Goal: Answer question/provide support: Share knowledge or assist other users

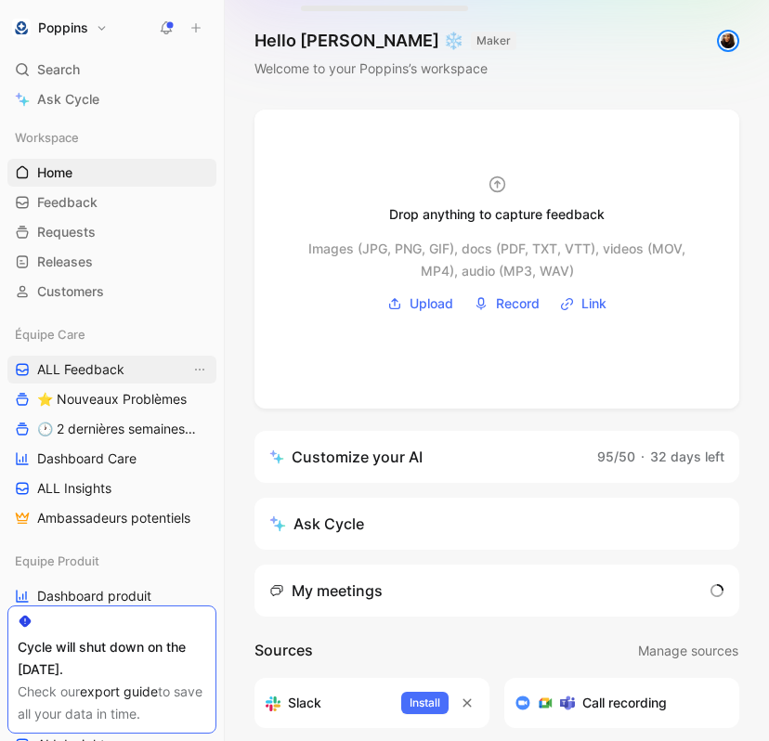
click at [105, 368] on span "ALL Feedback" at bounding box center [80, 369] width 87 height 19
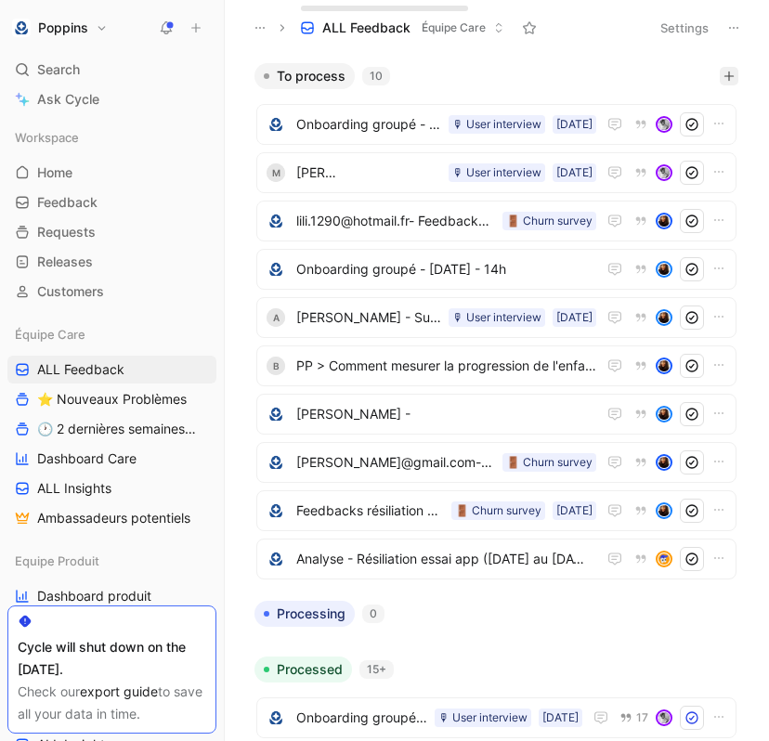
click at [734, 75] on button "button" at bounding box center [728, 76] width 19 height 19
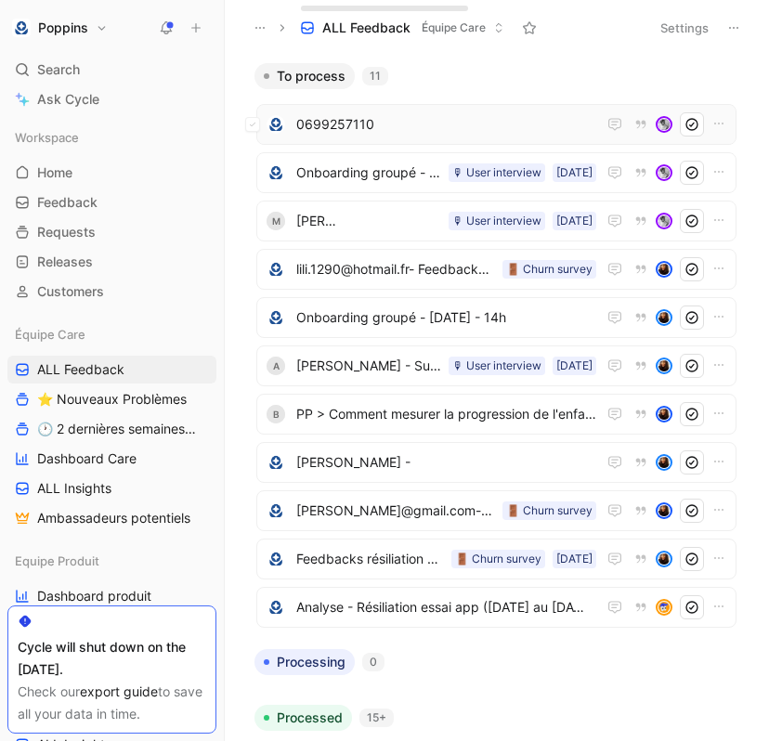
click at [421, 114] on span "0699257110" at bounding box center [446, 124] width 300 height 22
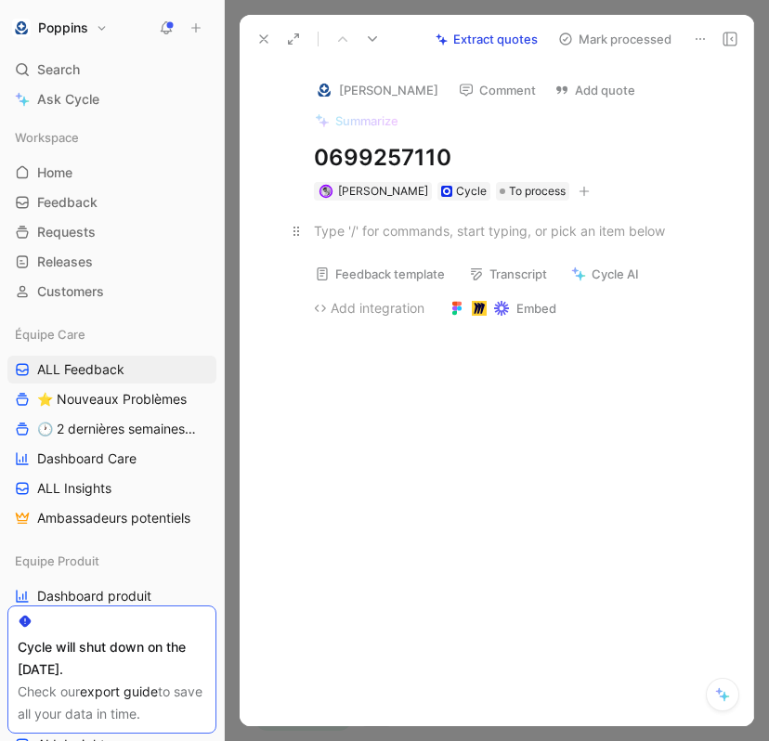
click at [399, 221] on div at bounding box center [516, 230] width 405 height 19
paste div
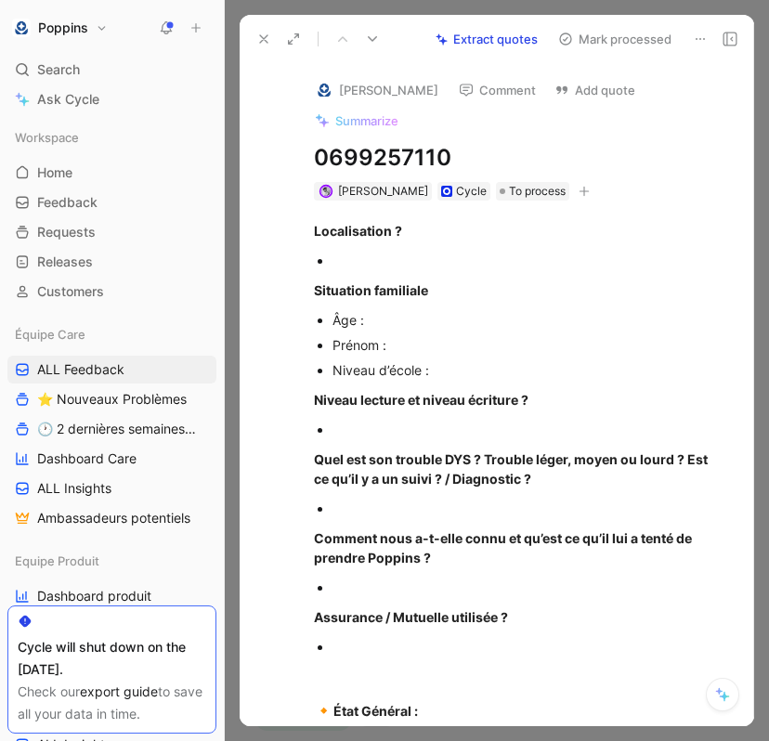
click at [382, 251] on div at bounding box center [525, 260] width 386 height 19
click at [419, 310] on div "Âge :" at bounding box center [525, 319] width 386 height 19
click at [437, 335] on div "Prénom :" at bounding box center [525, 344] width 386 height 19
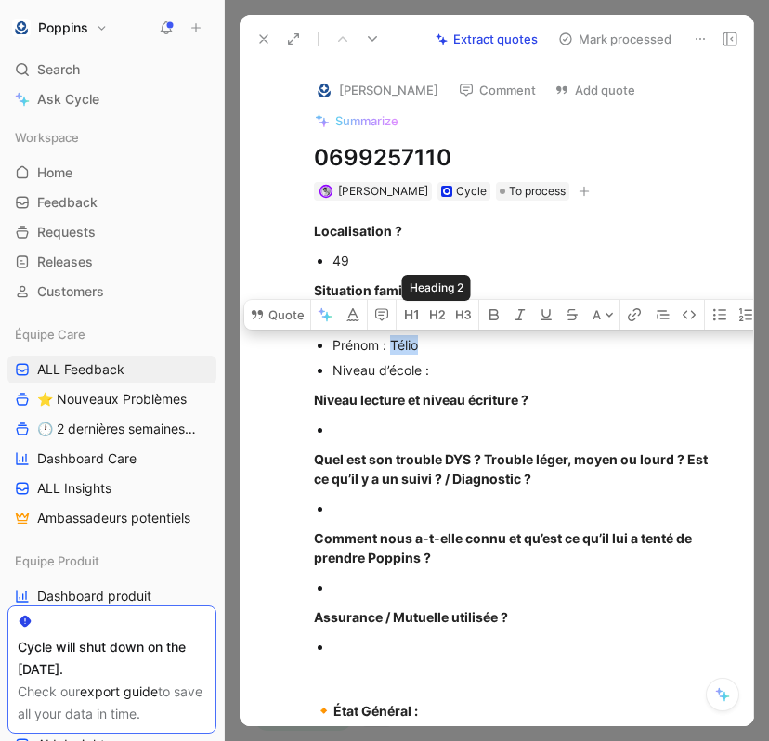
copy div "Télio"
click at [458, 360] on div "Niveau d’école :" at bounding box center [525, 369] width 386 height 19
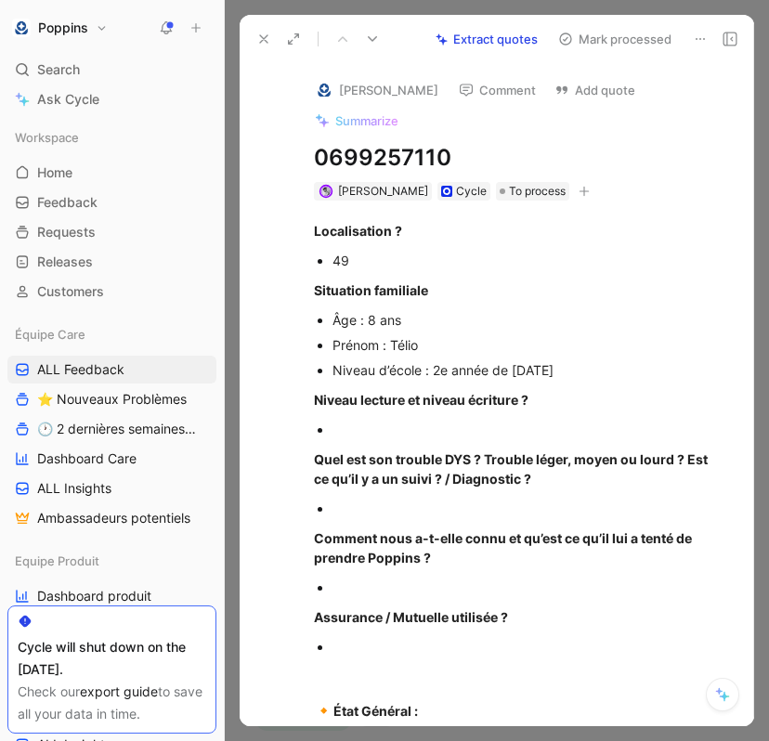
click at [460, 420] on div at bounding box center [525, 429] width 386 height 19
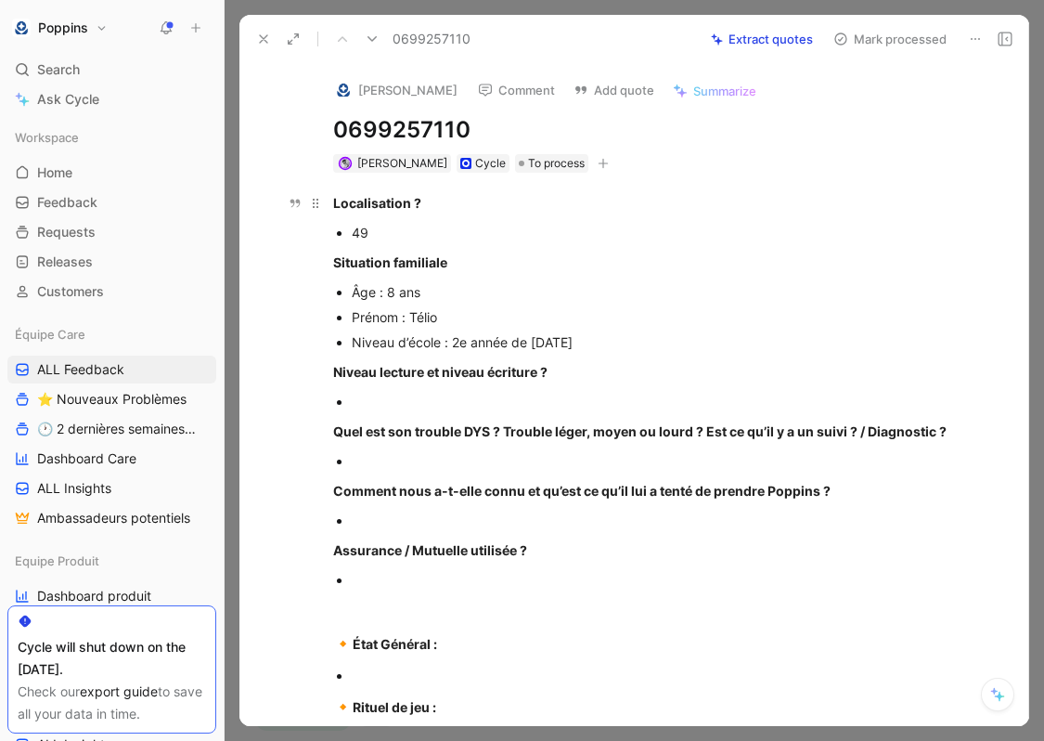
click at [334, 200] on strong "Localisation ?" at bounding box center [377, 203] width 88 height 16
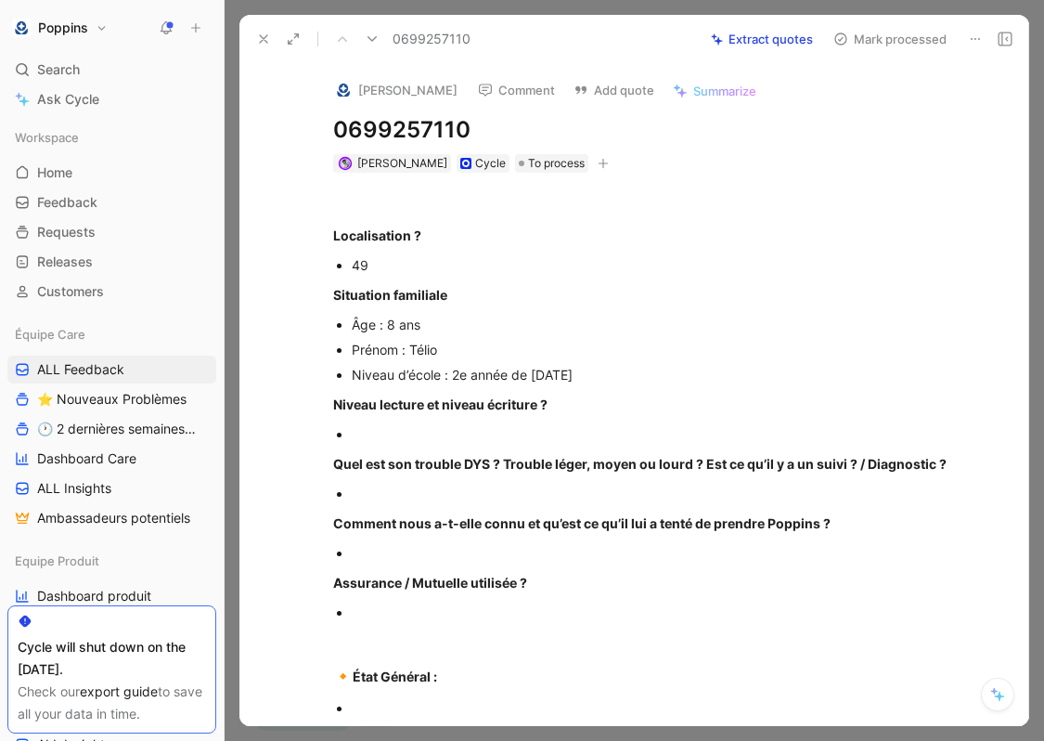
click at [369, 202] on div at bounding box center [654, 202] width 642 height 19
click at [366, 202] on div at bounding box center [654, 202] width 642 height 19
click at [425, 429] on div at bounding box center [664, 433] width 624 height 19
click at [410, 482] on p at bounding box center [664, 493] width 624 height 25
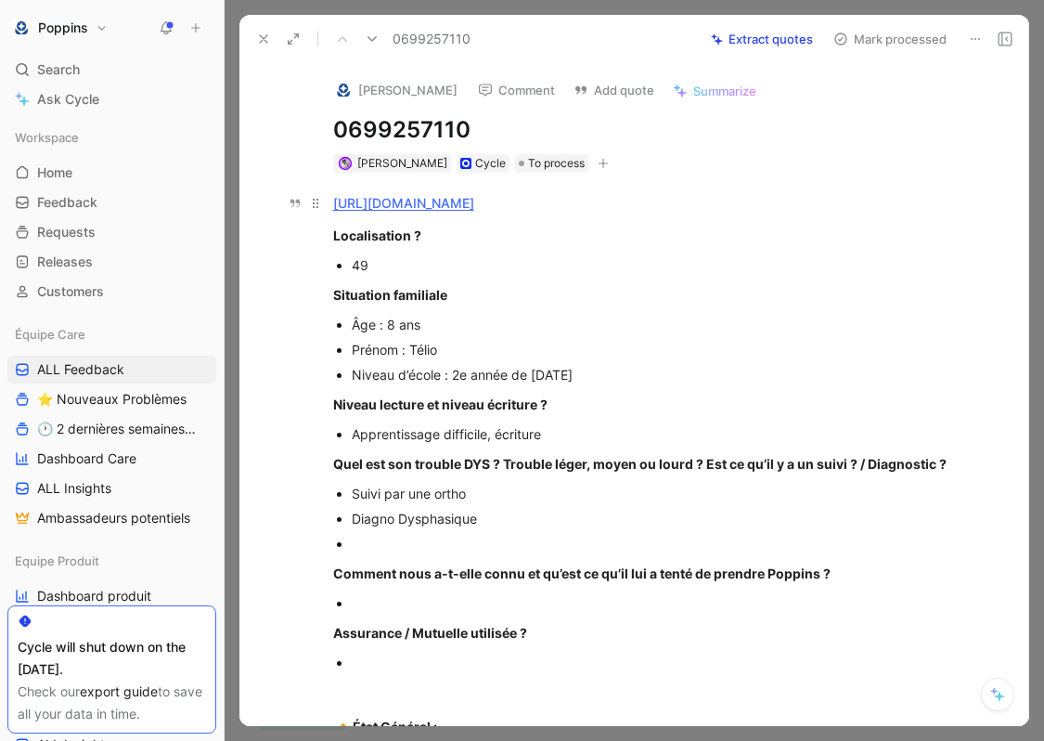
click at [740, 206] on div "[URL][DOMAIN_NAME]" at bounding box center [654, 202] width 642 height 19
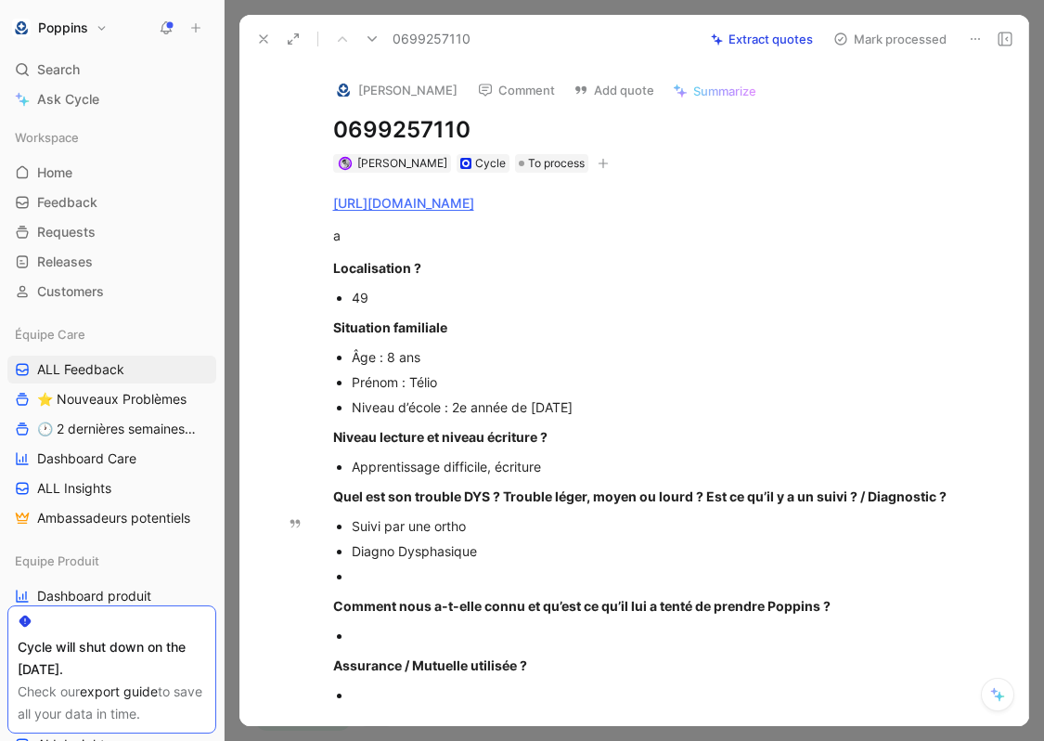
click at [557, 578] on div at bounding box center [664, 575] width 624 height 19
click at [575, 246] on p "a" at bounding box center [654, 235] width 713 height 31
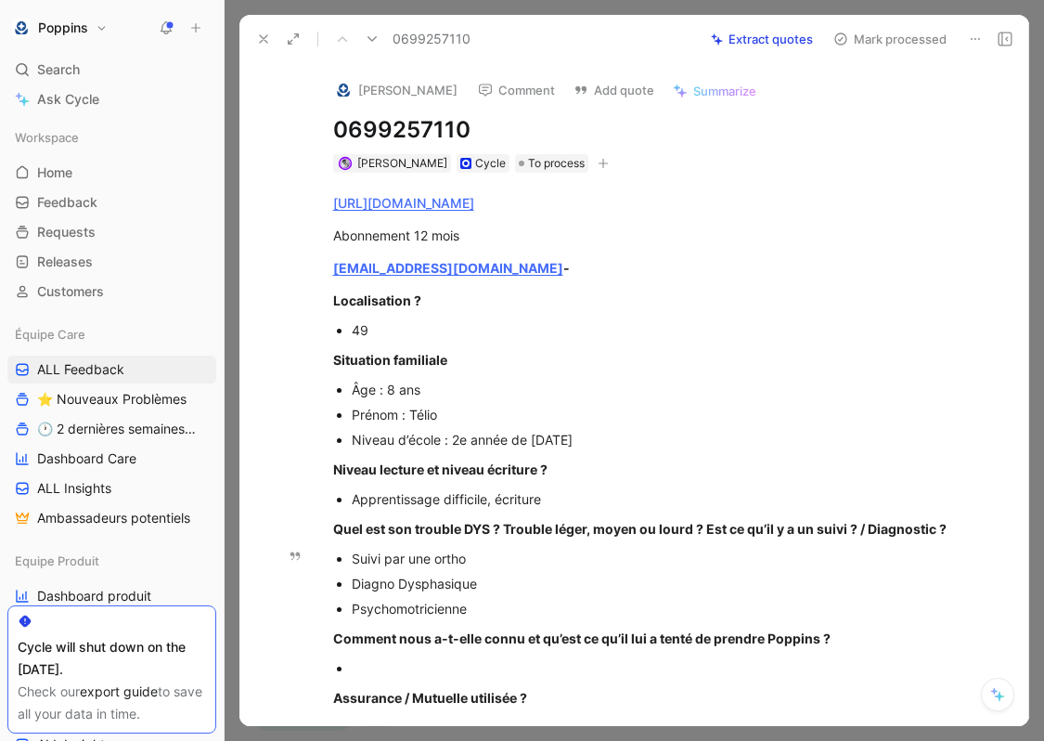
click at [485, 601] on div "Psychomotricienne" at bounding box center [664, 608] width 624 height 19
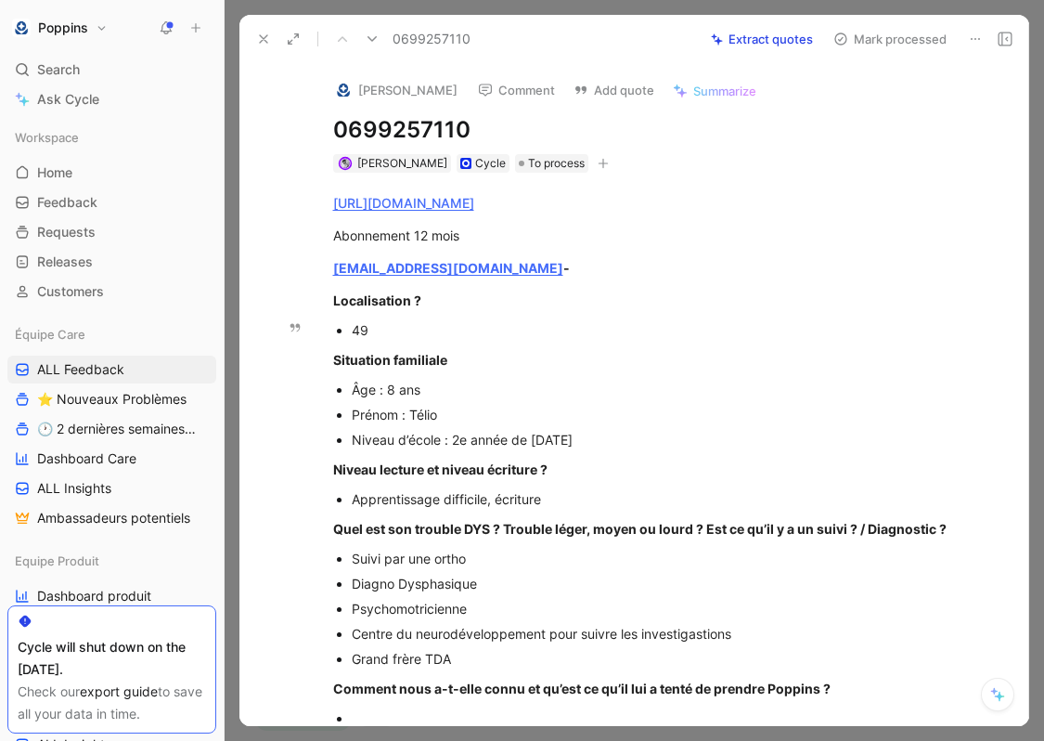
click at [458, 325] on div "49" at bounding box center [664, 329] width 624 height 19
click at [549, 274] on div "[EMAIL_ADDRESS][DOMAIN_NAME] -" at bounding box center [654, 267] width 642 height 19
click at [416, 114] on div "[PERSON_NAME] Comment Add quote Summarize 0699257110 [PERSON_NAME] Cycle To pro…" at bounding box center [654, 118] width 713 height 111
click at [402, 123] on h1 "0699257110" at bounding box center [654, 130] width 642 height 30
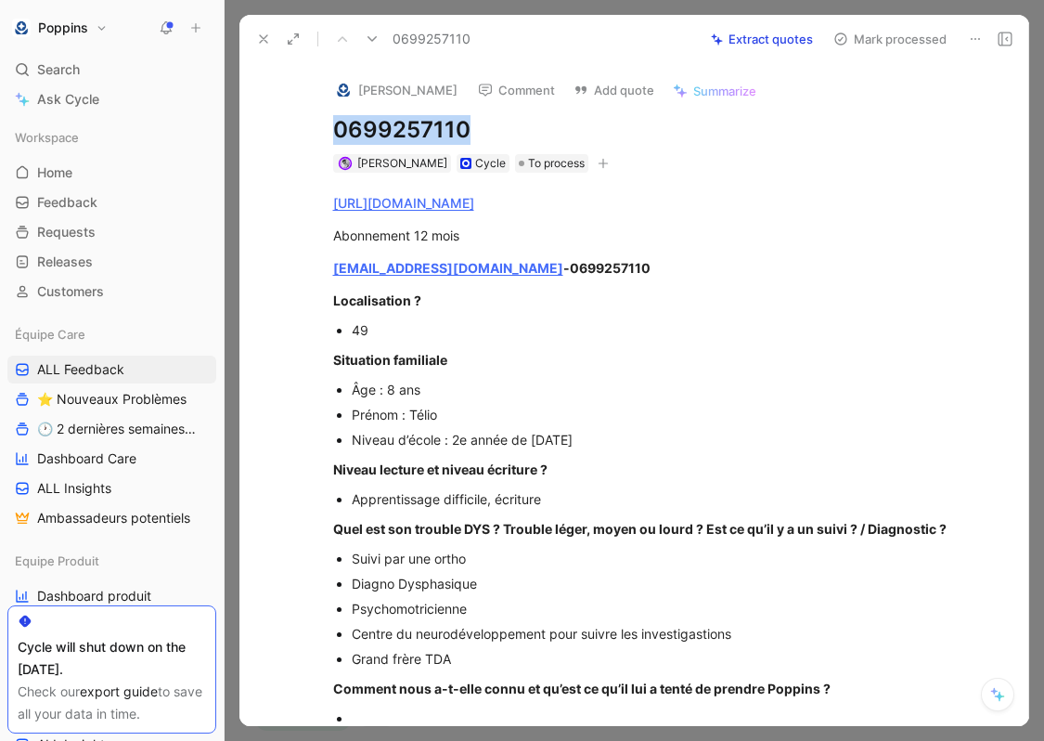
click at [402, 123] on h1 "0699257110" at bounding box center [654, 130] width 642 height 30
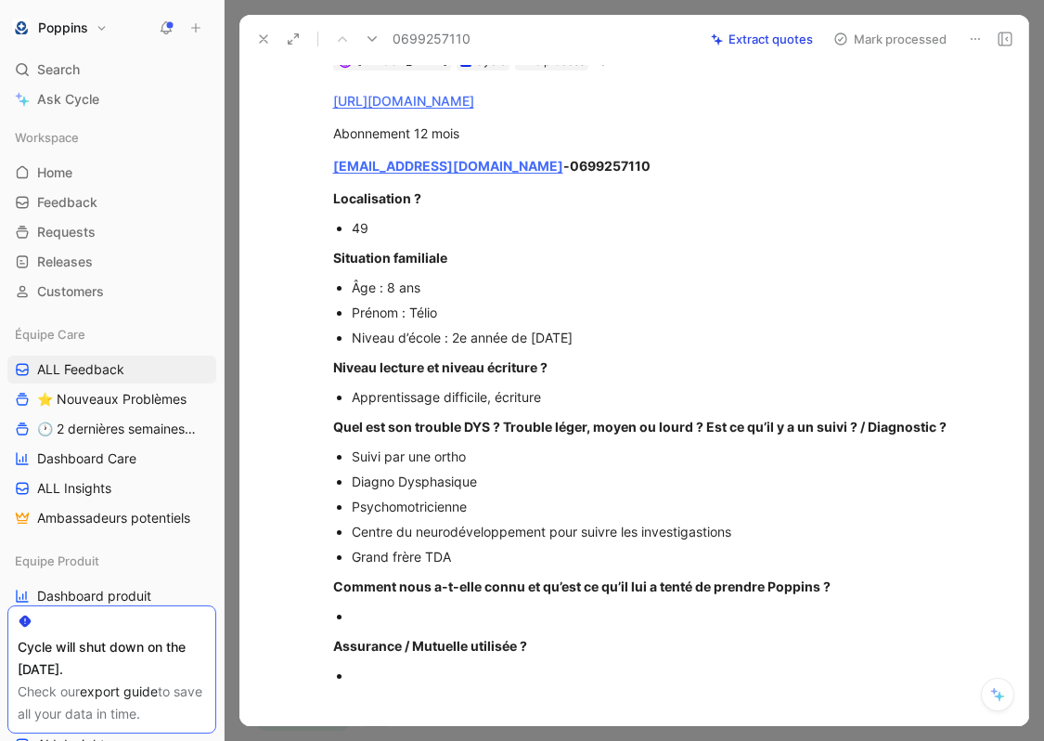
scroll to position [155, 0]
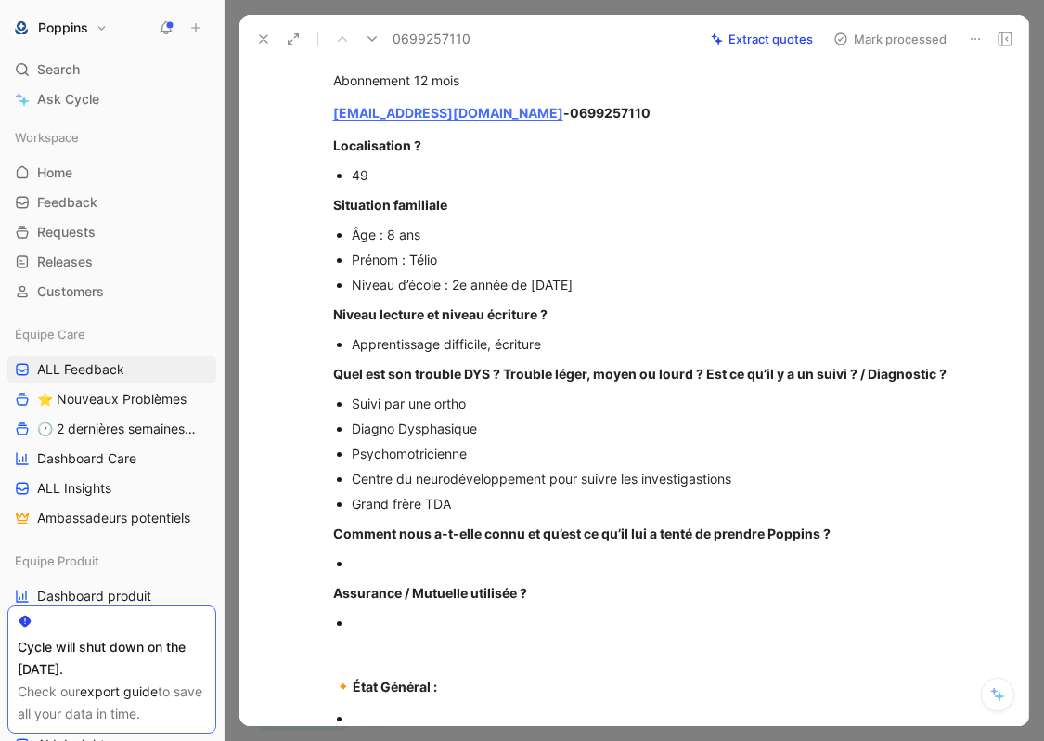
click at [394, 561] on div at bounding box center [664, 562] width 624 height 19
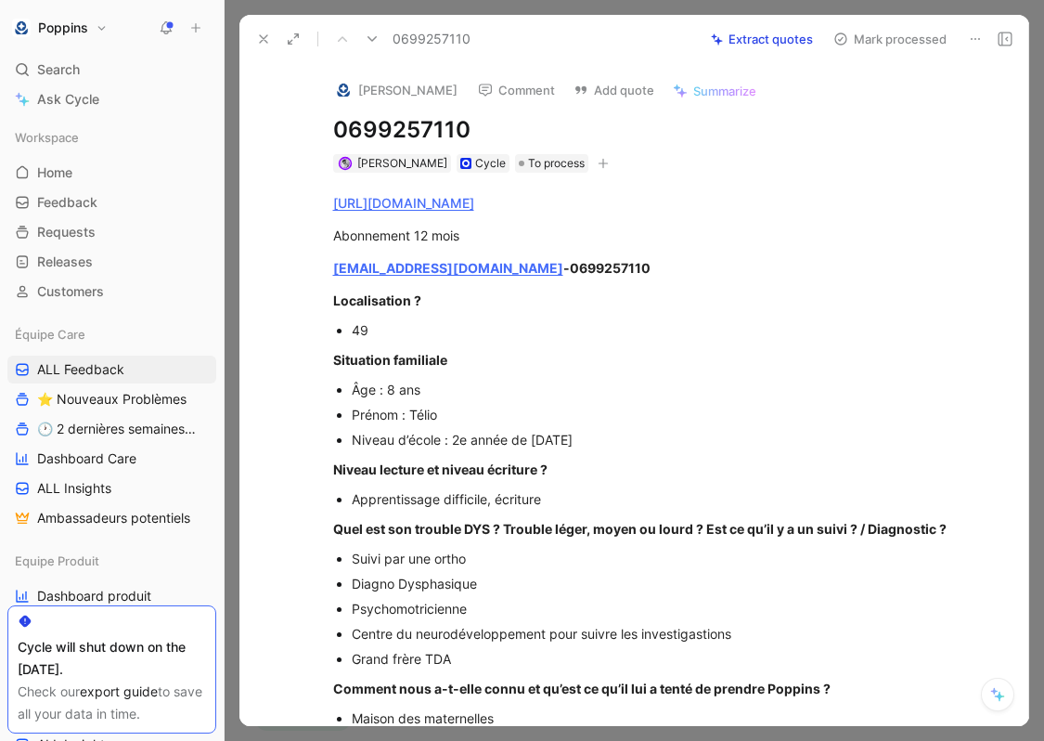
click at [409, 124] on h1 "0699257110" at bounding box center [654, 130] width 642 height 30
paste h1
click at [382, 135] on h1 "[PERSON_NAME] -" at bounding box center [654, 130] width 642 height 30
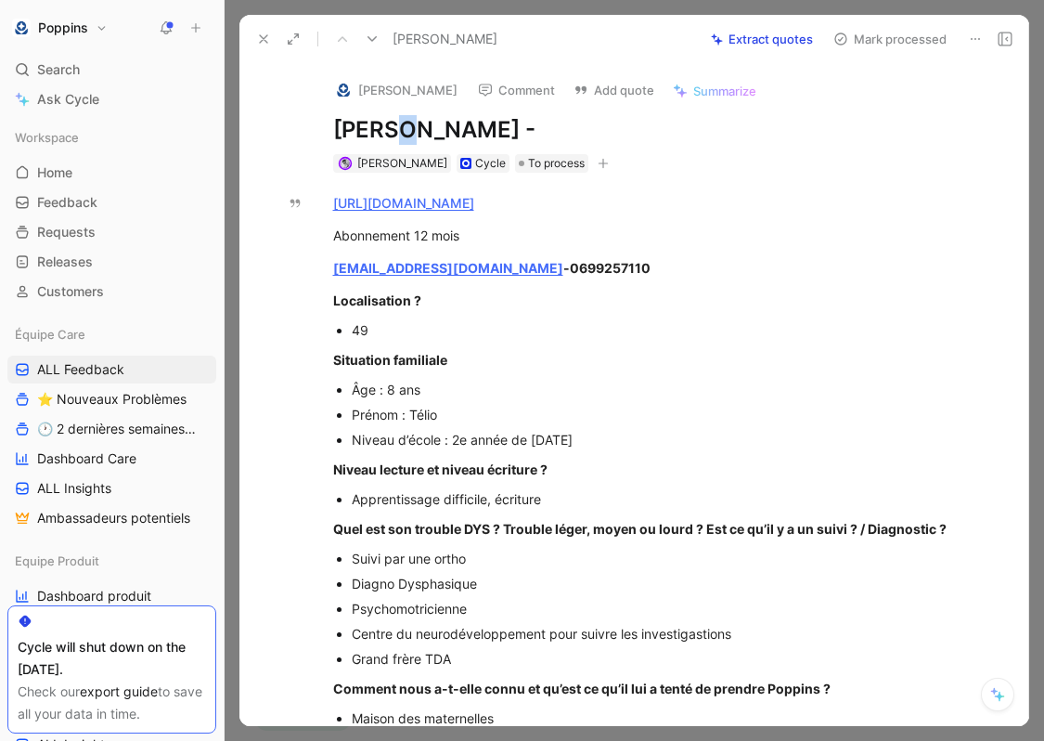
click at [382, 135] on h1 "[PERSON_NAME] -" at bounding box center [654, 130] width 642 height 30
click at [347, 115] on h1 "[PERSON_NAME] -" at bounding box center [654, 130] width 642 height 30
click at [547, 133] on h1 "[PERSON_NAME] -" at bounding box center [654, 130] width 642 height 30
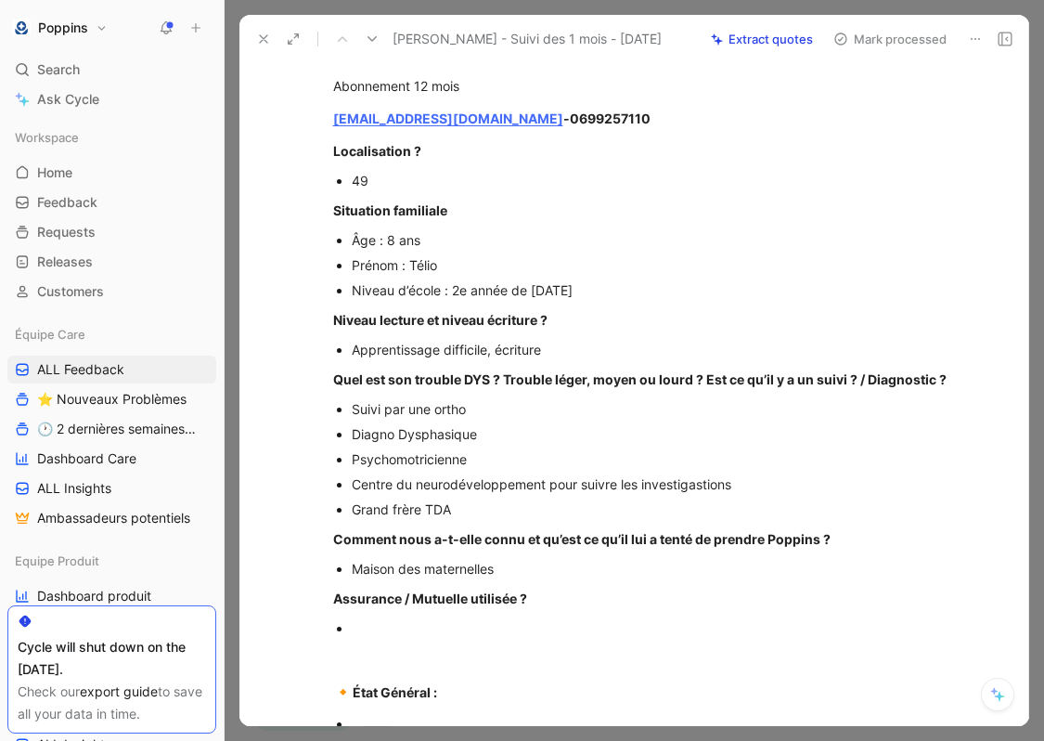
scroll to position [173, 0]
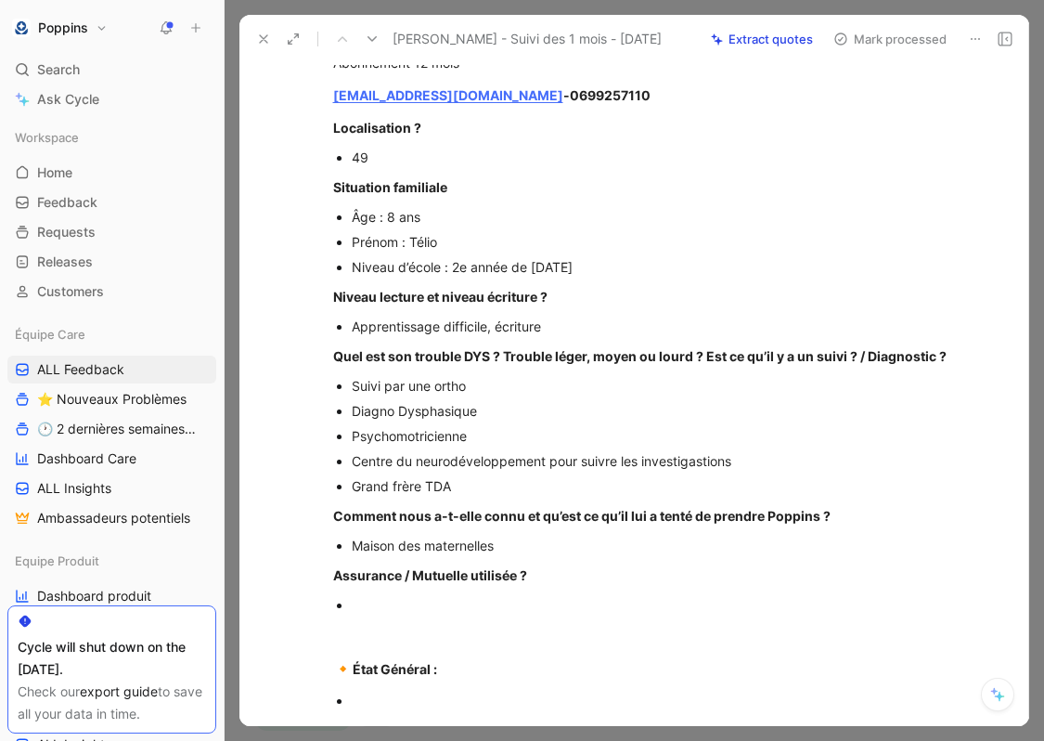
click at [393, 602] on div at bounding box center [664, 604] width 624 height 19
click at [370, 575] on strong "Assurance / Mutuelle utilisée ?" at bounding box center [430, 575] width 194 height 16
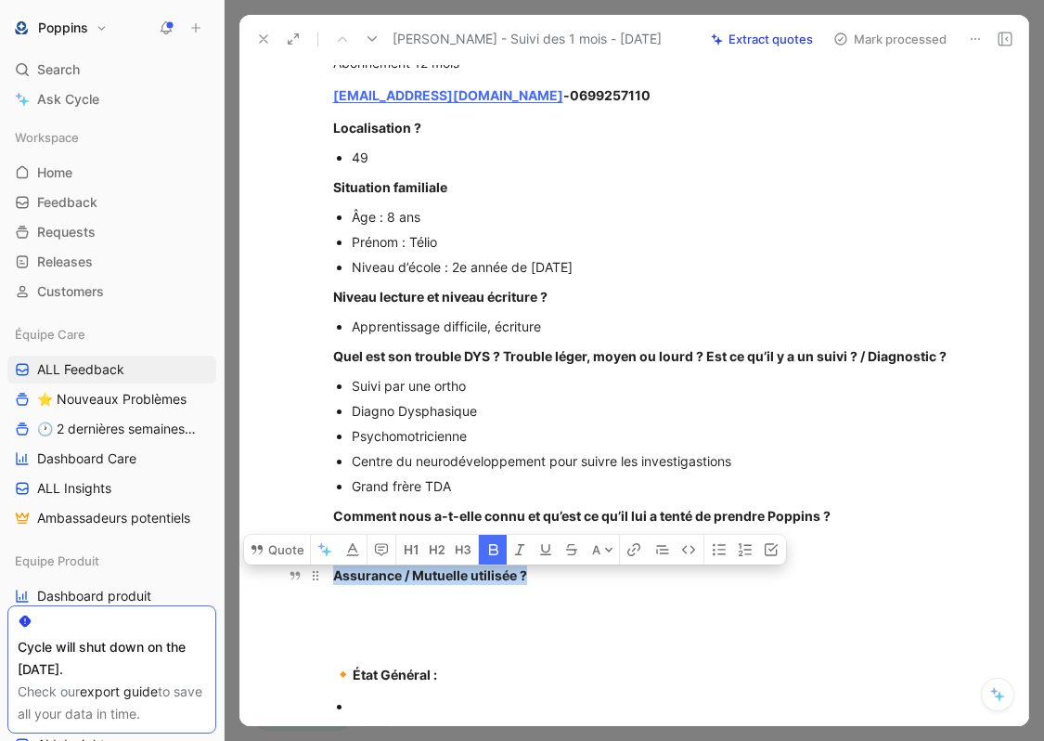
click at [370, 575] on strong "Assurance / Mutuelle utilisée ?" at bounding box center [430, 575] width 194 height 16
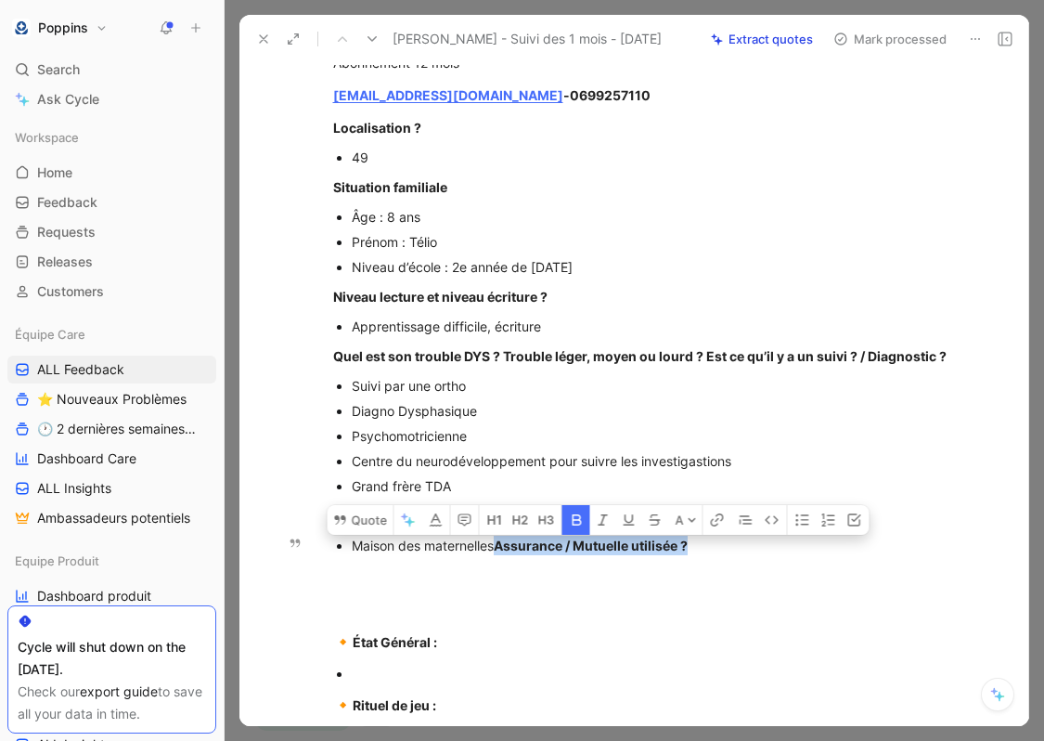
drag, startPoint x: 504, startPoint y: 548, endPoint x: 734, endPoint y: 550, distance: 230.2
click at [734, 550] on div "Maison des maternelles Assurance / Mutuelle utilisée ?" at bounding box center [664, 545] width 624 height 19
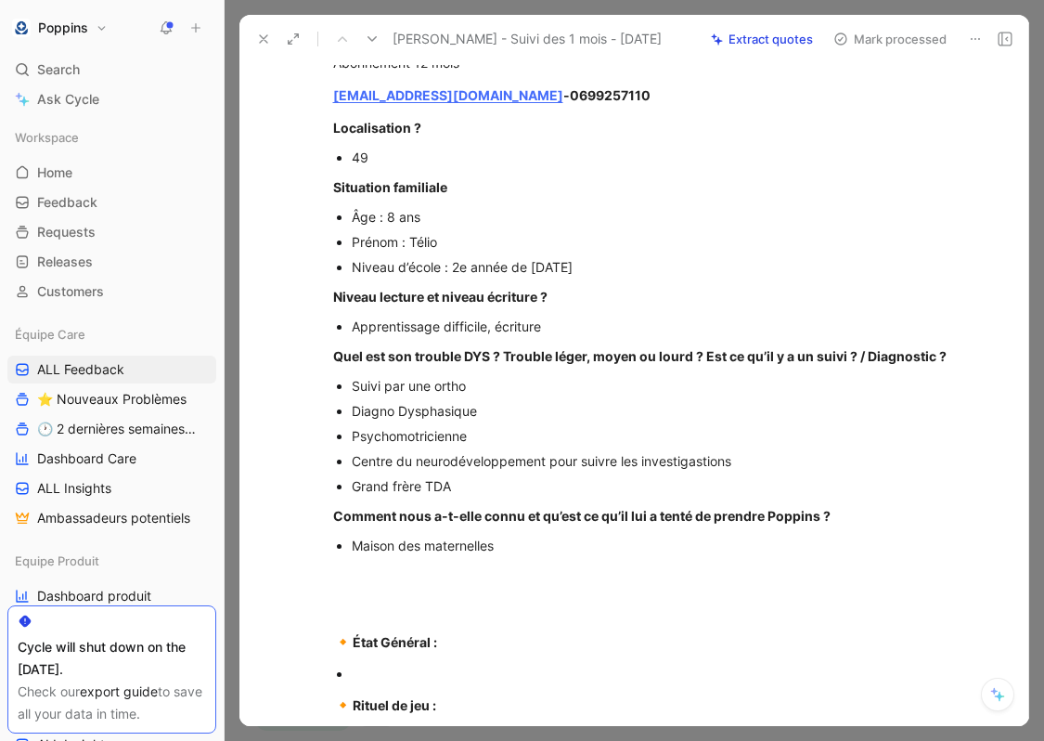
click at [497, 667] on div at bounding box center [664, 673] width 624 height 19
click at [405, 603] on div at bounding box center [654, 607] width 642 height 19
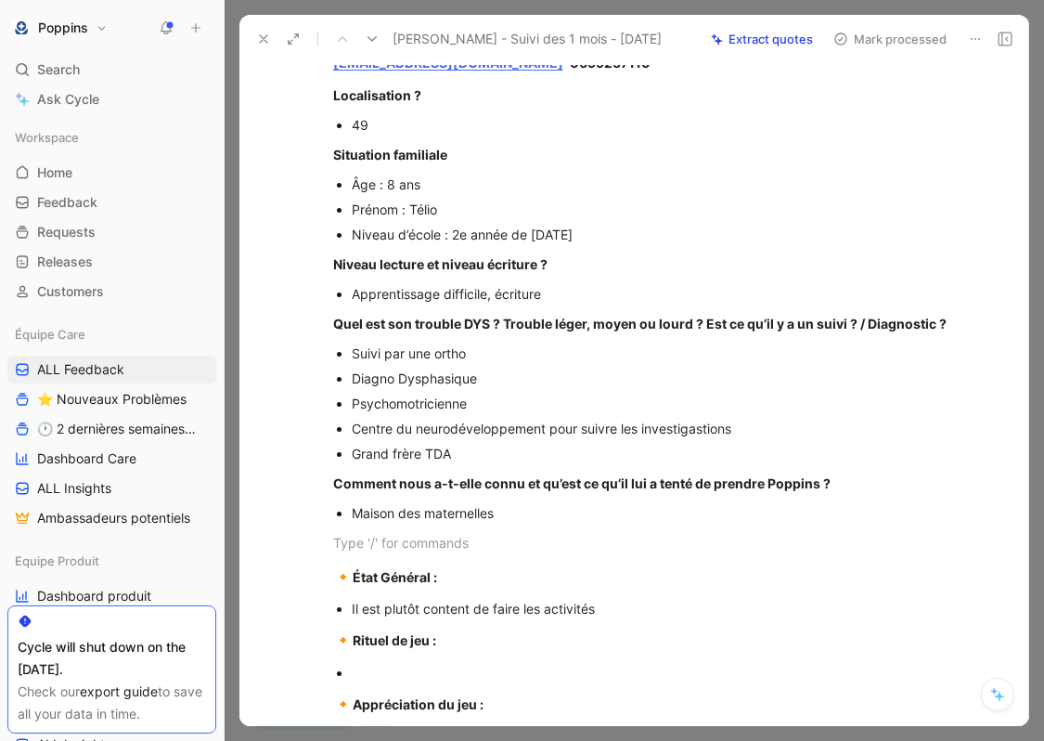
scroll to position [225, 0]
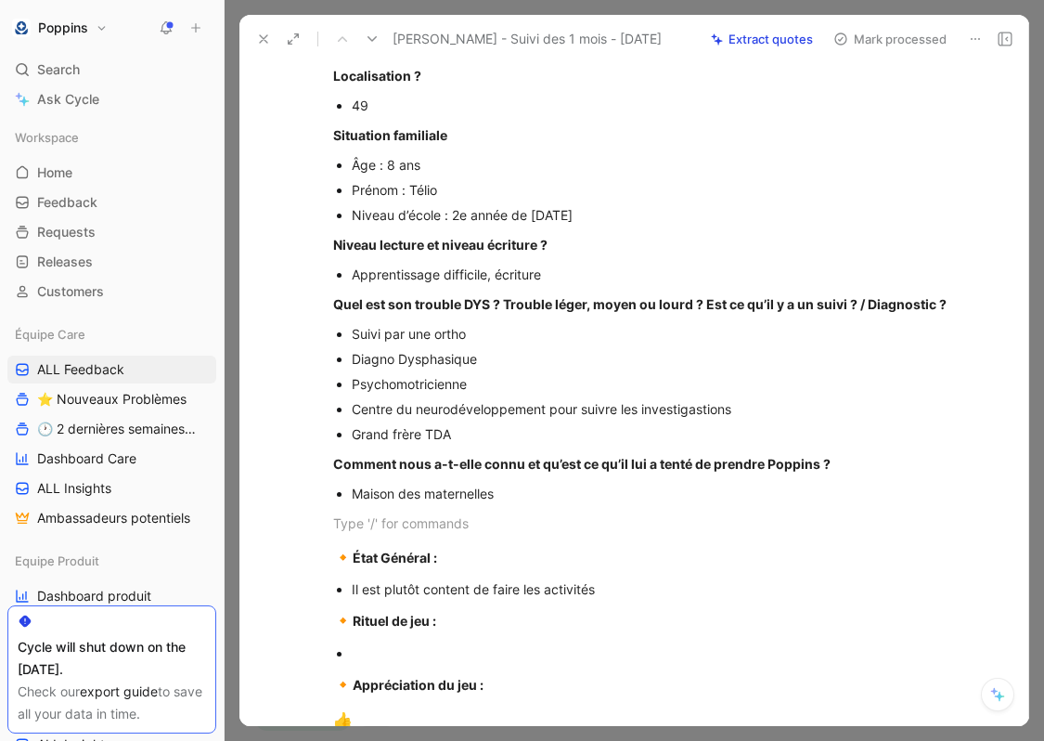
click at [609, 600] on p "Il est plutôt content de faire les activités" at bounding box center [664, 588] width 624 height 25
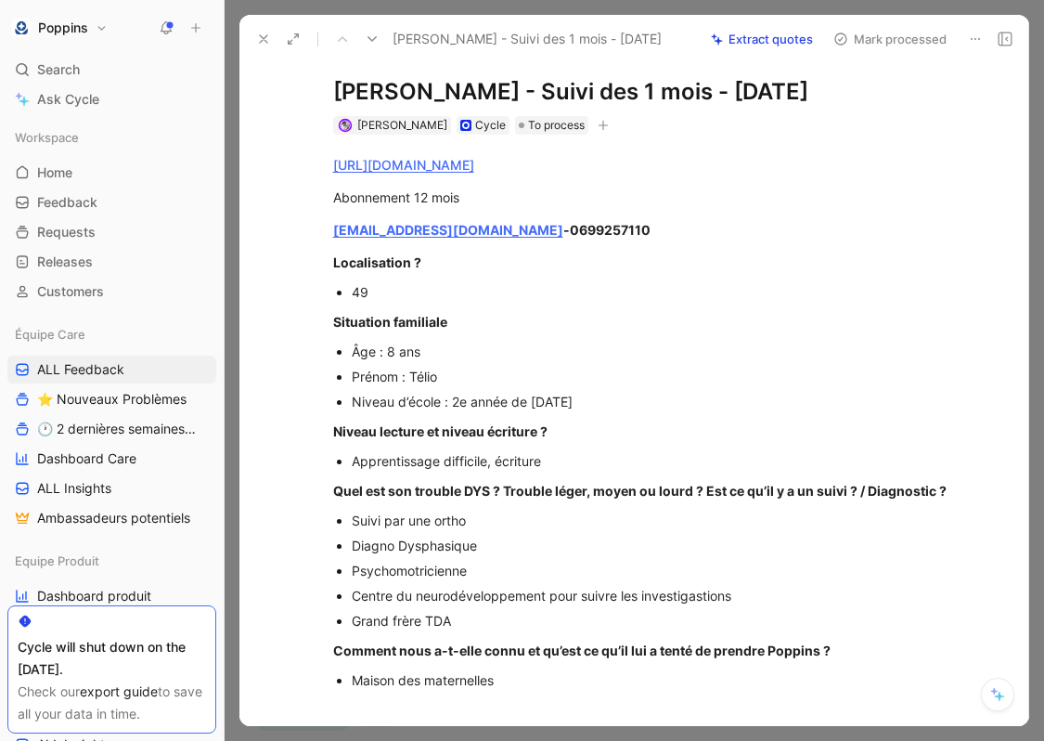
scroll to position [0, 0]
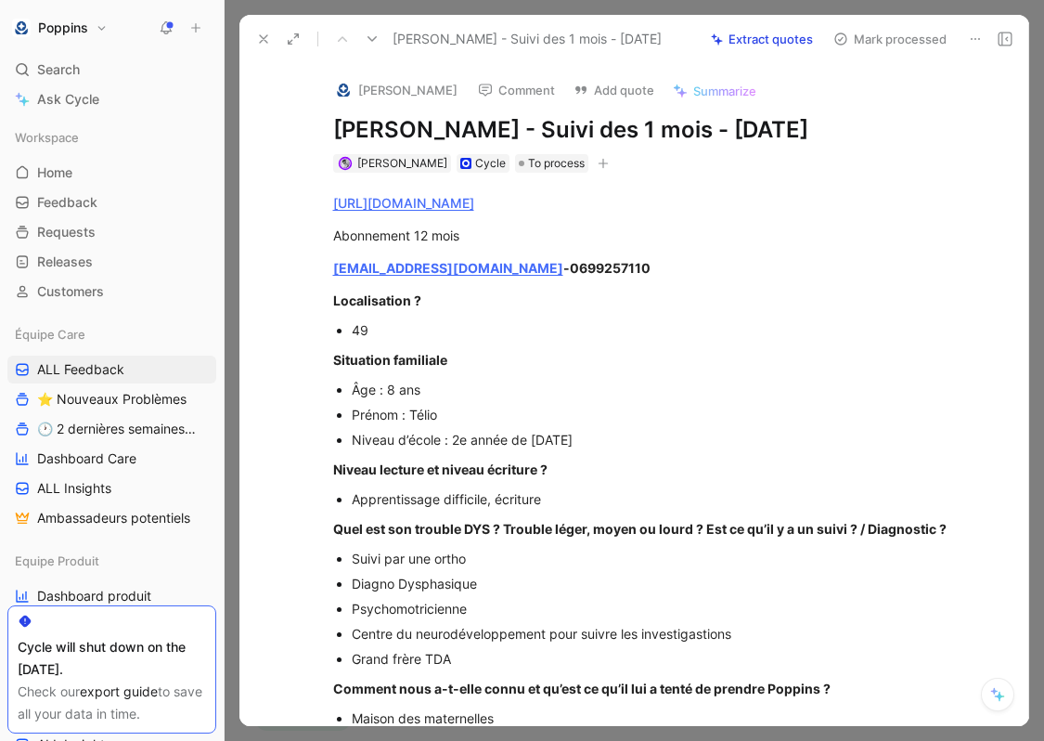
click at [598, 163] on icon "button" at bounding box center [603, 162] width 10 height 1
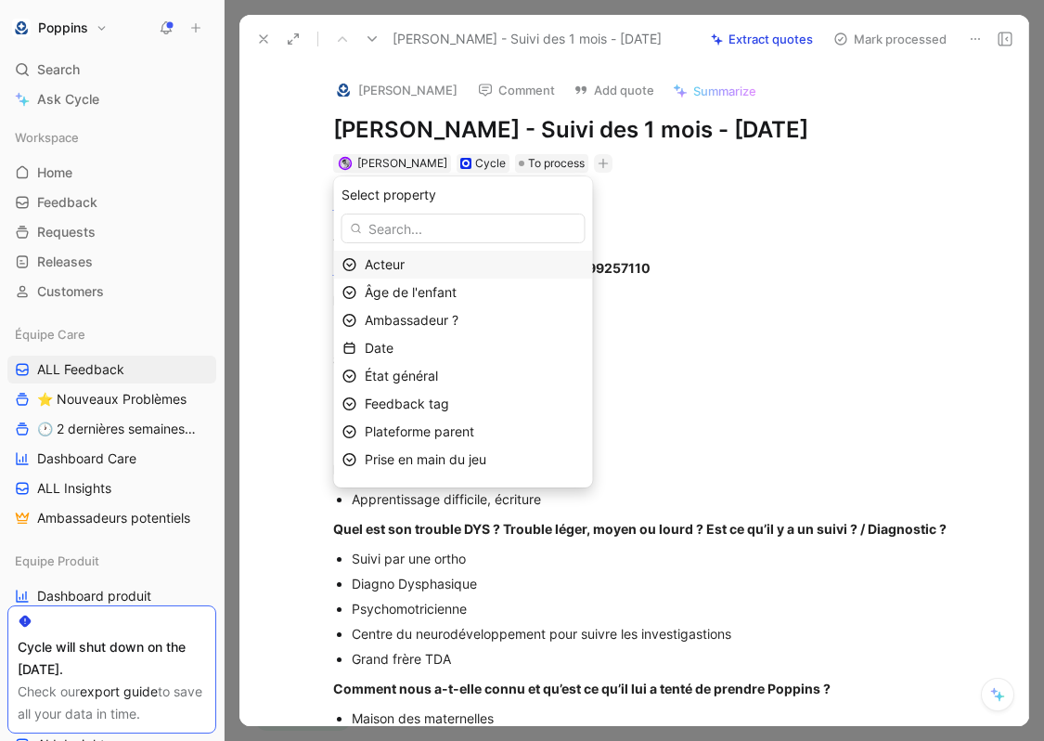
click at [474, 267] on div "Acteur" at bounding box center [475, 264] width 220 height 22
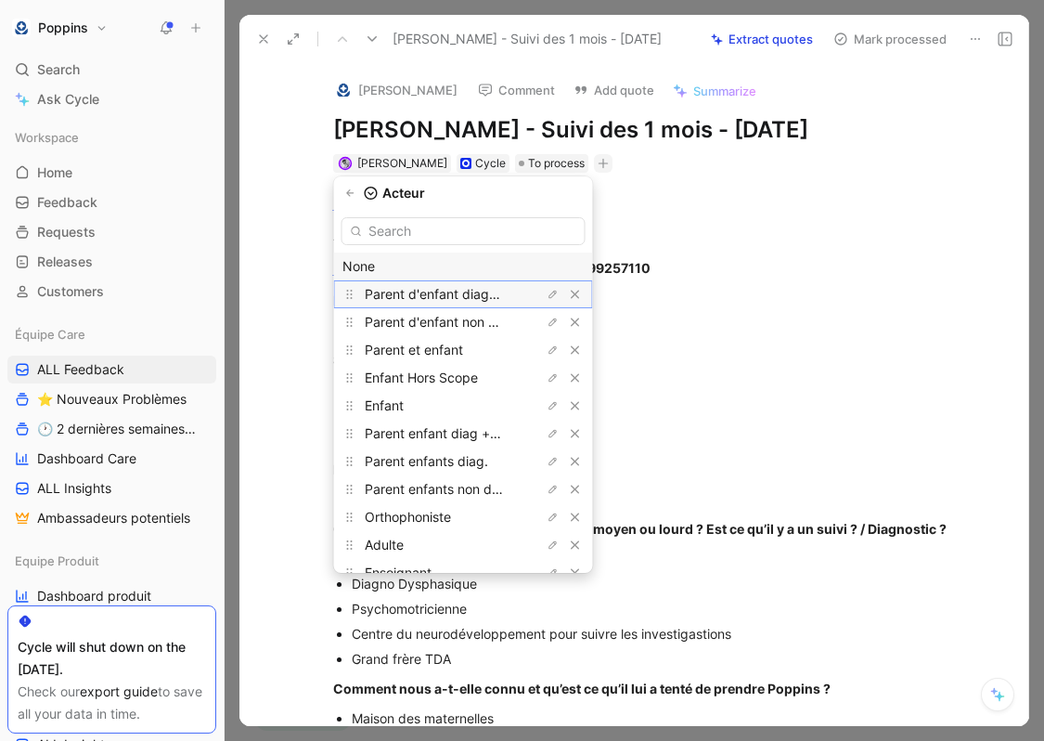
click at [474, 304] on div "Parent d'enfant diagnostiqué" at bounding box center [434, 294] width 139 height 22
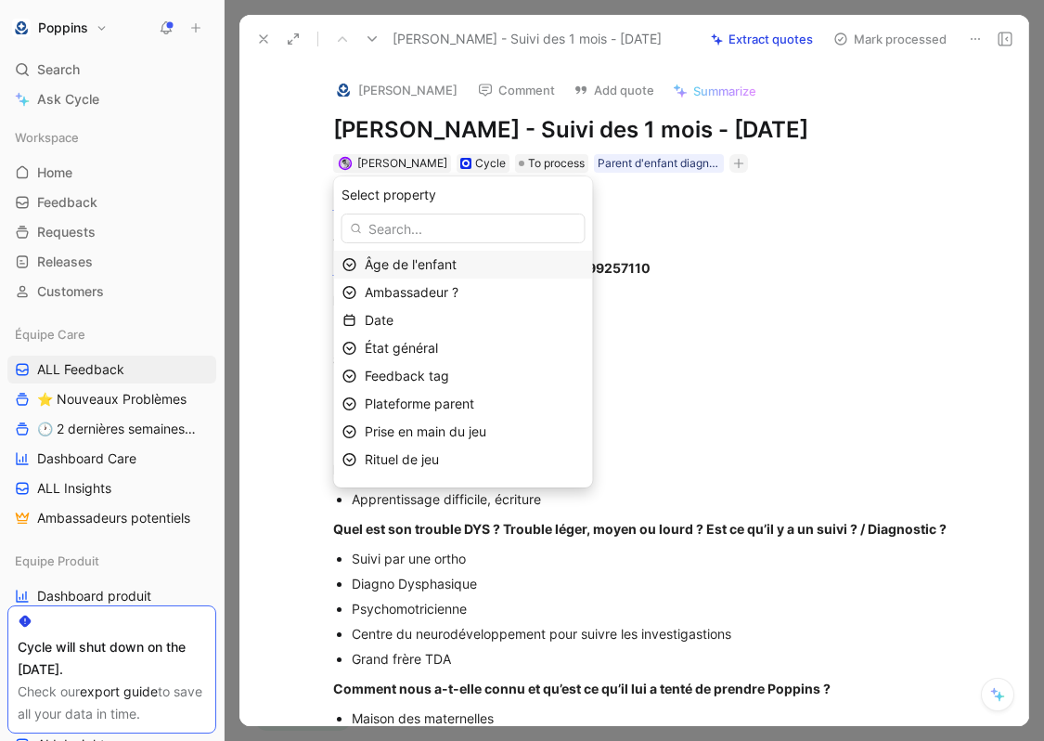
click at [489, 265] on div "Âge de l'enfant" at bounding box center [475, 264] width 220 height 22
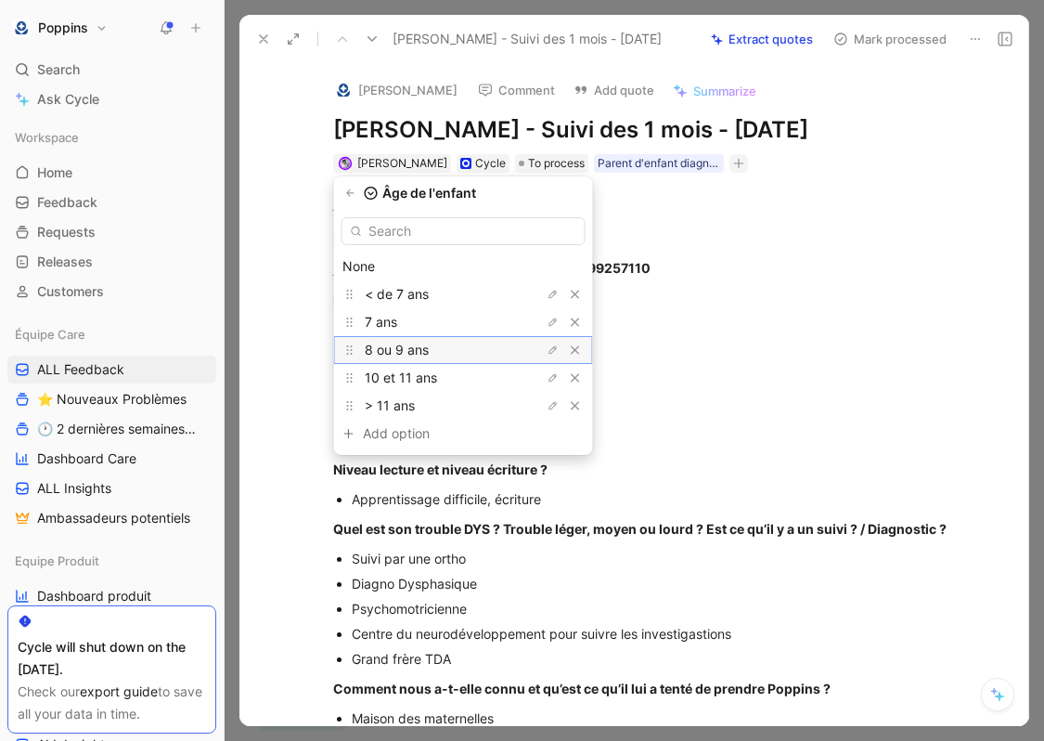
click at [467, 348] on div "8 ou 9 ans" at bounding box center [434, 350] width 139 height 22
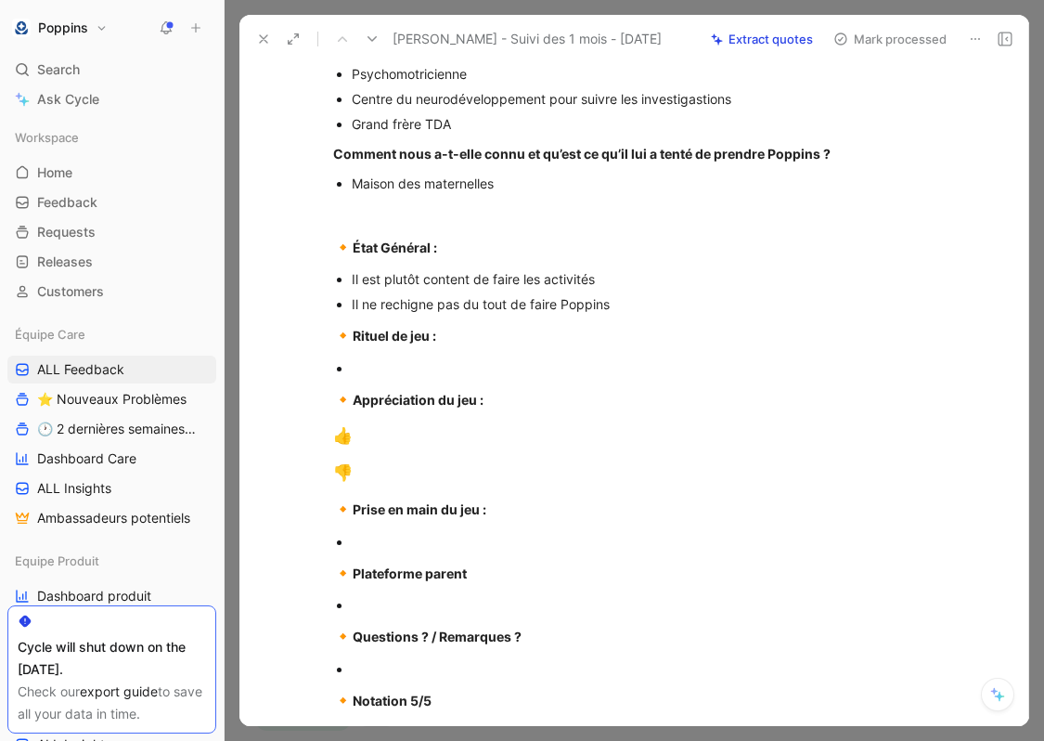
scroll to position [520, 0]
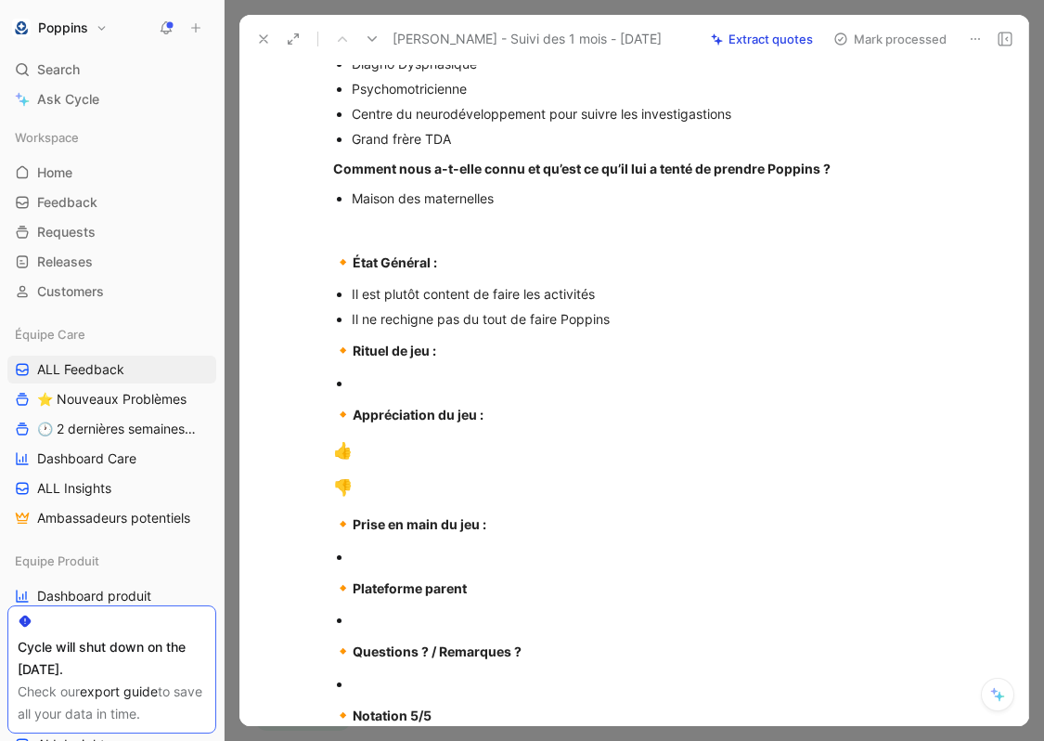
click at [430, 376] on div at bounding box center [664, 382] width 624 height 19
click at [623, 333] on p "🔸 Rituel de jeu :" at bounding box center [654, 350] width 713 height 35
click at [626, 320] on div "Il ne rechigne pas du tout de faire Poppins" at bounding box center [664, 318] width 624 height 19
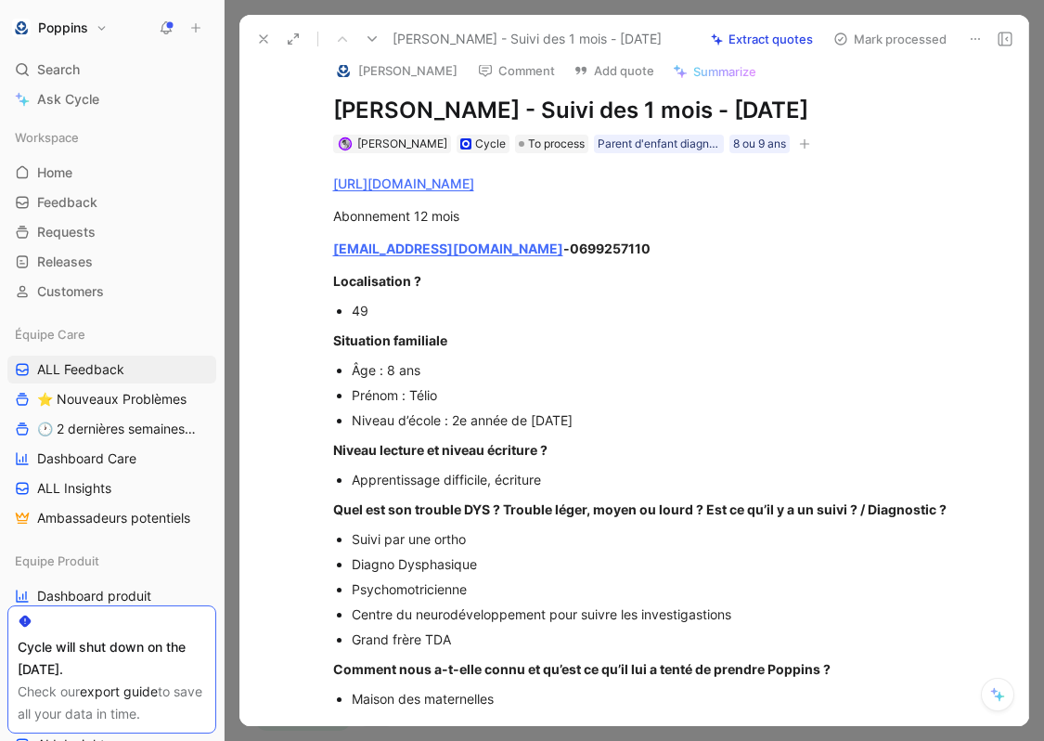
scroll to position [0, 0]
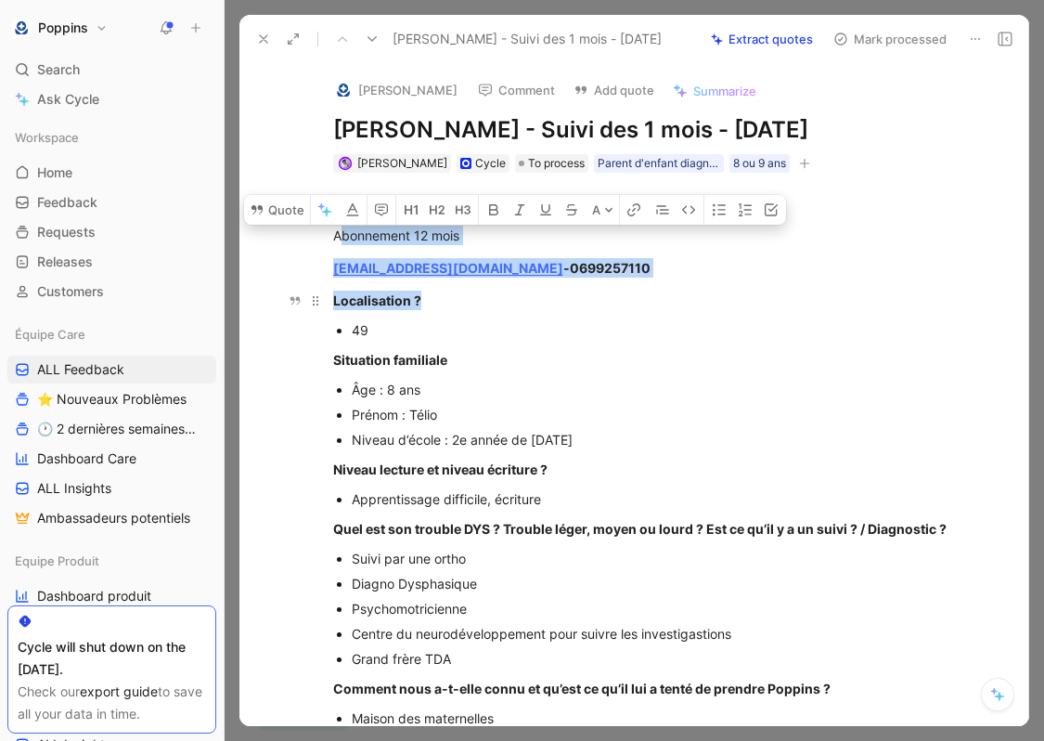
drag, startPoint x: 338, startPoint y: 233, endPoint x: 542, endPoint y: 308, distance: 217.6
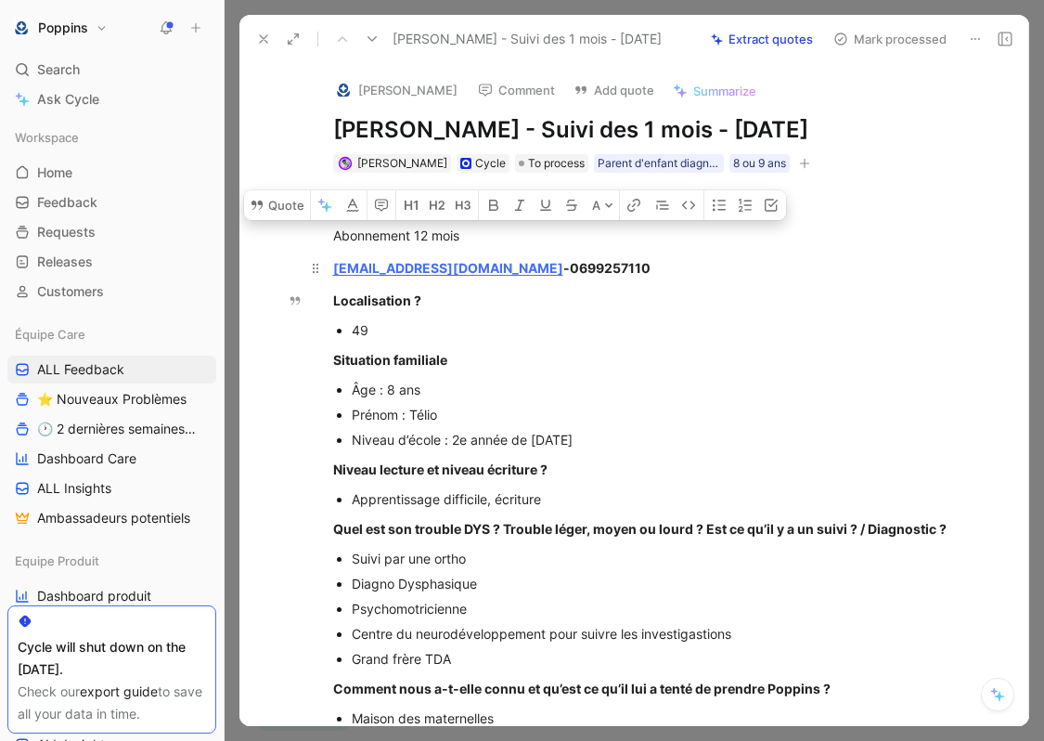
click at [579, 280] on p "[EMAIL_ADDRESS][DOMAIN_NAME] - 0699257110" at bounding box center [654, 267] width 713 height 31
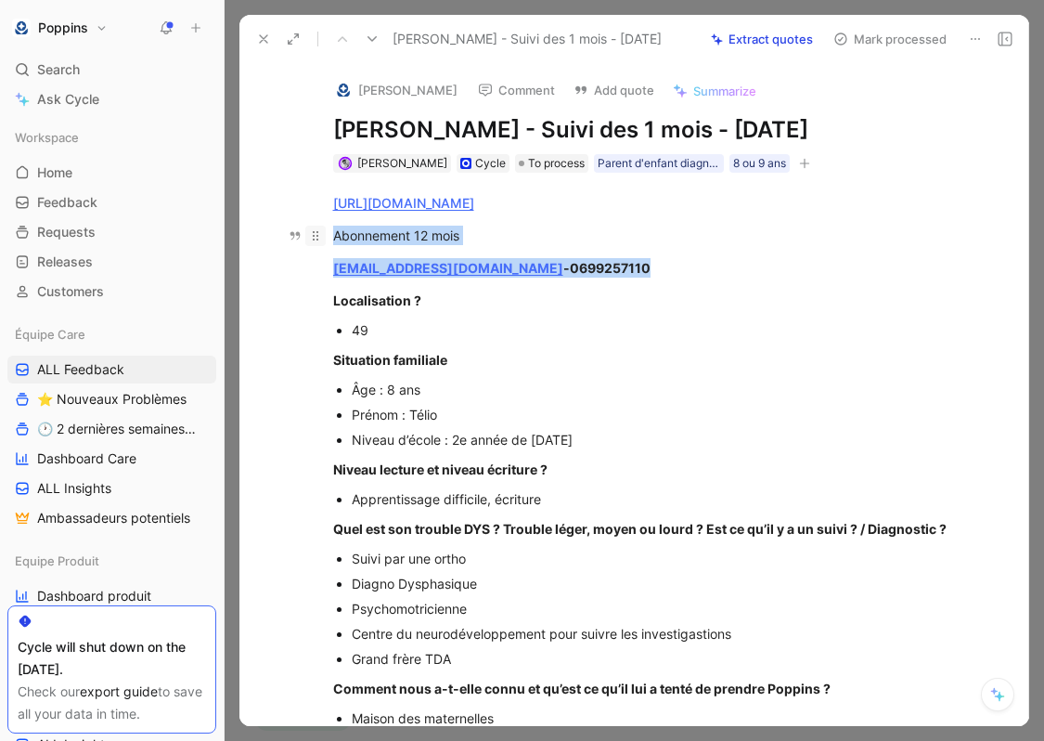
drag, startPoint x: 622, startPoint y: 268, endPoint x: 318, endPoint y: 230, distance: 305.9
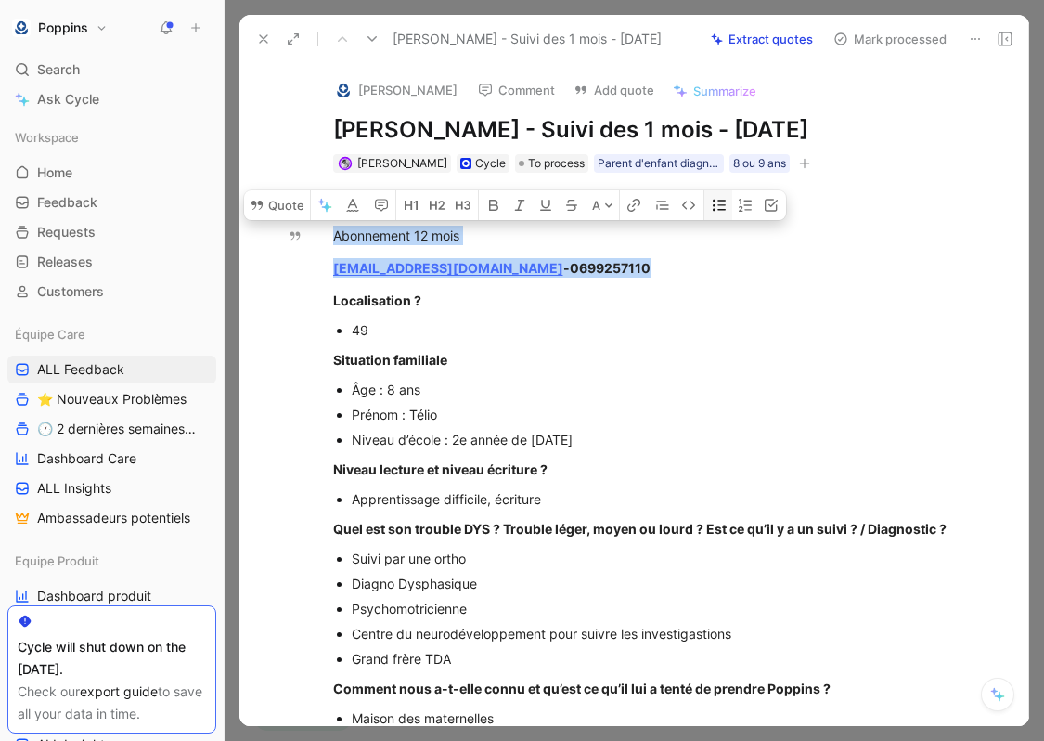
click at [717, 207] on icon "button" at bounding box center [719, 205] width 15 height 15
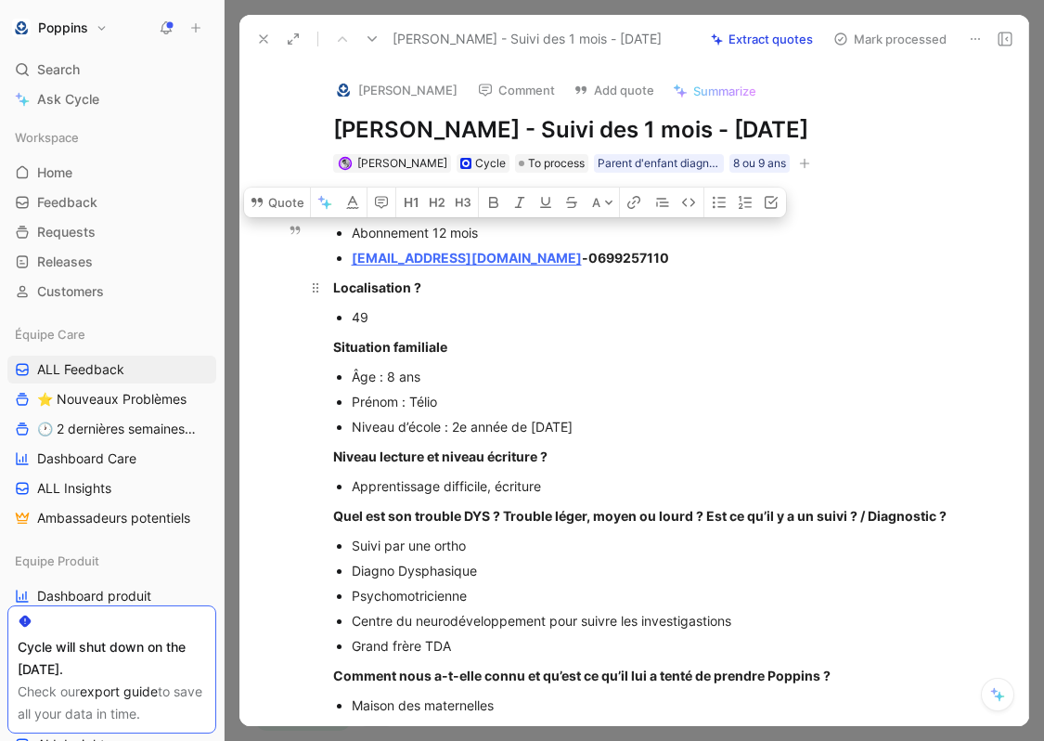
click at [586, 285] on div "Localisation ?" at bounding box center [654, 287] width 642 height 19
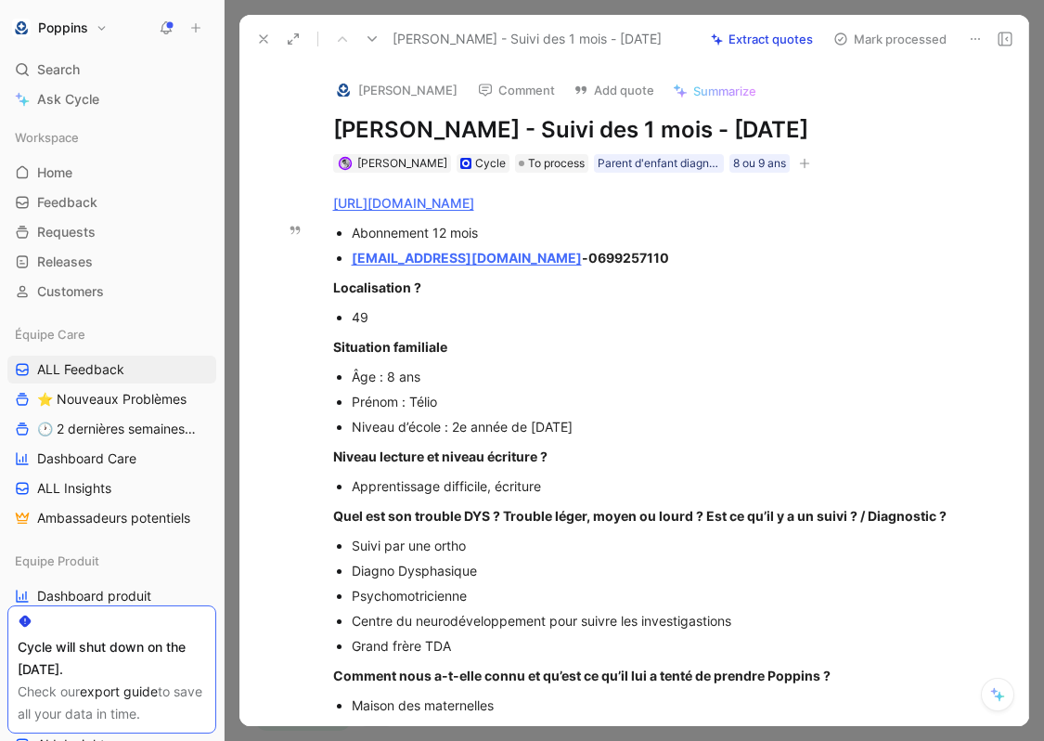
click at [649, 252] on div "[EMAIL_ADDRESS][DOMAIN_NAME] - 0699257110" at bounding box center [664, 257] width 624 height 19
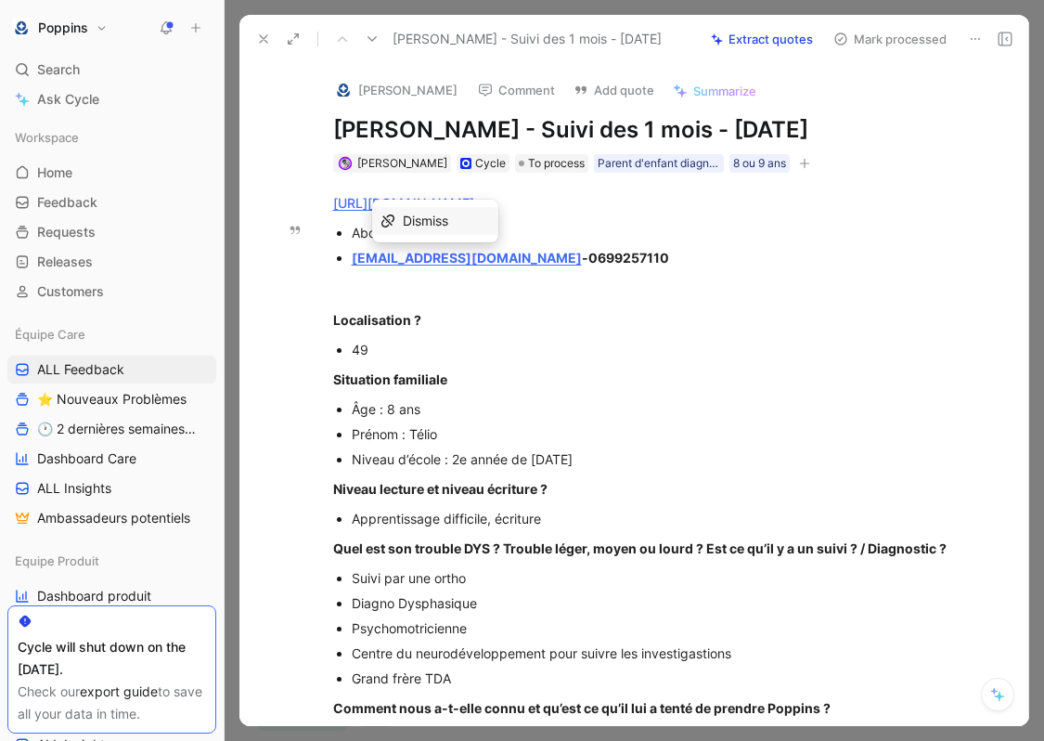
drag, startPoint x: 518, startPoint y: 253, endPoint x: 348, endPoint y: 254, distance: 169.9
click at [348, 254] on ul "Abonnement 12 mois [EMAIL_ADDRESS][DOMAIN_NAME] - 0699257110" at bounding box center [654, 245] width 713 height 50
copy strong "[EMAIL_ADDRESS][DOMAIN_NAME]"
click at [343, 84] on img at bounding box center [343, 90] width 19 height 19
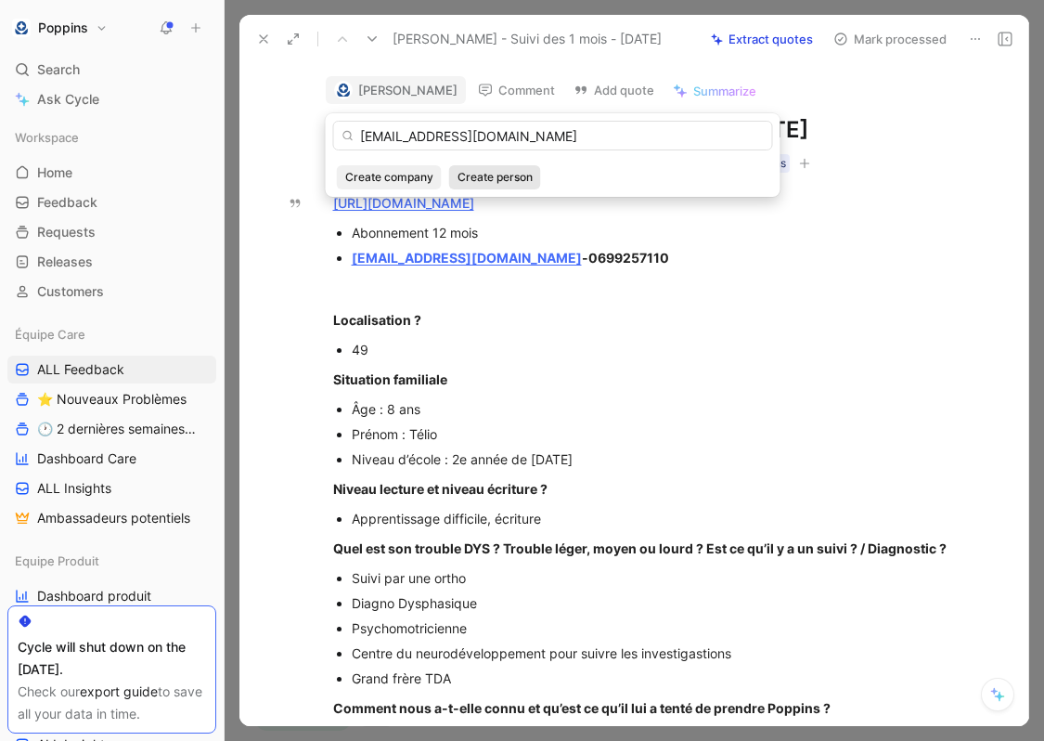
type input "[EMAIL_ADDRESS][DOMAIN_NAME]"
click at [487, 177] on span "Create person" at bounding box center [495, 177] width 75 height 19
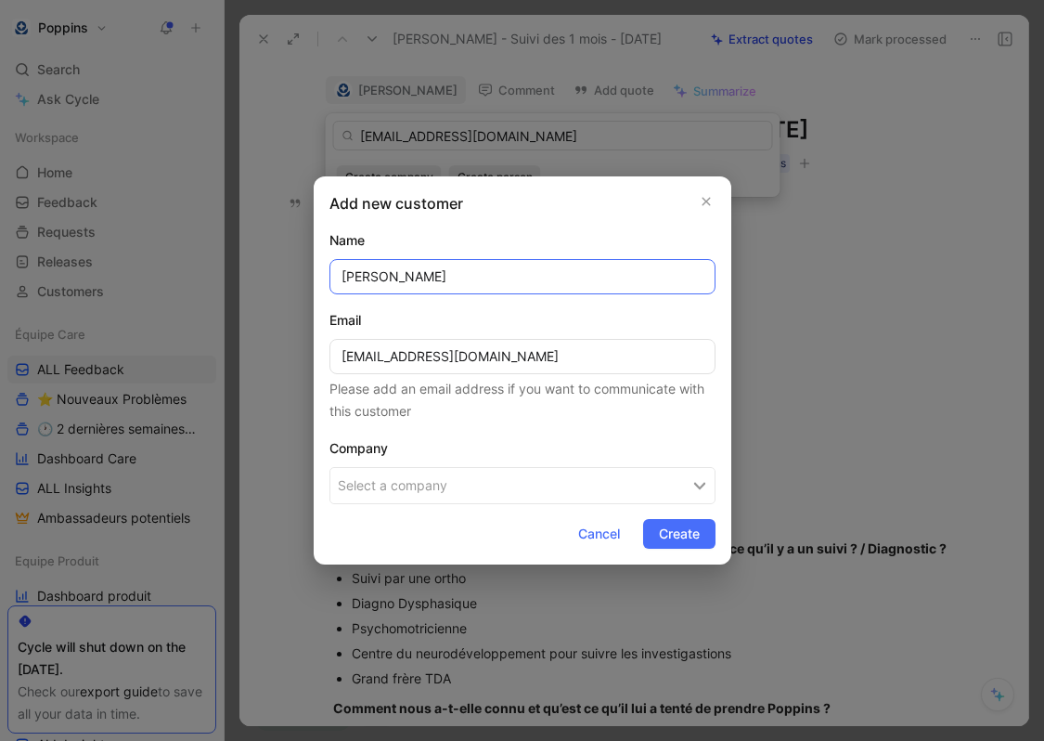
click at [430, 281] on input "[PERSON_NAME]" at bounding box center [522, 276] width 386 height 35
type input "[PERSON_NAME]"
click at [518, 480] on button "Select a company" at bounding box center [522, 485] width 386 height 37
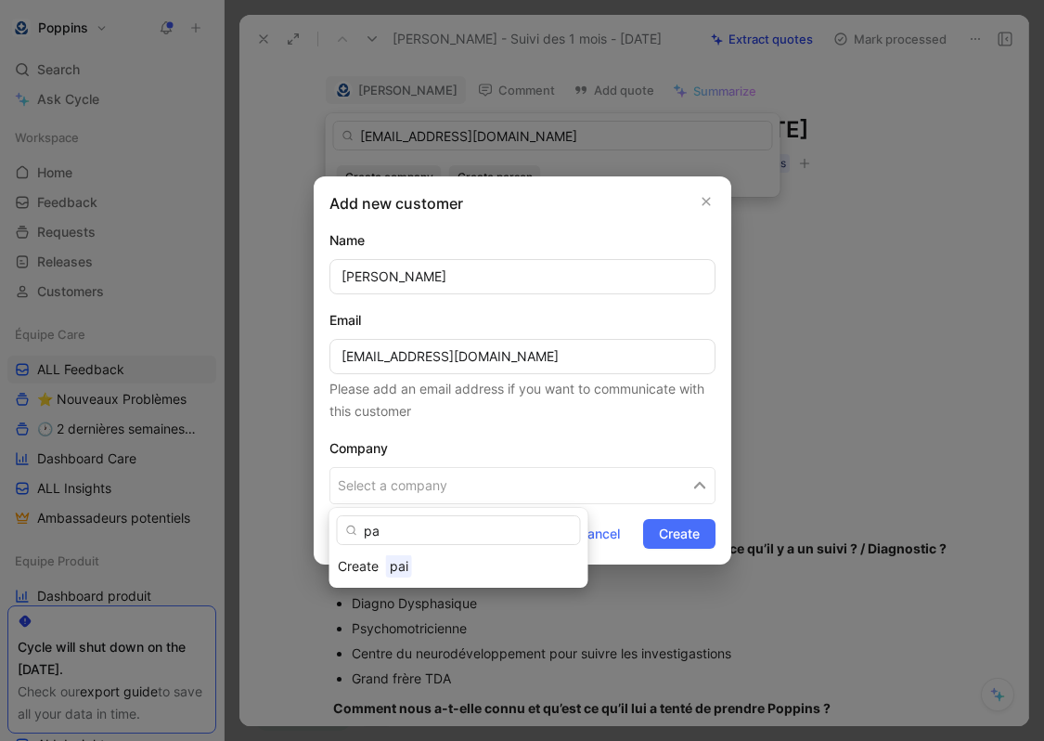
type input "p"
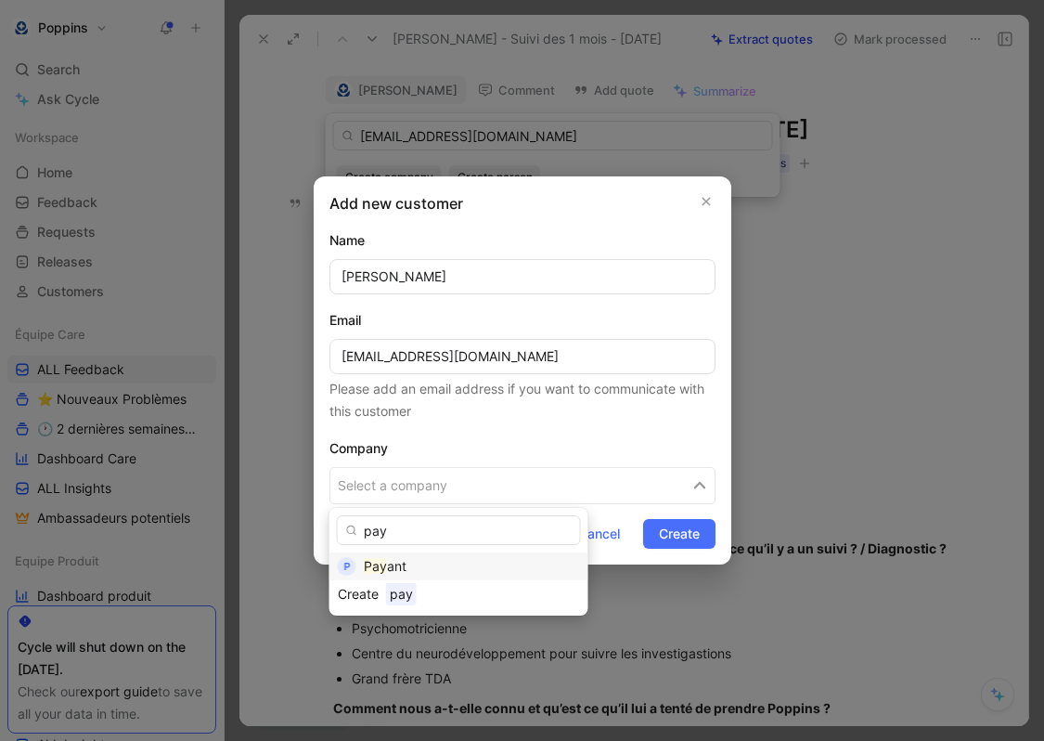
type input "pay"
click at [402, 575] on div "Pay ant" at bounding box center [472, 566] width 216 height 22
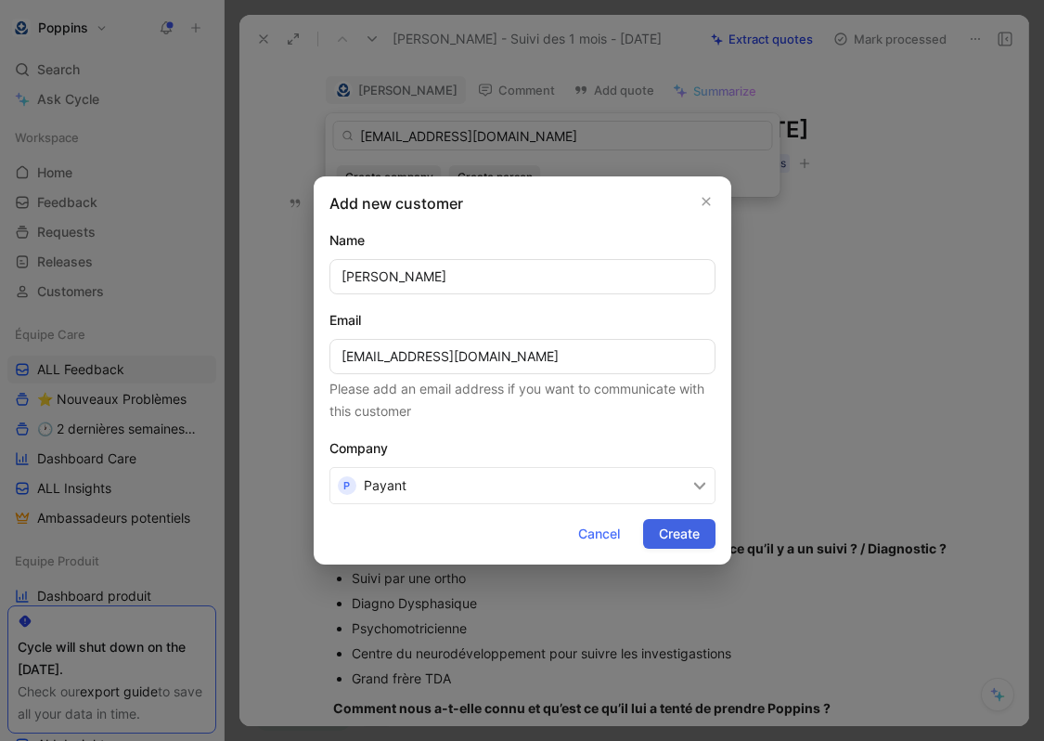
click at [674, 547] on button "Create" at bounding box center [679, 534] width 72 height 30
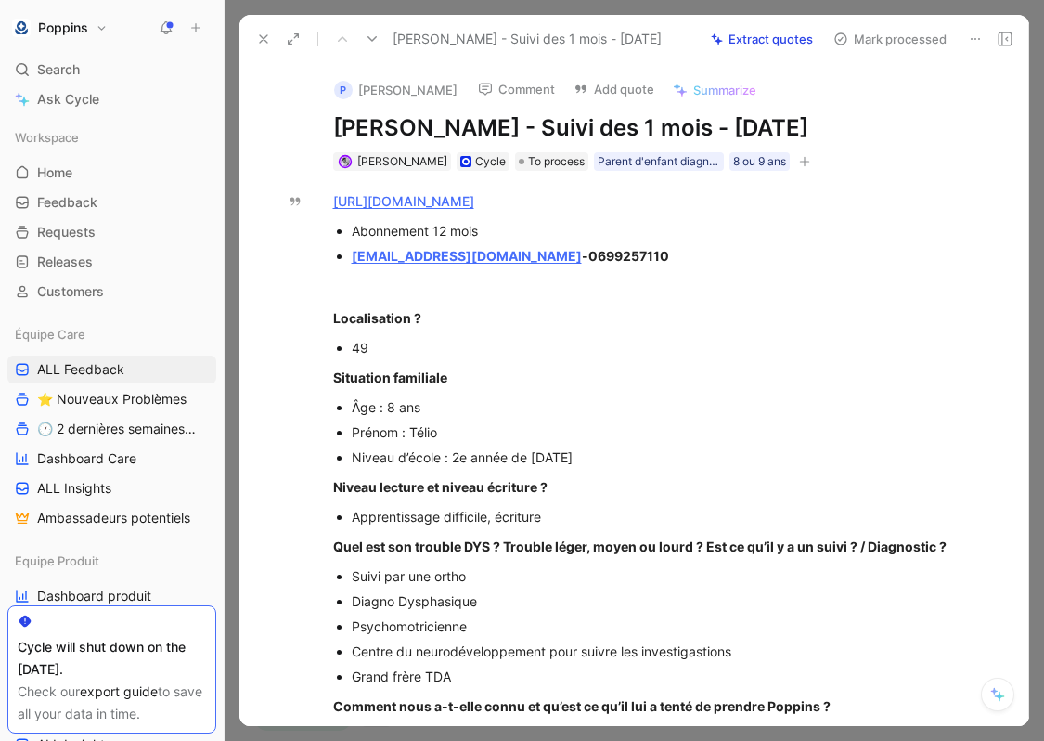
click at [768, 151] on div "[PERSON_NAME] Cycle To process Parent d'enfant diagnostiqué 8 ou 9 ans" at bounding box center [654, 161] width 646 height 22
click at [768, 161] on icon "button" at bounding box center [804, 161] width 10 height 1
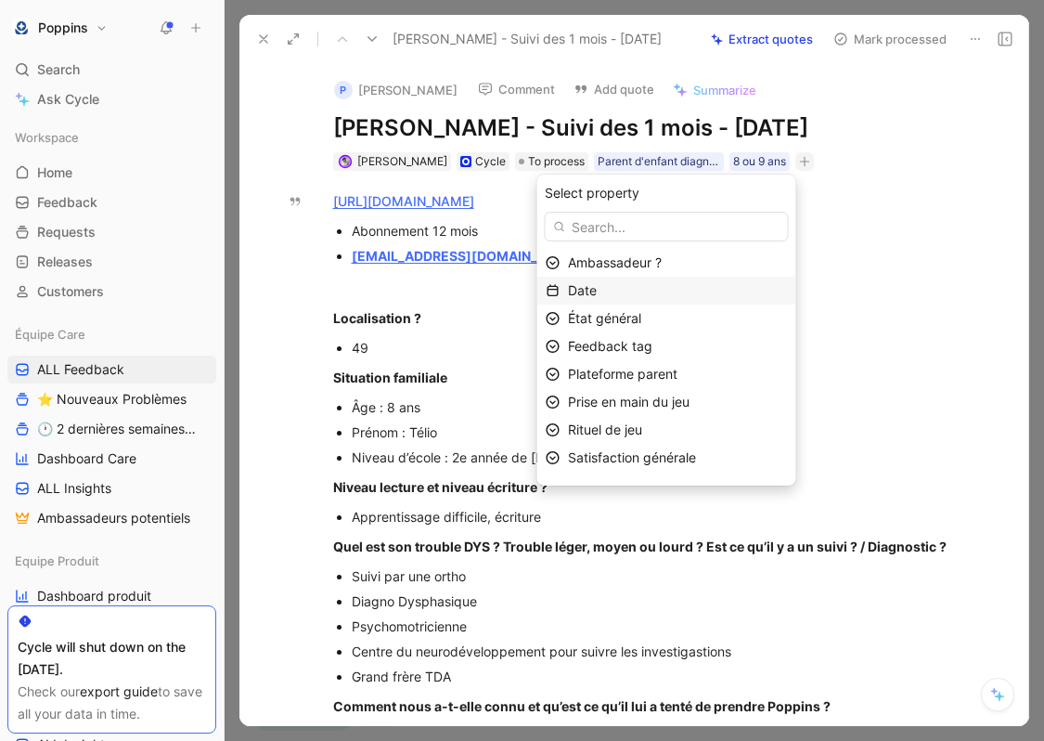
click at [712, 288] on div "Date" at bounding box center [678, 290] width 220 height 22
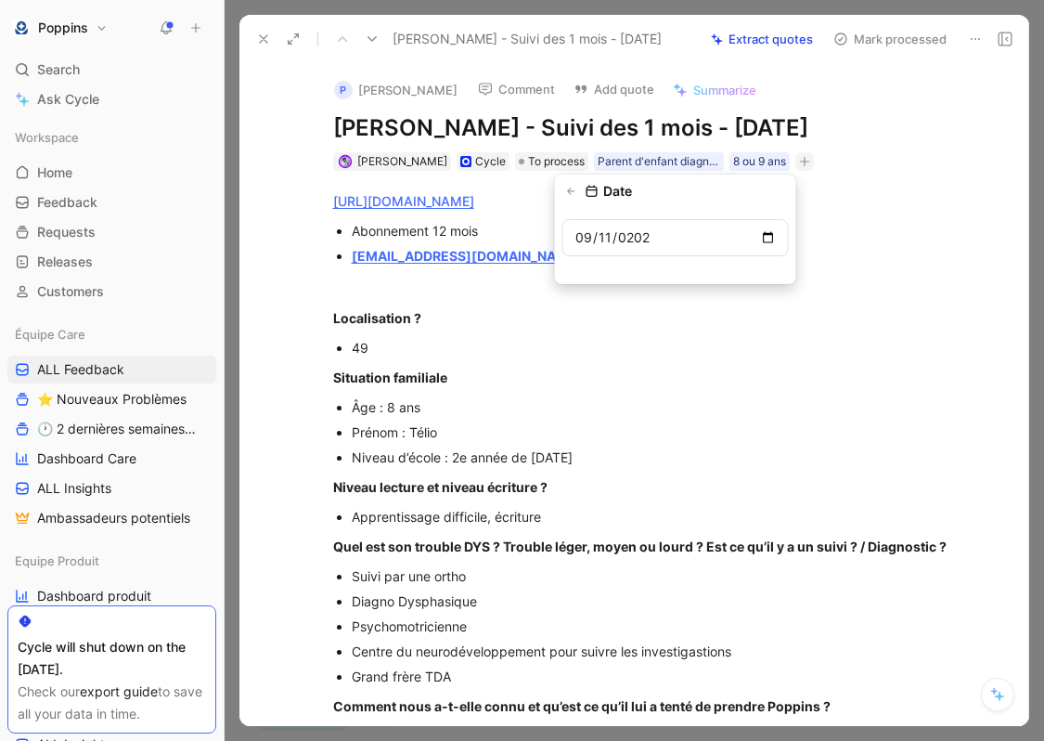
type input "[DATE]"
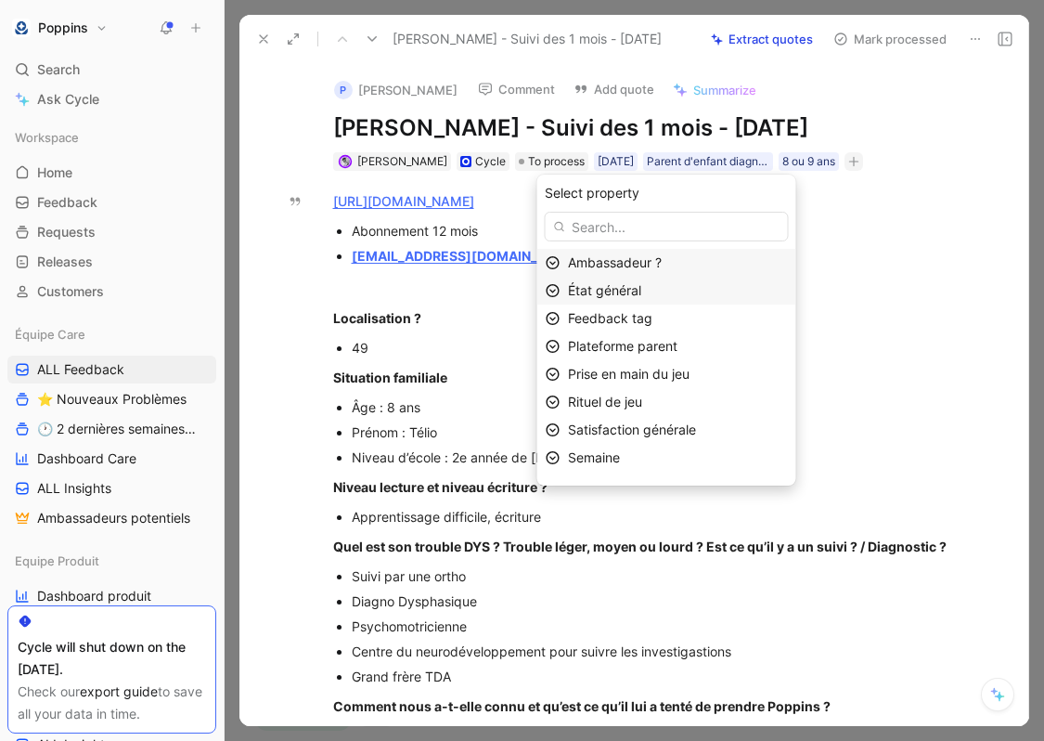
click at [665, 294] on div "État général" at bounding box center [678, 290] width 220 height 22
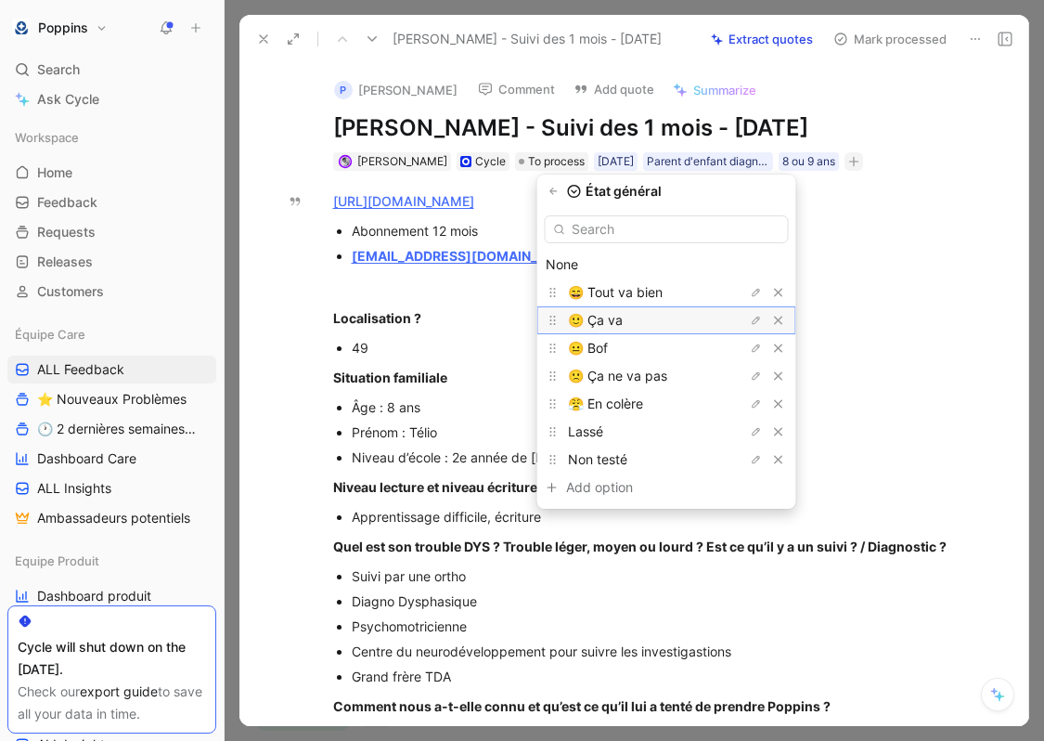
click at [652, 327] on div "🙂 Ça va" at bounding box center [637, 320] width 139 height 22
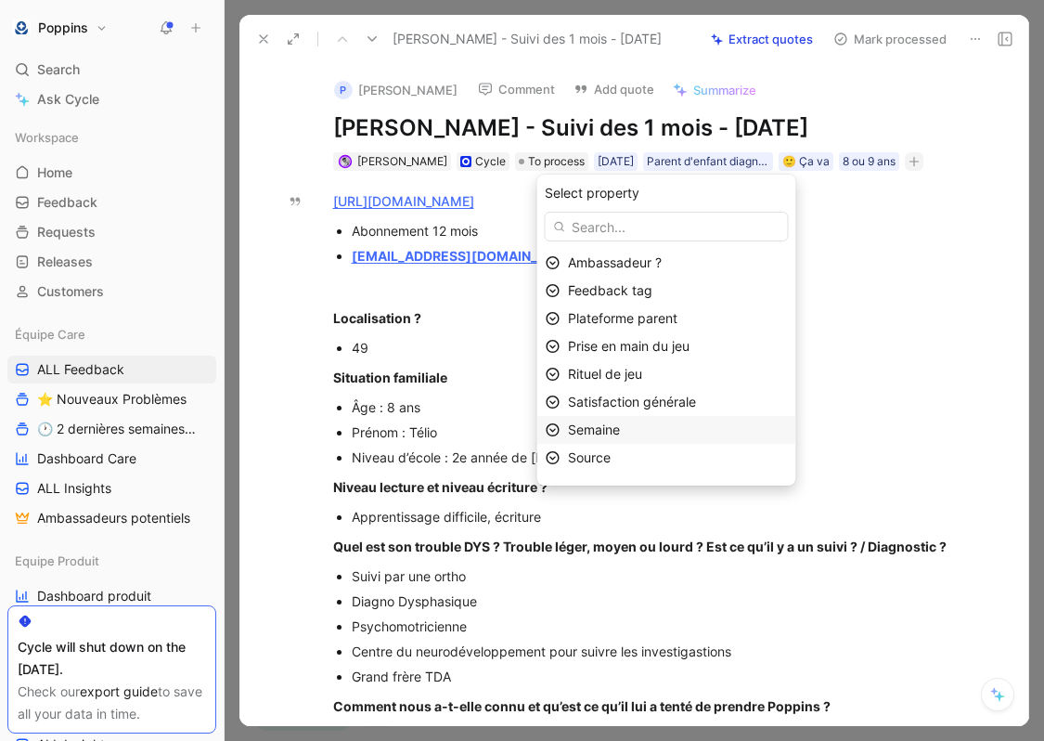
click at [645, 433] on div "Semaine" at bounding box center [678, 430] width 220 height 22
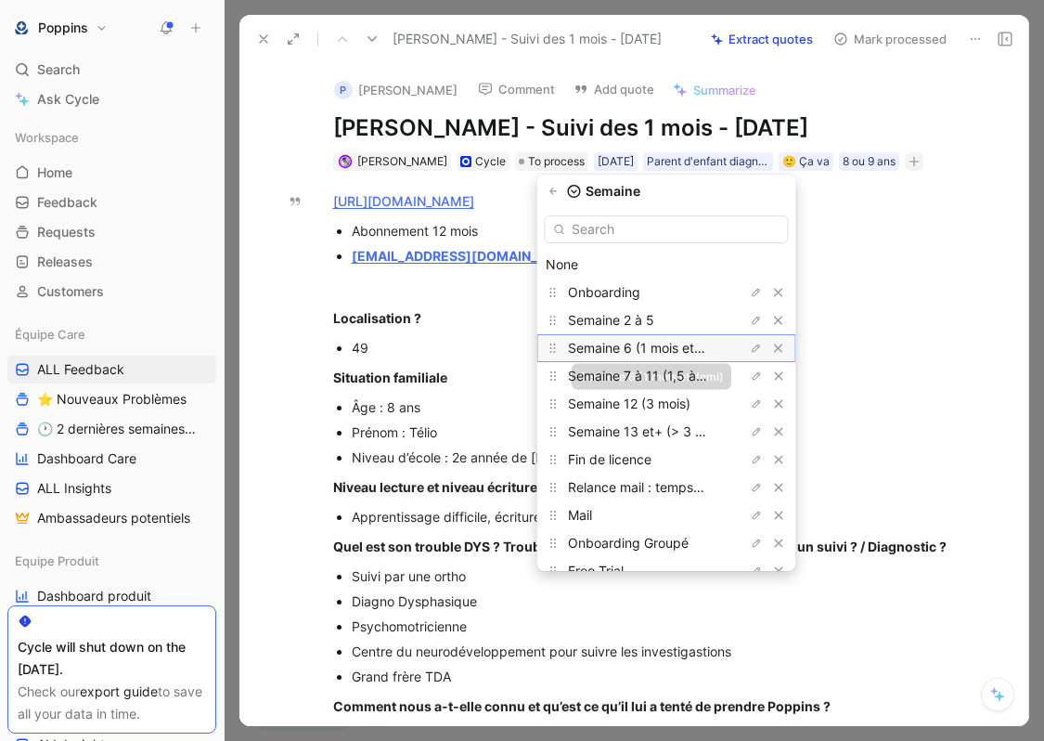
click at [655, 352] on span "Semaine 6 (1 mois et demi)" at bounding box center [650, 348] width 164 height 16
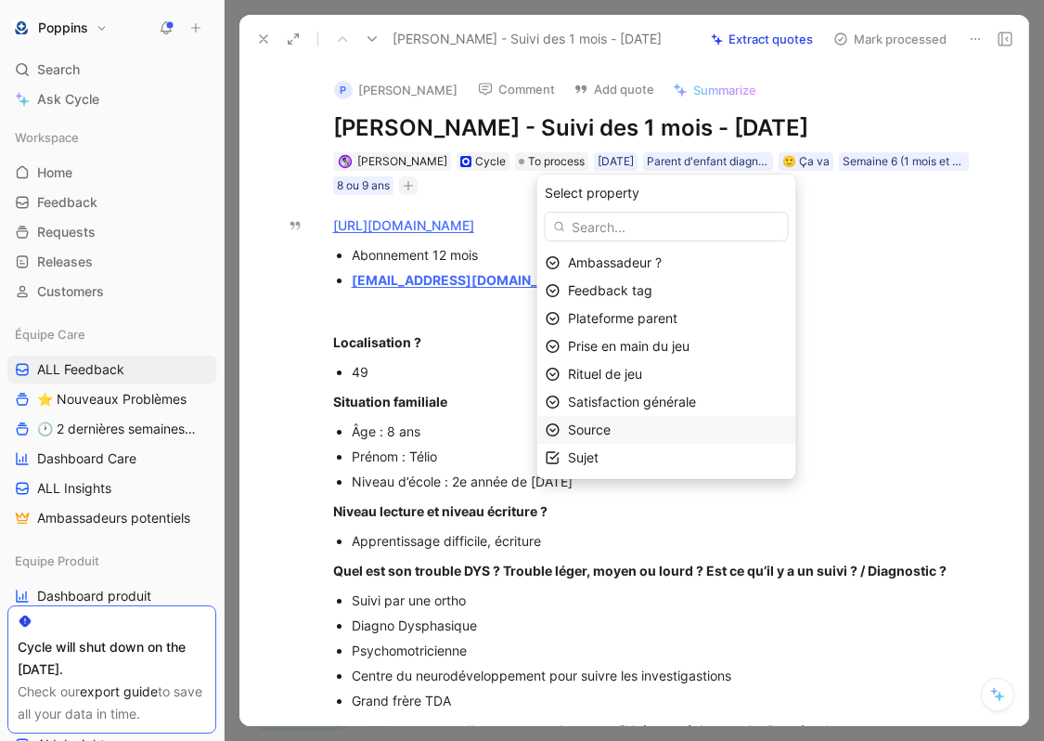
click at [643, 430] on div "Source" at bounding box center [678, 430] width 220 height 22
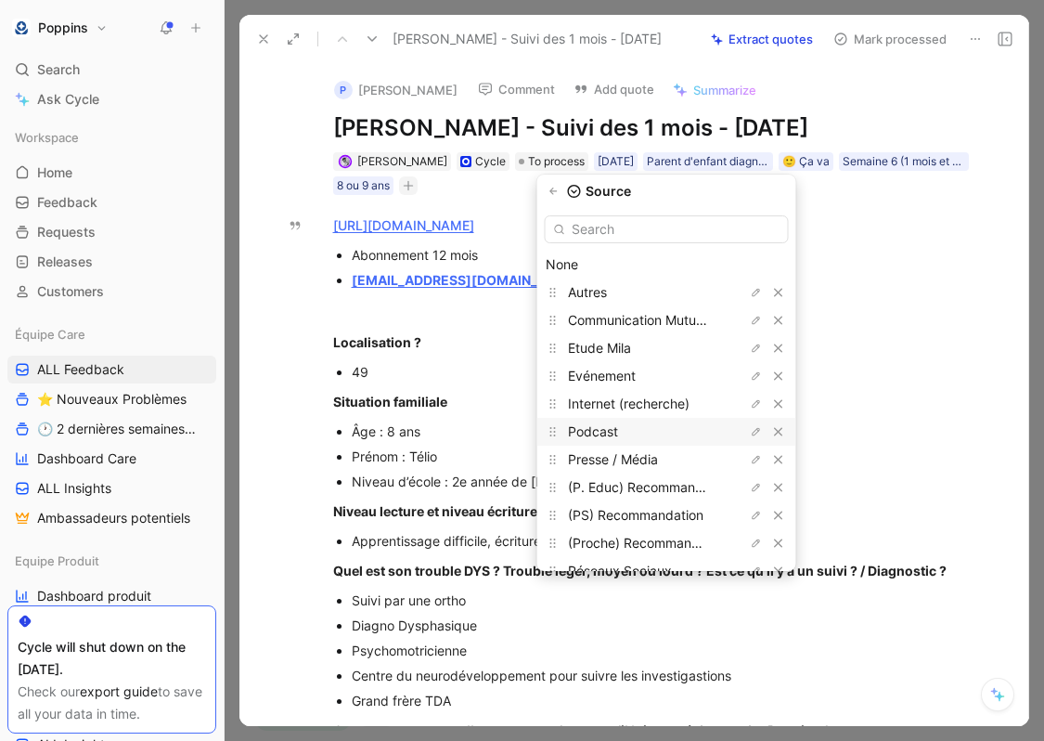
scroll to position [27, 0]
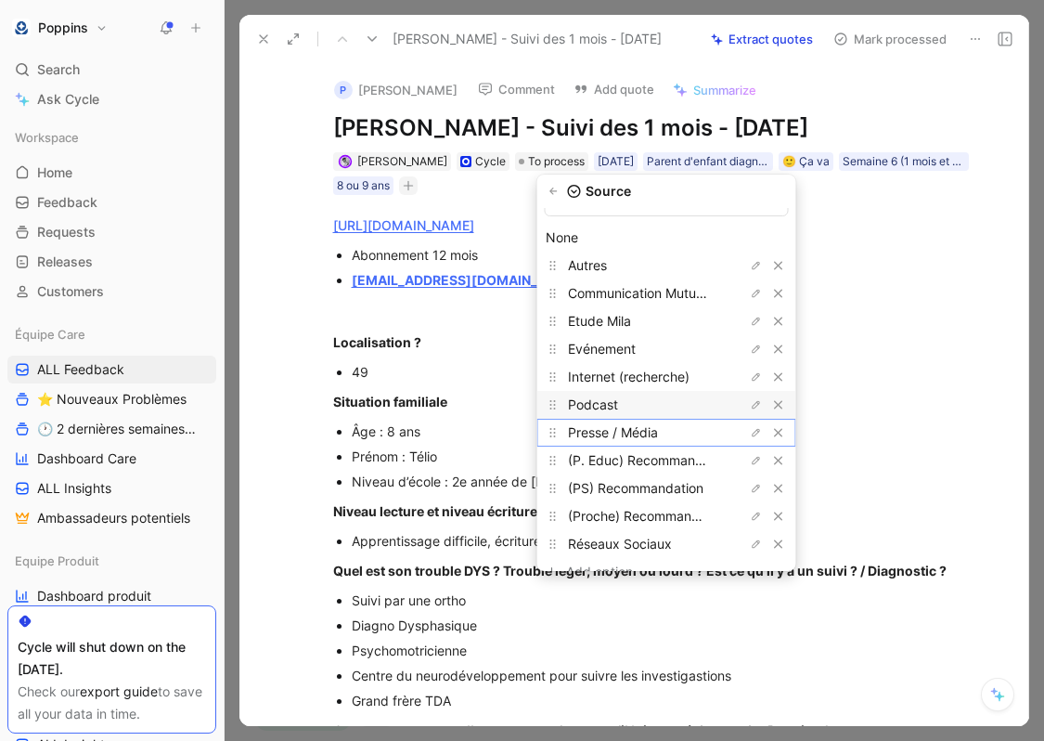
click at [646, 429] on span "Presse / Média" at bounding box center [613, 432] width 90 height 16
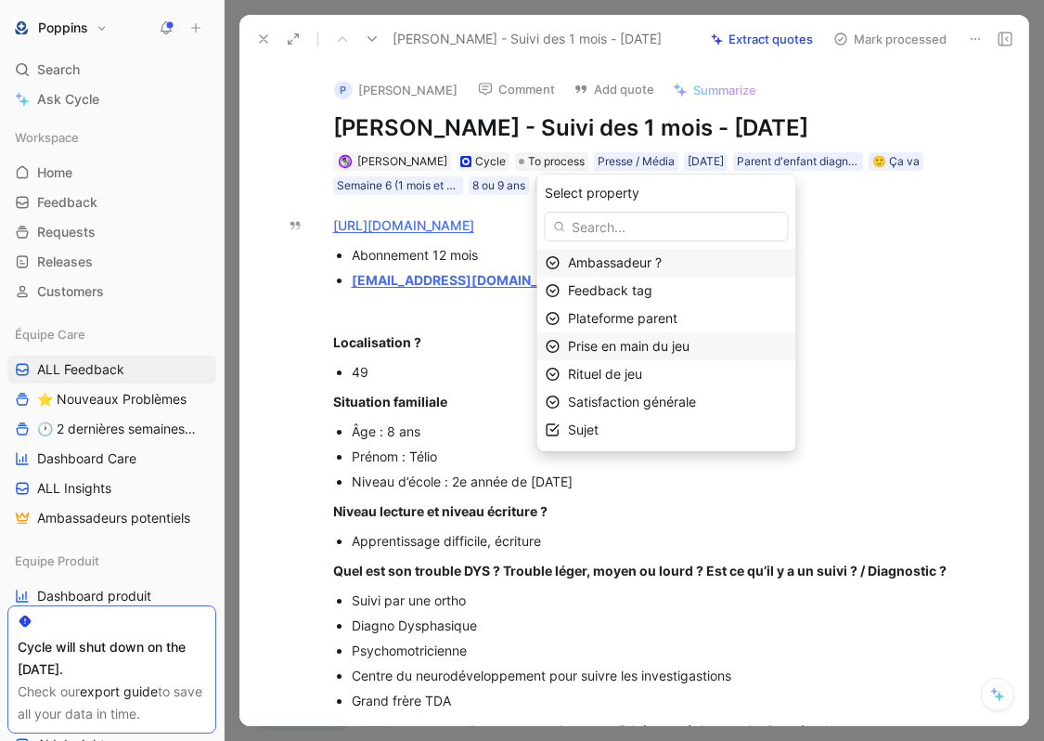
click at [671, 342] on span "Prise en main du jeu" at bounding box center [629, 346] width 122 height 16
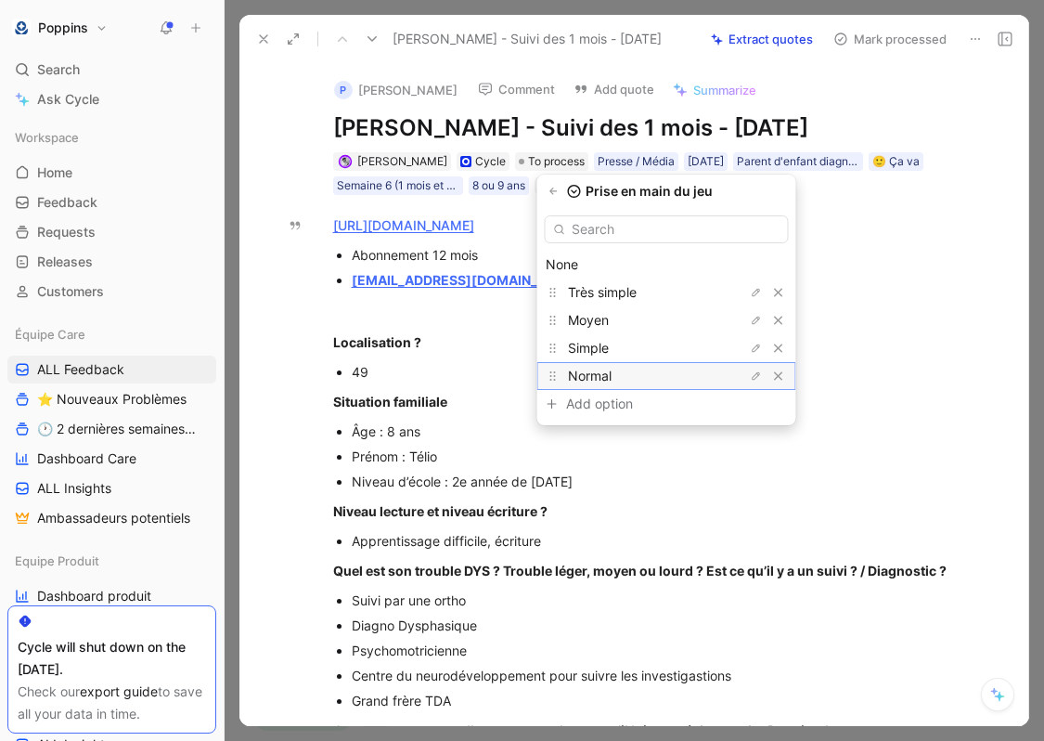
click at [668, 367] on div "Normal" at bounding box center [637, 376] width 139 height 22
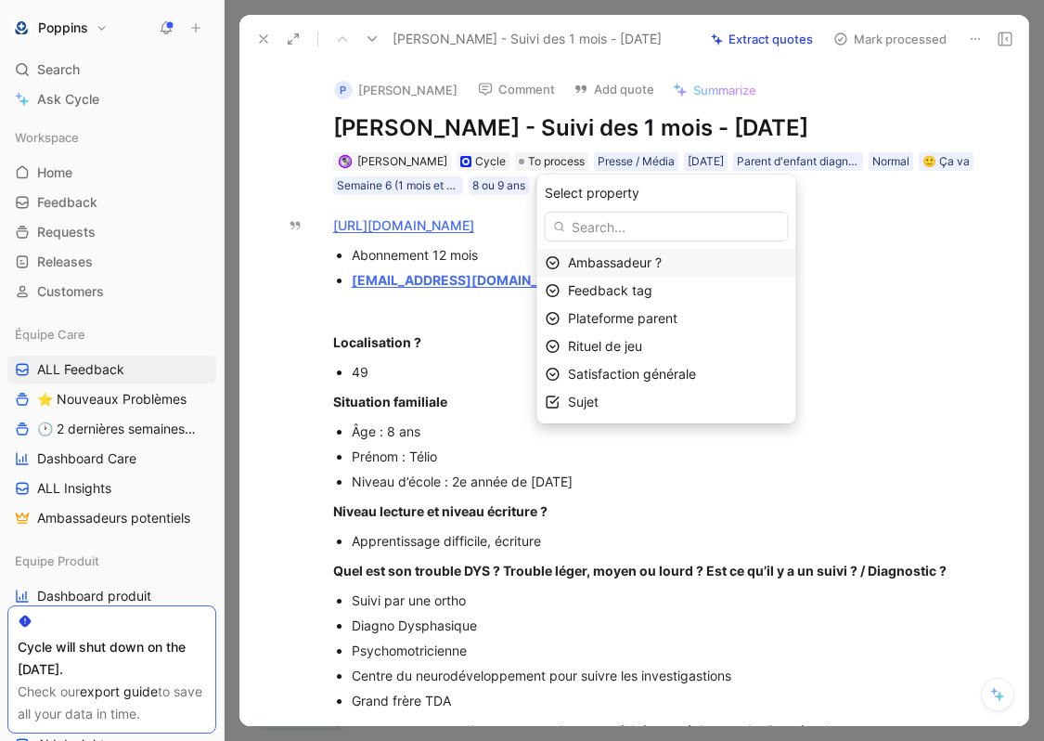
click at [671, 272] on div "Ambassadeur ?" at bounding box center [678, 263] width 220 height 22
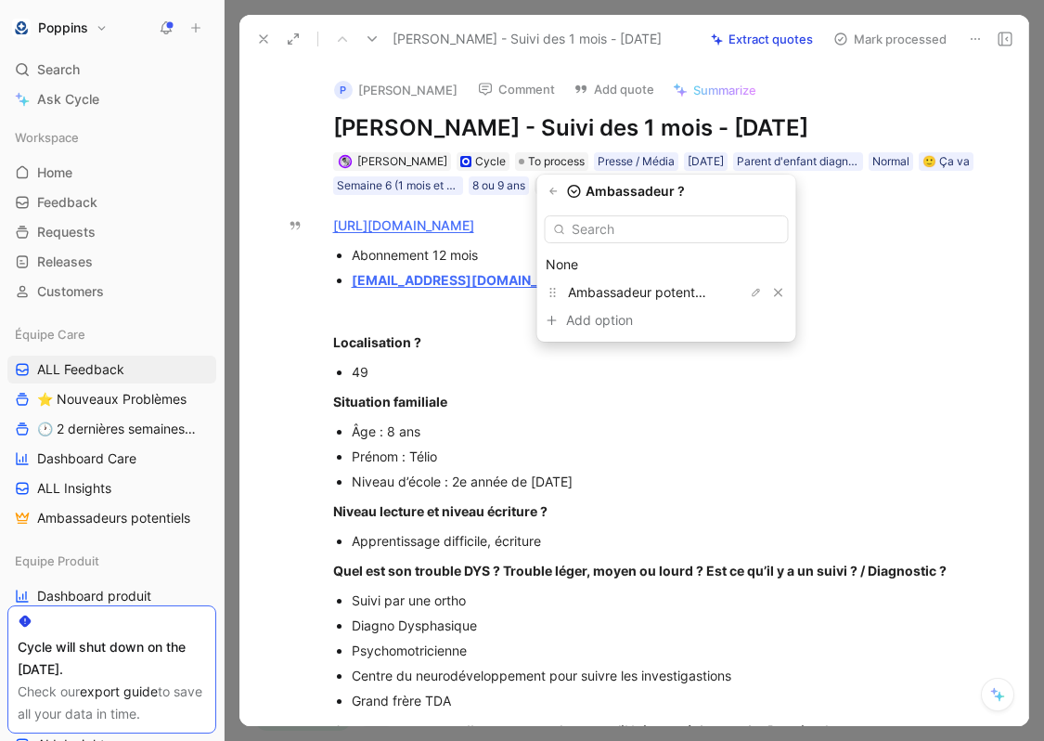
click at [571, 200] on div "Ambassadeur ? None Ambassadeur potentiel Add option To pick up a draggable item…" at bounding box center [666, 262] width 259 height 160
click at [560, 190] on icon "button" at bounding box center [554, 191] width 11 height 11
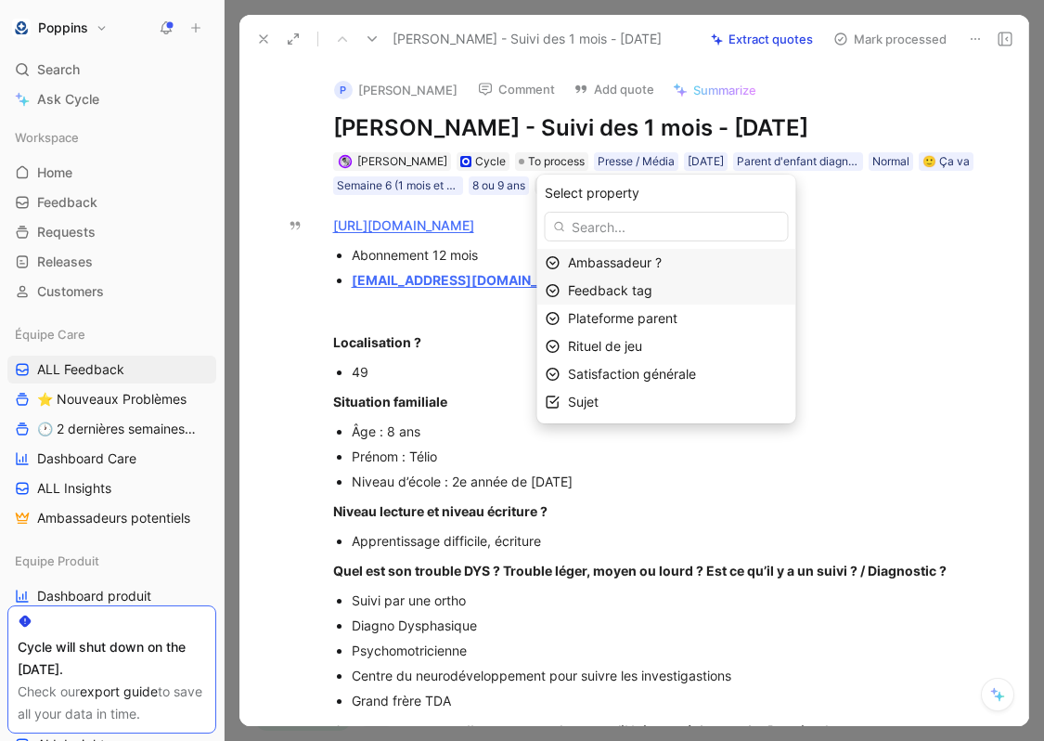
click at [629, 284] on span "Feedback tag" at bounding box center [610, 290] width 84 height 16
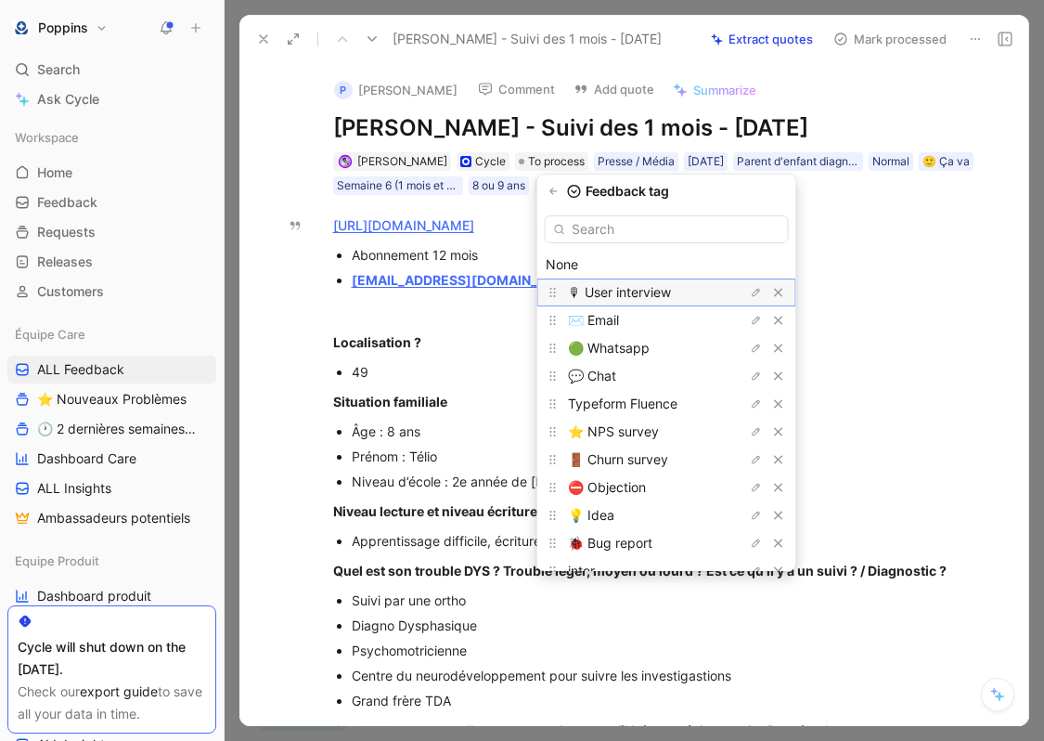
click at [637, 295] on span "🎙 User interview" at bounding box center [619, 292] width 103 height 16
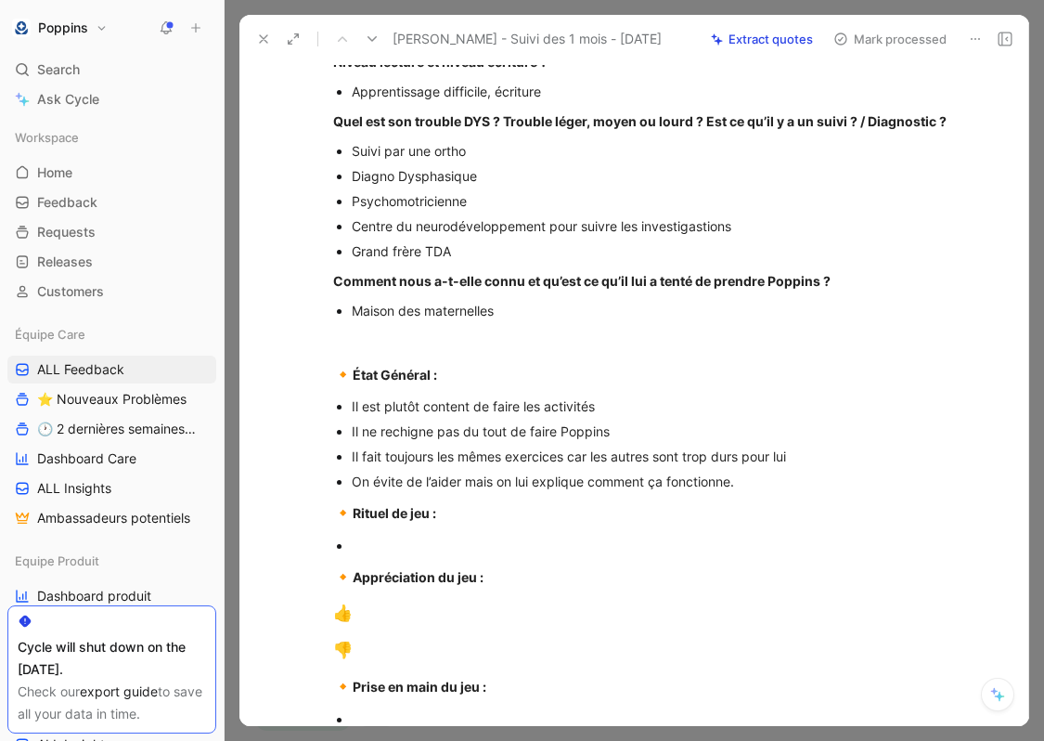
scroll to position [505, 0]
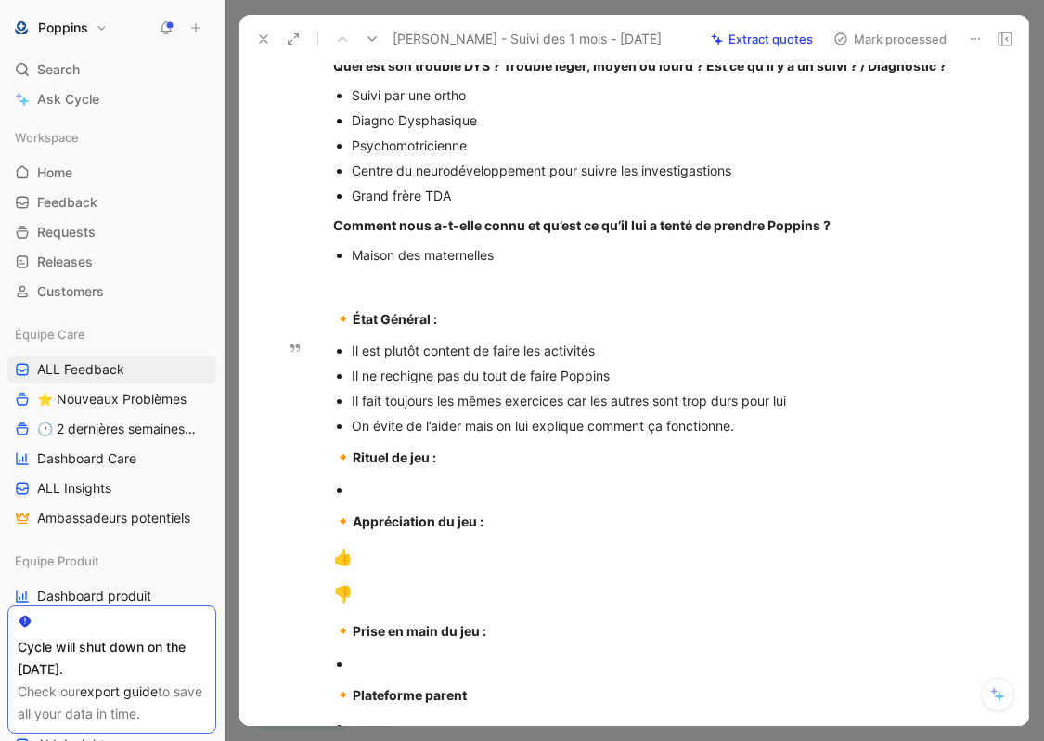
click at [767, 425] on div "On évite de l’aider mais on lui explique comment ça fonctionne." at bounding box center [664, 425] width 624 height 19
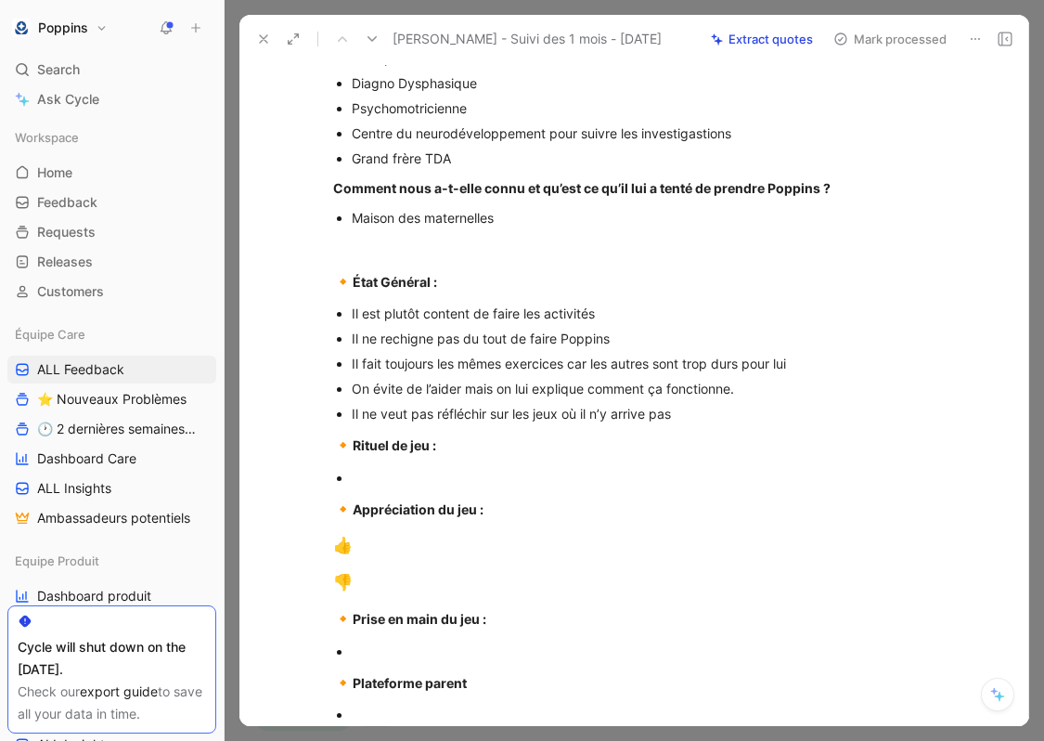
scroll to position [569, 0]
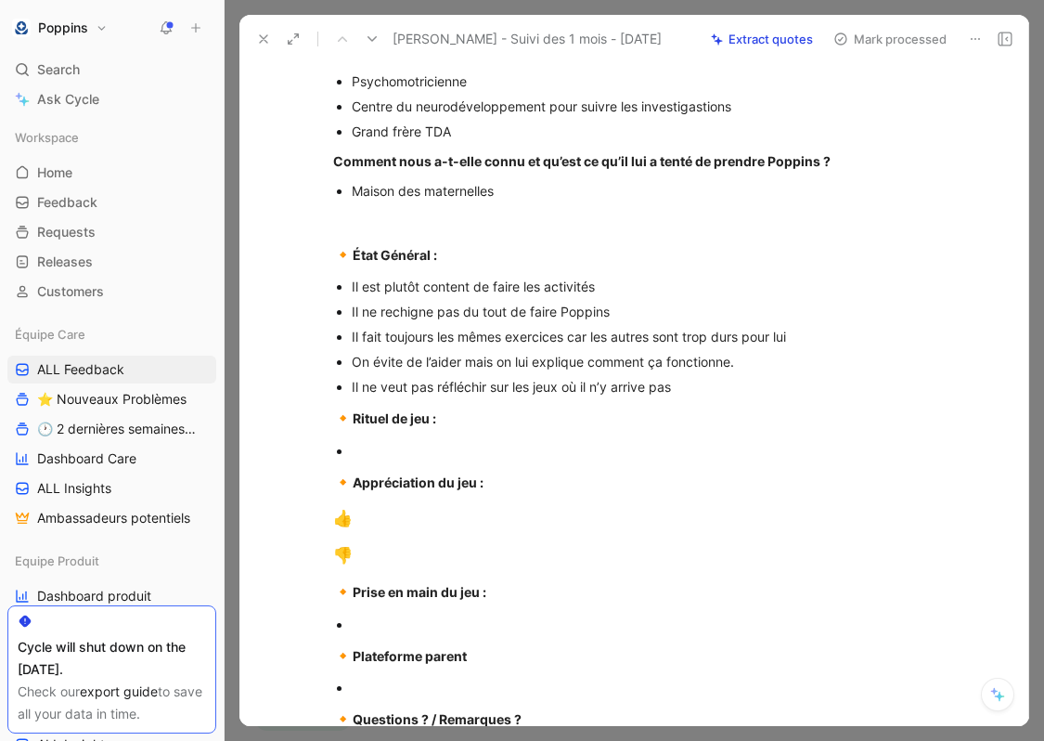
click at [427, 450] on div at bounding box center [664, 450] width 624 height 19
click at [371, 556] on div "👎" at bounding box center [654, 556] width 642 height 24
drag, startPoint x: 370, startPoint y: 568, endPoint x: 331, endPoint y: 419, distance: 154.4
click at [331, 419] on div "[URL][DOMAIN_NAME] Abonnement 12 mois [EMAIL_ADDRESS][DOMAIN_NAME] - 0699257110…" at bounding box center [653, 234] width 751 height 1217
click at [331, 419] on p "🔸 Rituel de jeu :" at bounding box center [654, 418] width 713 height 35
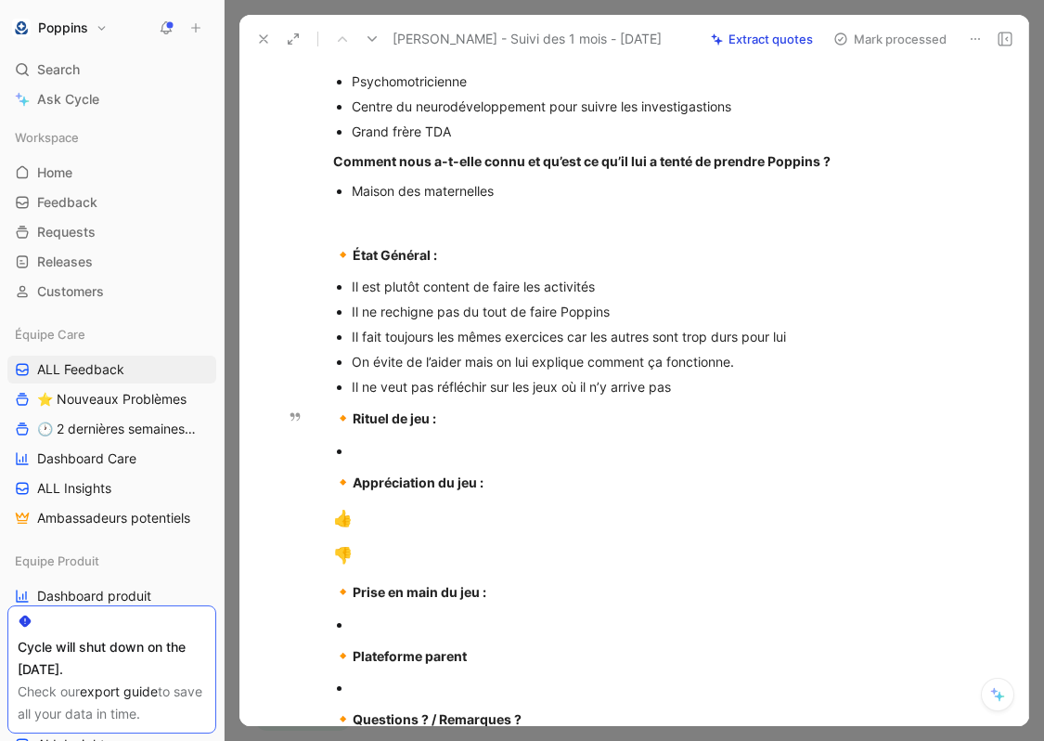
click at [707, 391] on div "Il ne veut pas réfléchir sur les jeux où il n’y arrive pas" at bounding box center [664, 386] width 624 height 19
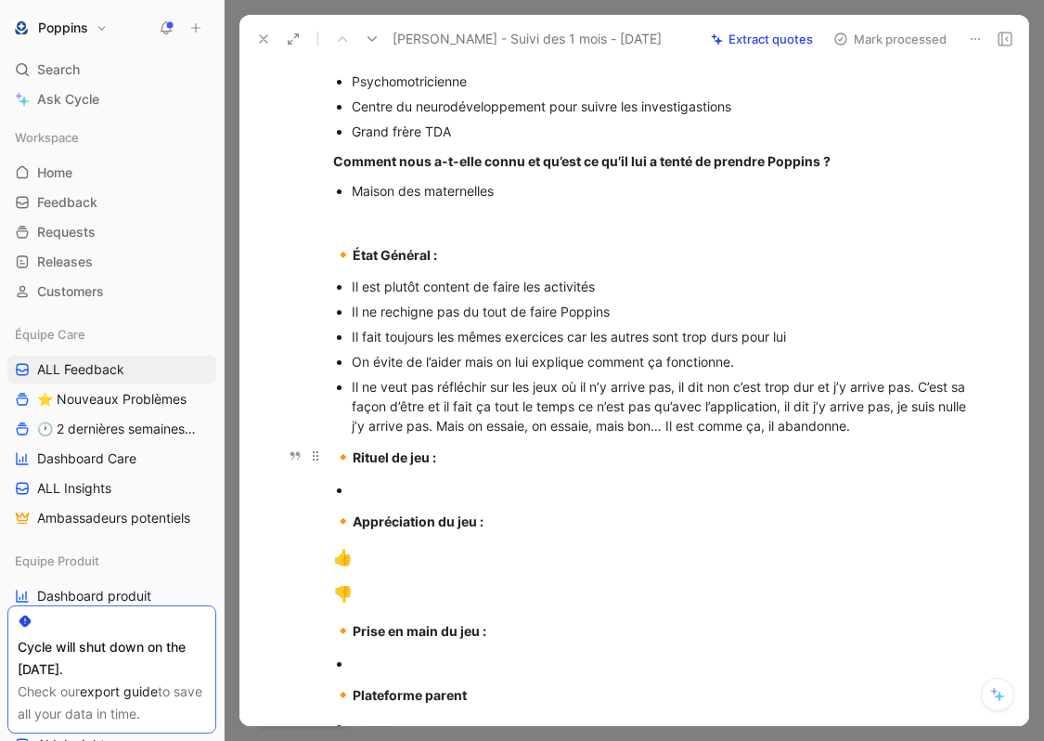
click at [353, 451] on strong "Rituel de jeu :" at bounding box center [395, 457] width 84 height 16
click at [363, 598] on div "👎" at bounding box center [654, 595] width 642 height 24
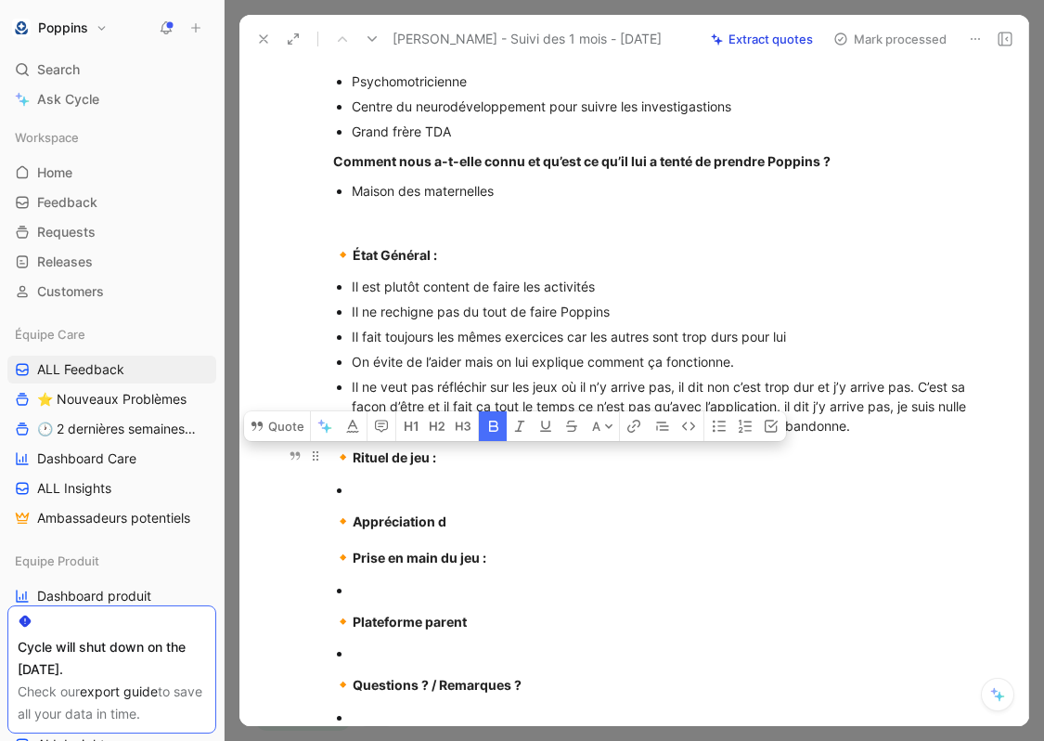
drag, startPoint x: 455, startPoint y: 536, endPoint x: 339, endPoint y: 462, distance: 137.7
click at [339, 462] on div "[URL][DOMAIN_NAME] Abonnement 12 mois [EMAIL_ADDRESS][DOMAIN_NAME] - 0699257110…" at bounding box center [653, 217] width 751 height 1182
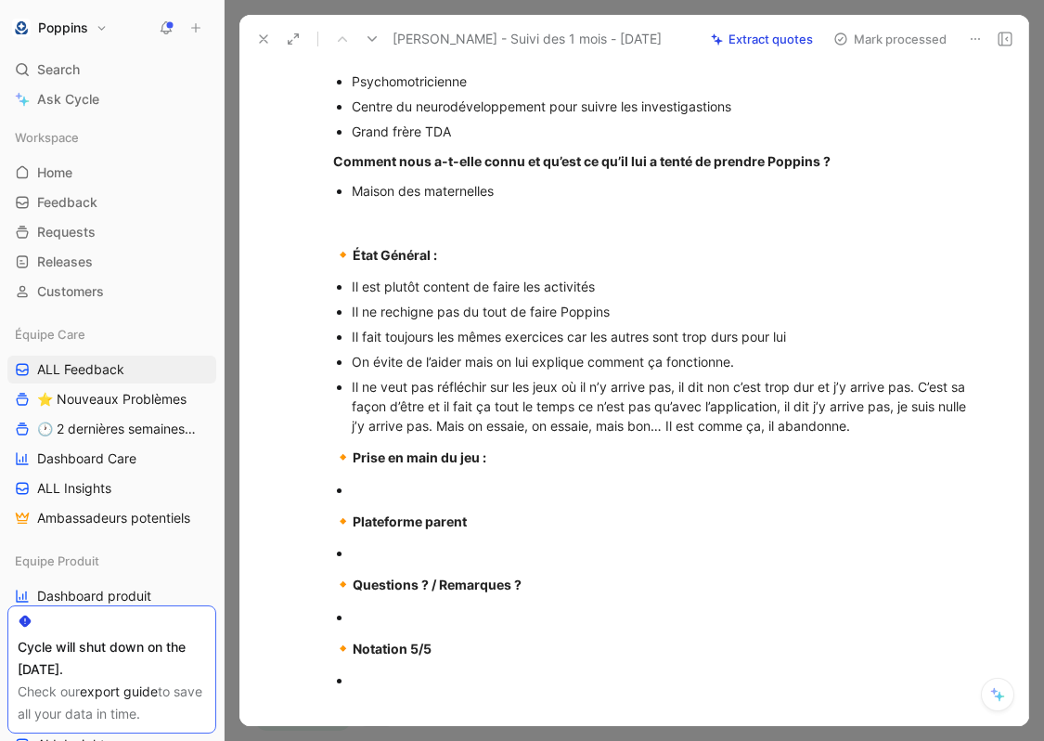
click at [404, 483] on div at bounding box center [664, 489] width 624 height 19
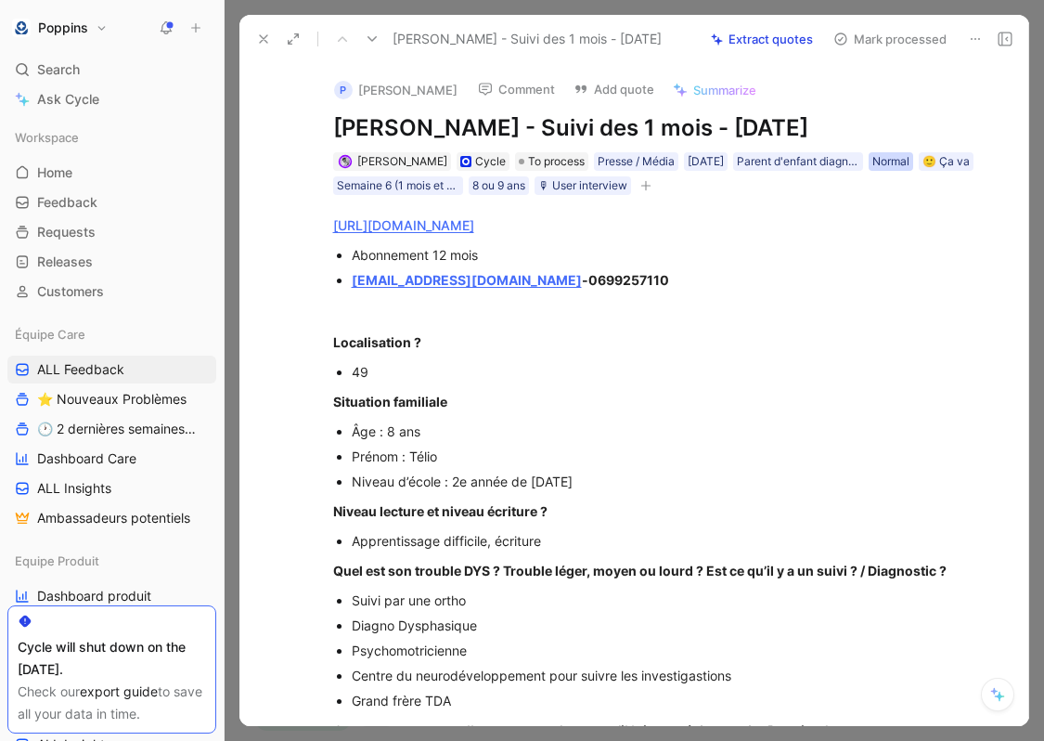
click at [768, 161] on div "Normal" at bounding box center [890, 161] width 37 height 19
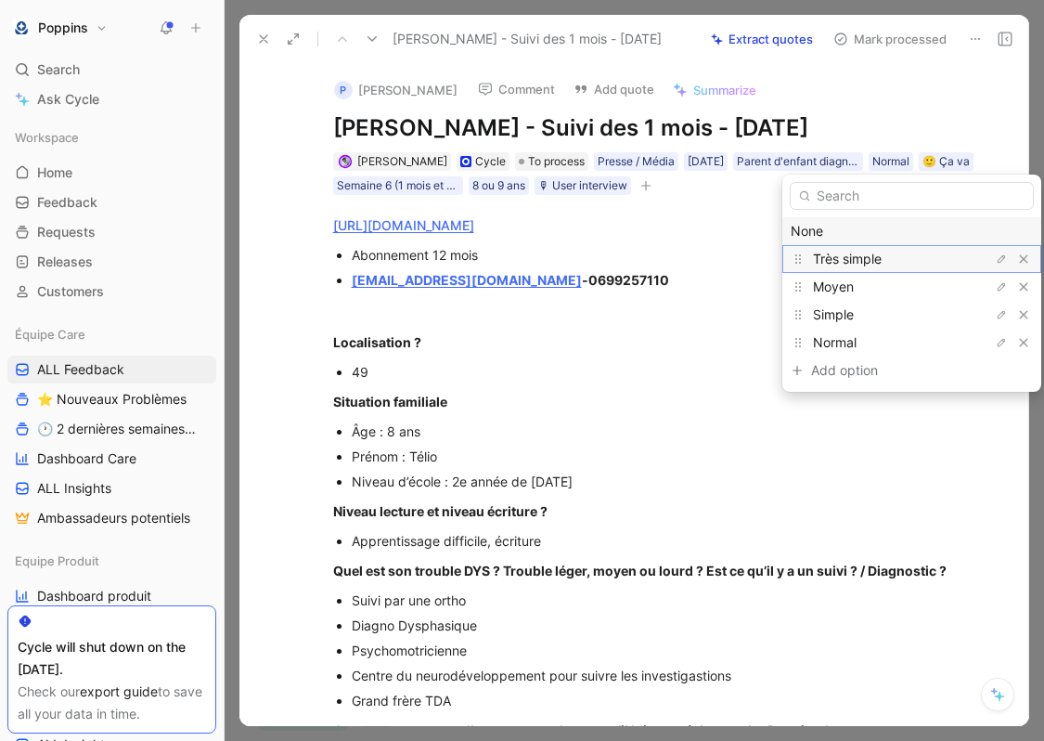
click at [768, 262] on span "Très simple" at bounding box center [847, 259] width 69 height 16
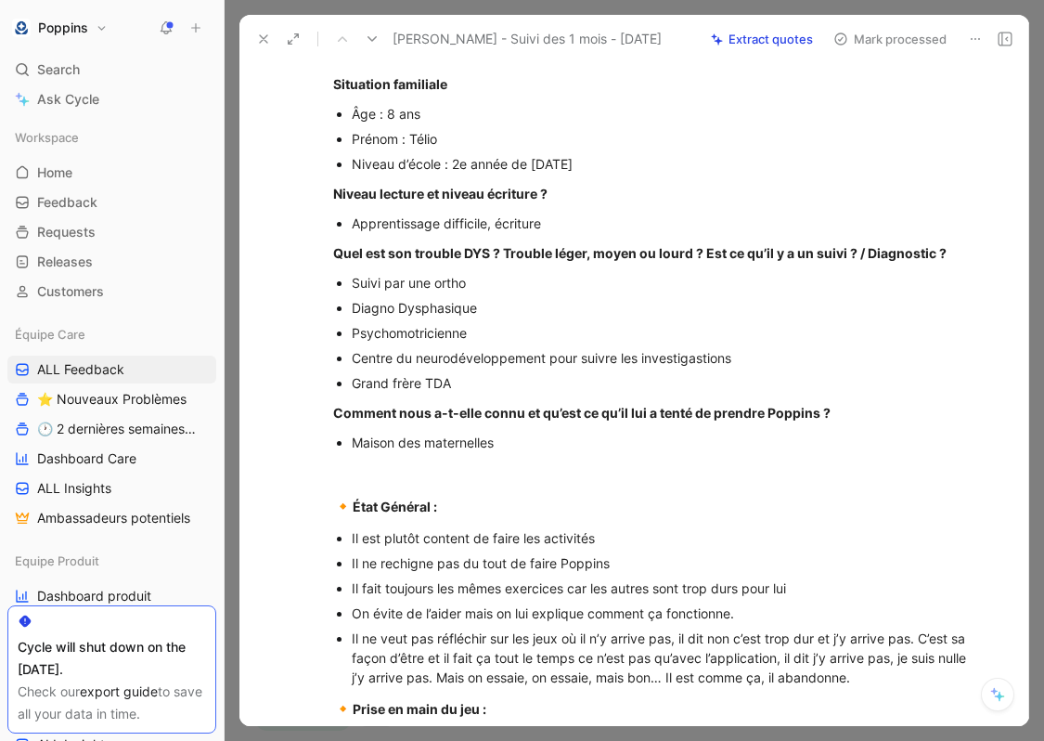
scroll to position [527, 0]
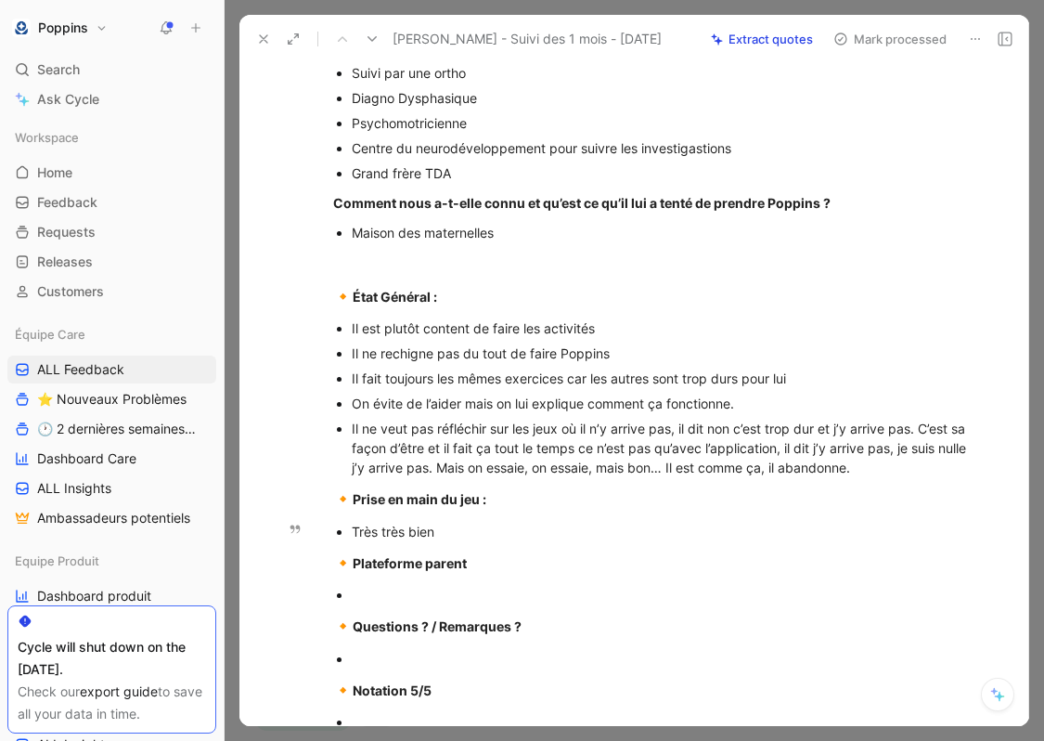
click at [525, 530] on div "Très très bien" at bounding box center [664, 531] width 624 height 19
click at [412, 588] on div at bounding box center [664, 594] width 624 height 19
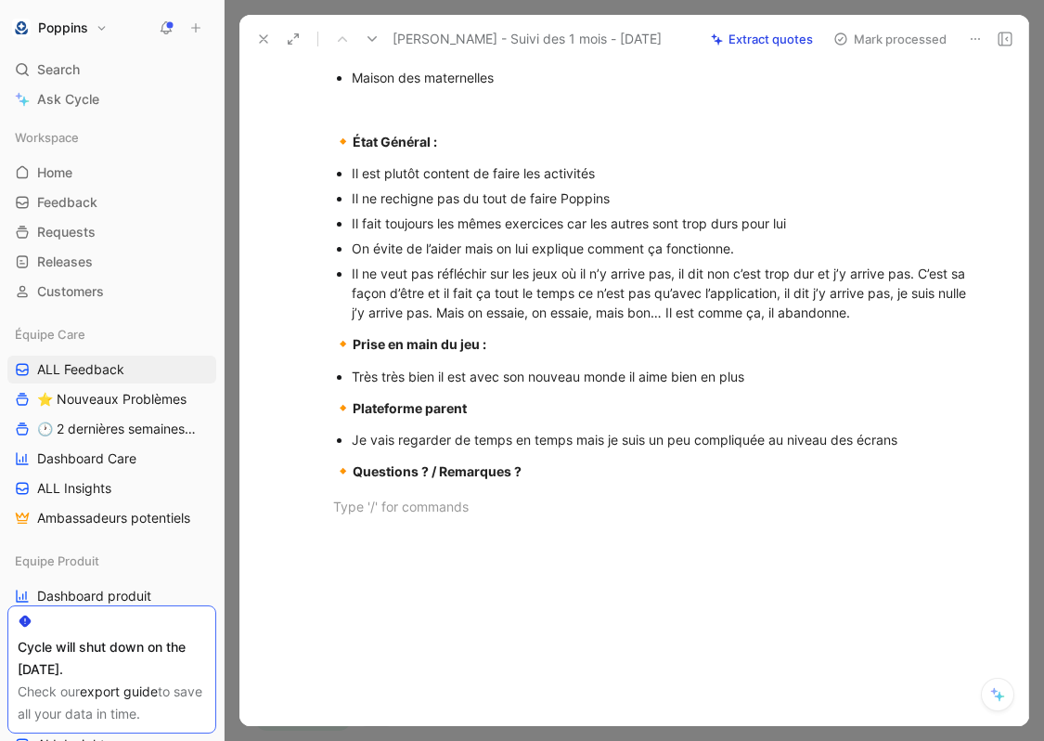
scroll to position [715, 0]
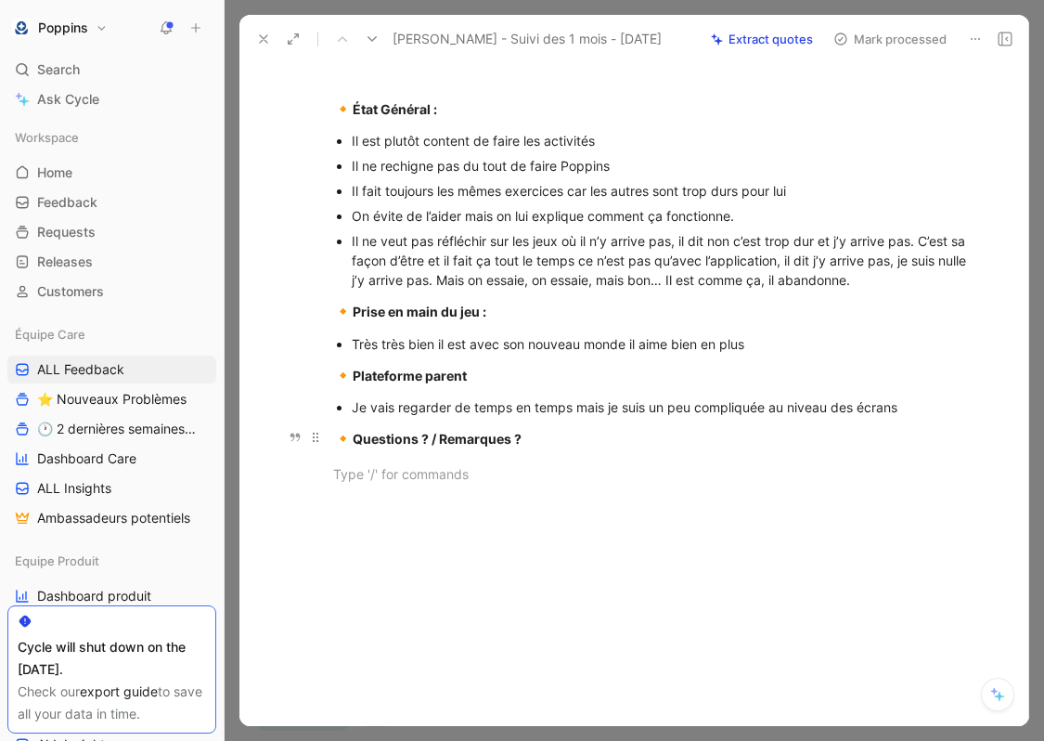
click at [398, 433] on strong "Questions ? / Remarques ?" at bounding box center [437, 439] width 169 height 16
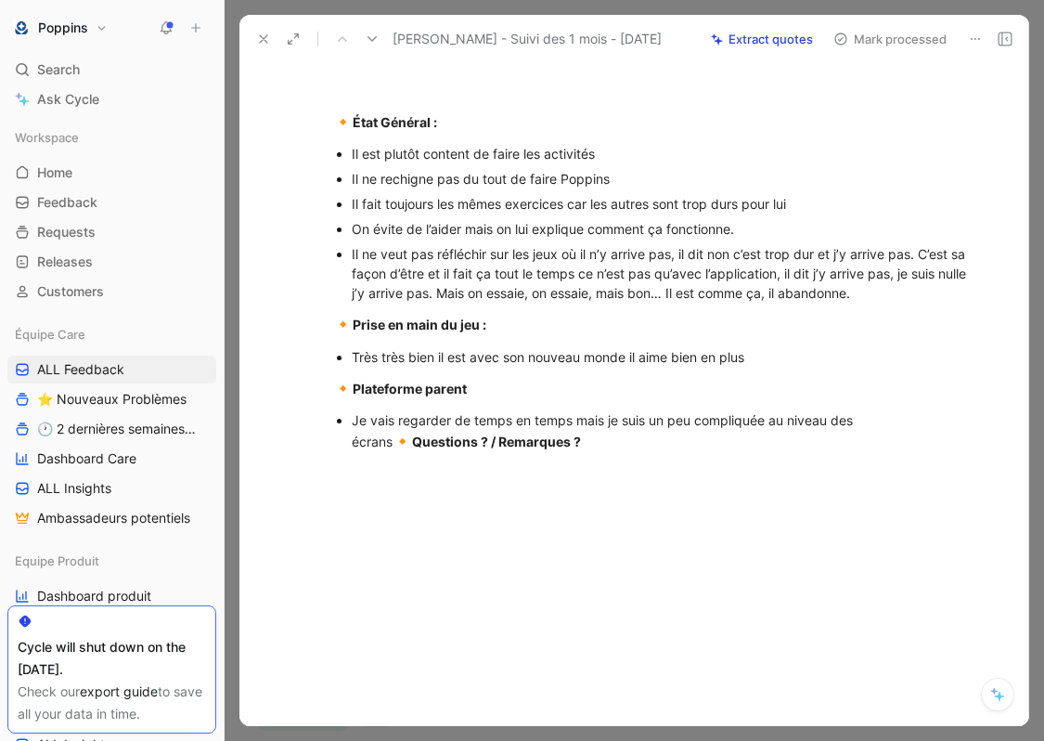
scroll to position [702, 0]
click at [457, 438] on strong "Questions ? / Remarques ?" at bounding box center [496, 441] width 169 height 16
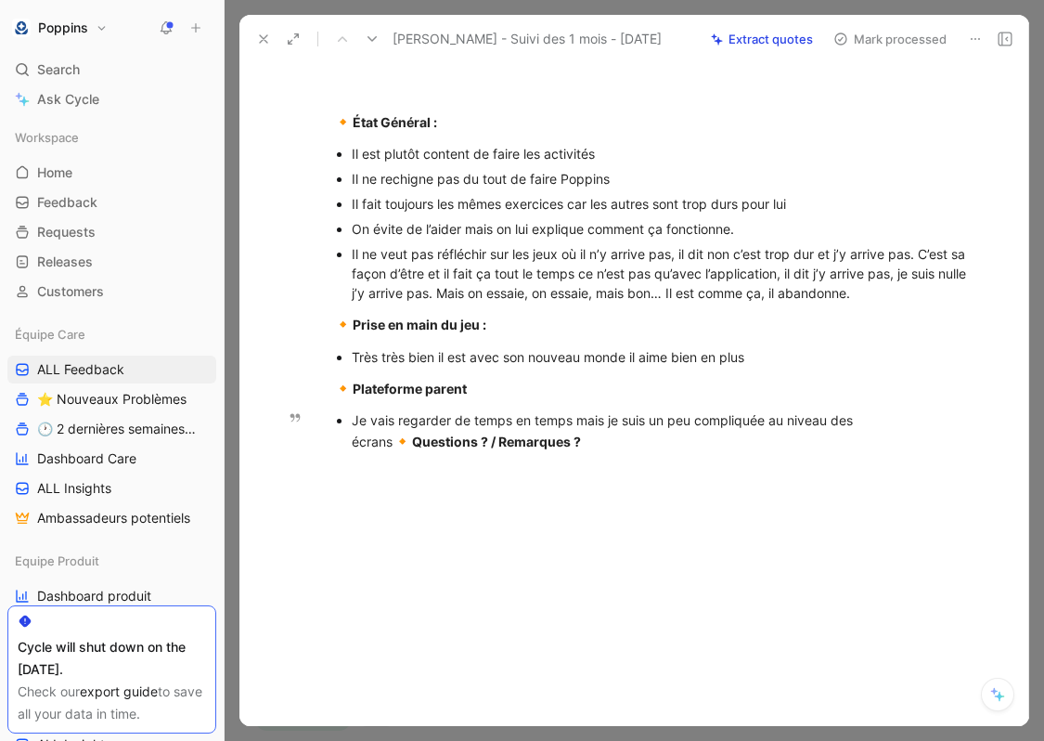
drag, startPoint x: 547, startPoint y: 450, endPoint x: 353, endPoint y: 449, distance: 194.0
click at [353, 449] on div "Je vais regarder de temps en temps mais je suis un peu compliquée au niveau des…" at bounding box center [664, 432] width 624 height 44
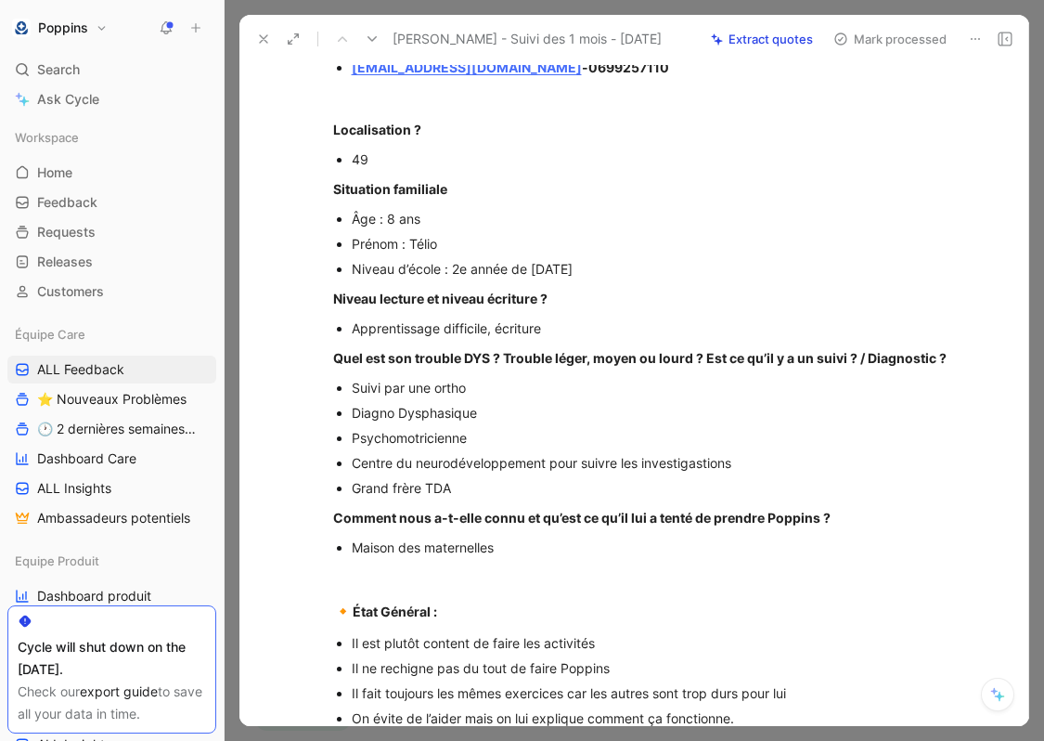
scroll to position [0, 0]
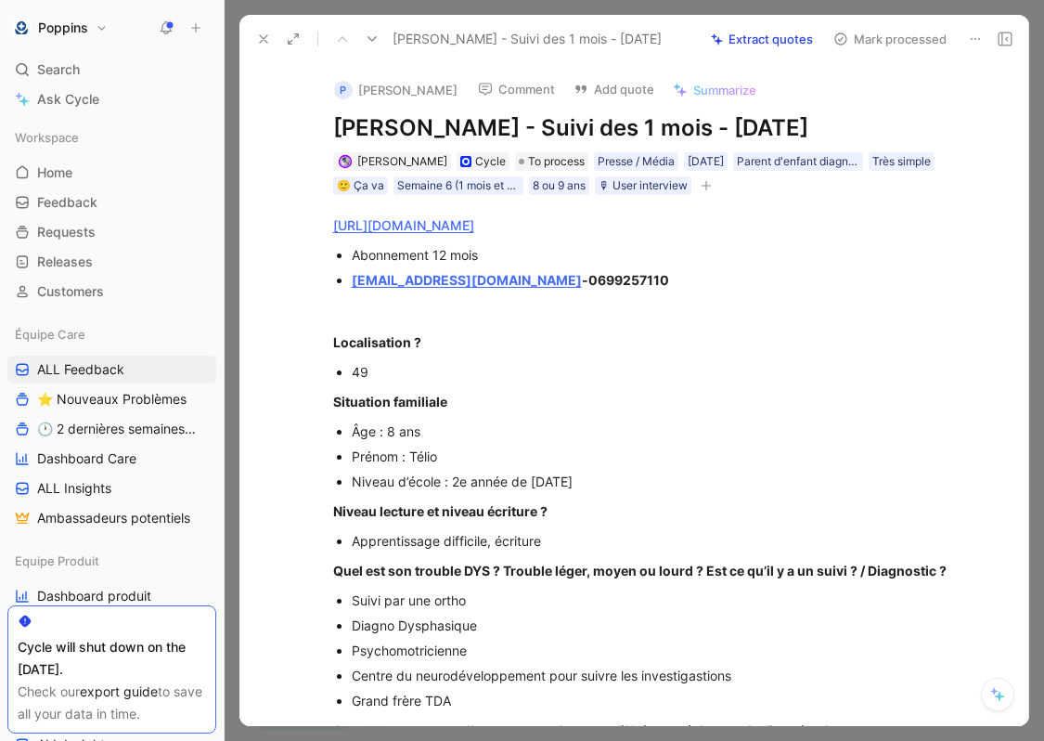
click at [710, 174] on div "[PERSON_NAME] Cycle To process Presse / Média [DATE] Parent d'enfant diagnostiq…" at bounding box center [654, 173] width 646 height 46
click at [705, 186] on icon "button" at bounding box center [705, 186] width 1 height 10
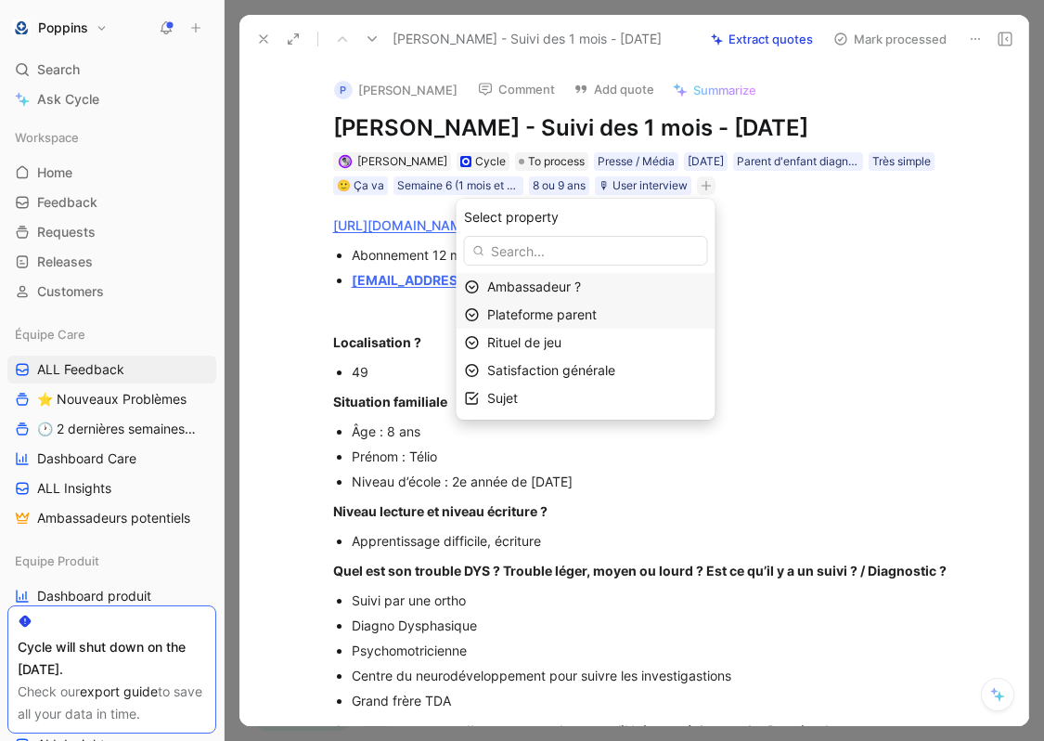
click at [613, 325] on div "Plateforme parent" at bounding box center [597, 315] width 220 height 22
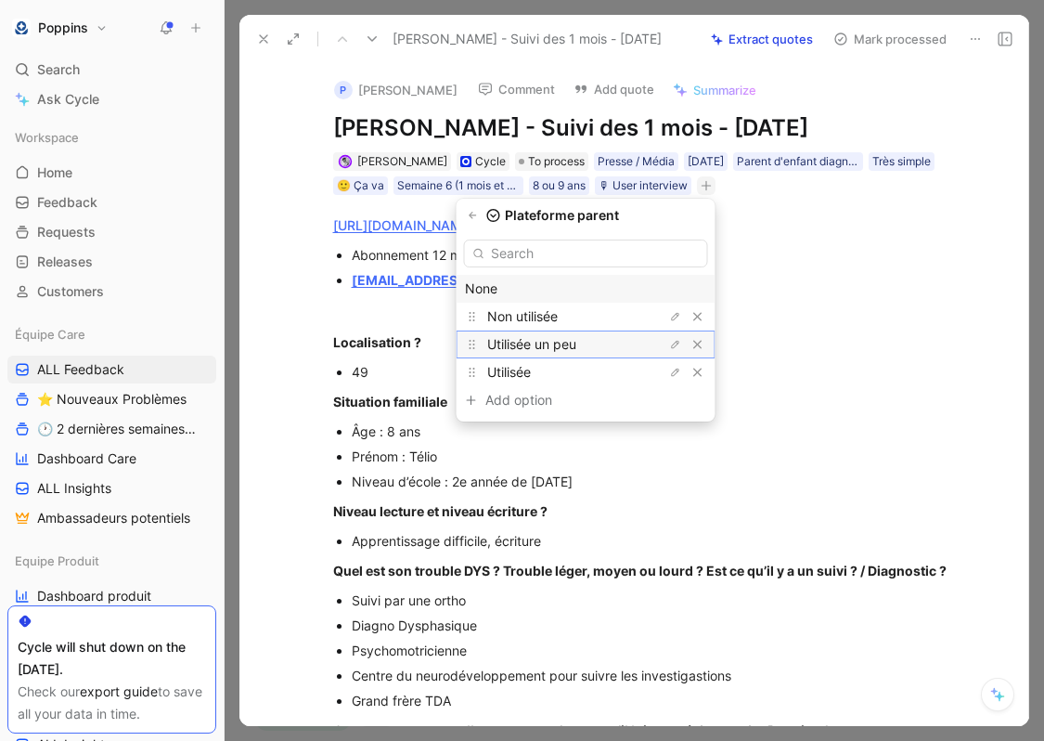
click at [576, 351] on span "Utilisée un peu" at bounding box center [531, 344] width 89 height 16
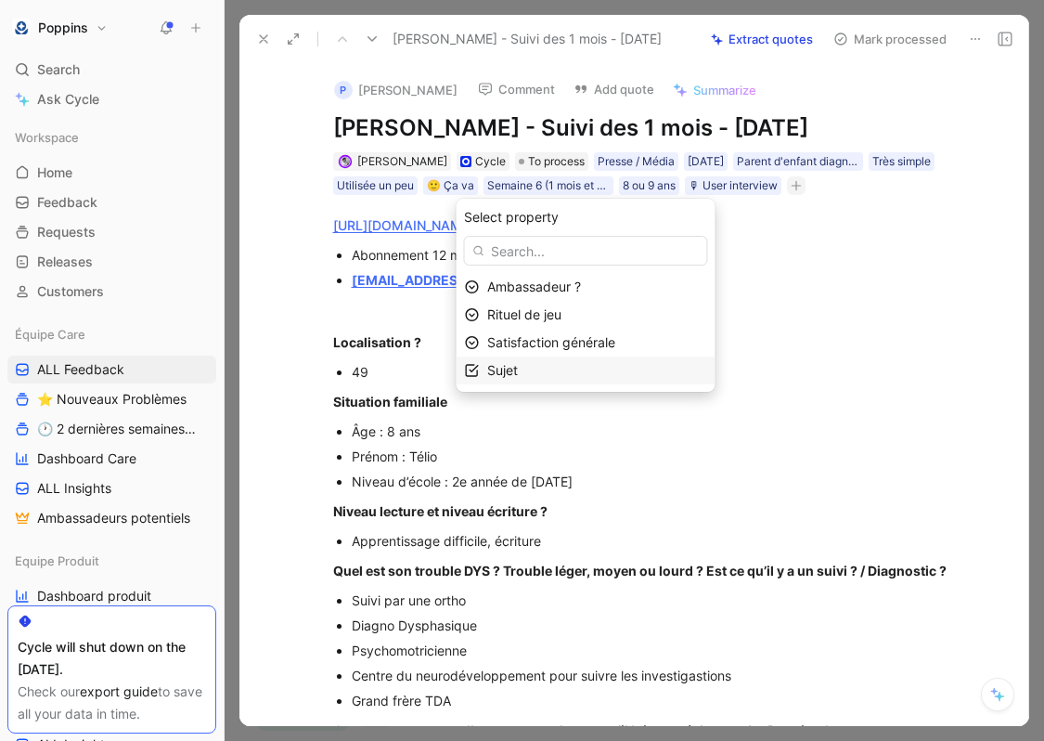
click at [589, 368] on div "Sujet" at bounding box center [597, 370] width 220 height 22
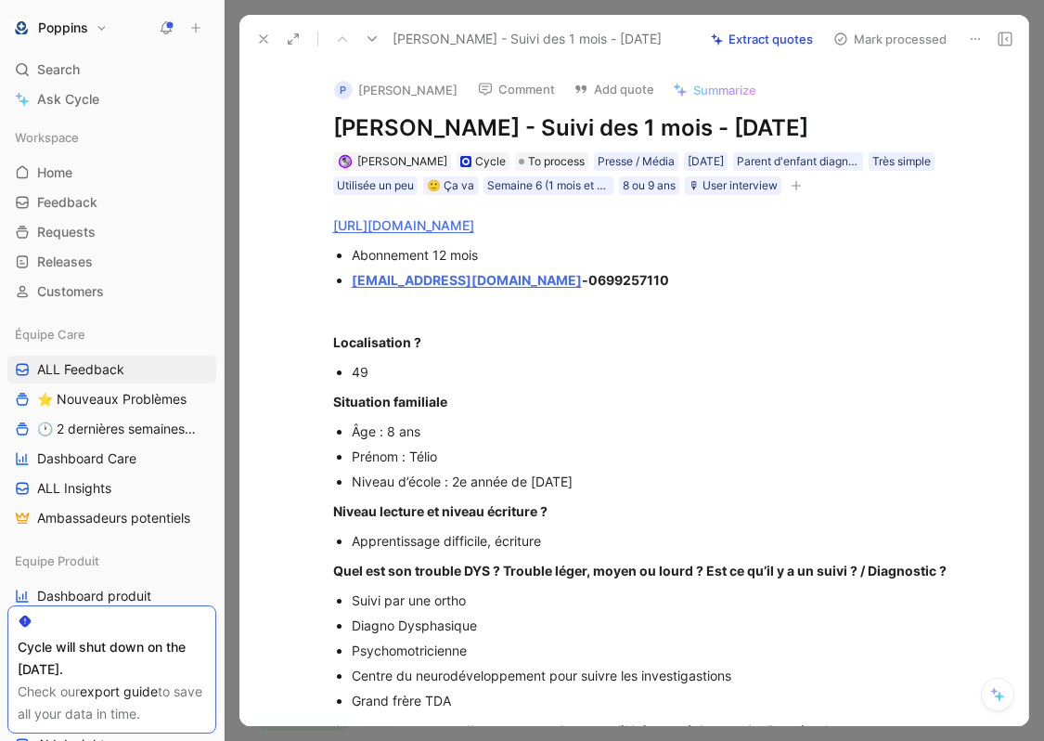
click at [768, 193] on button "button" at bounding box center [796, 185] width 19 height 19
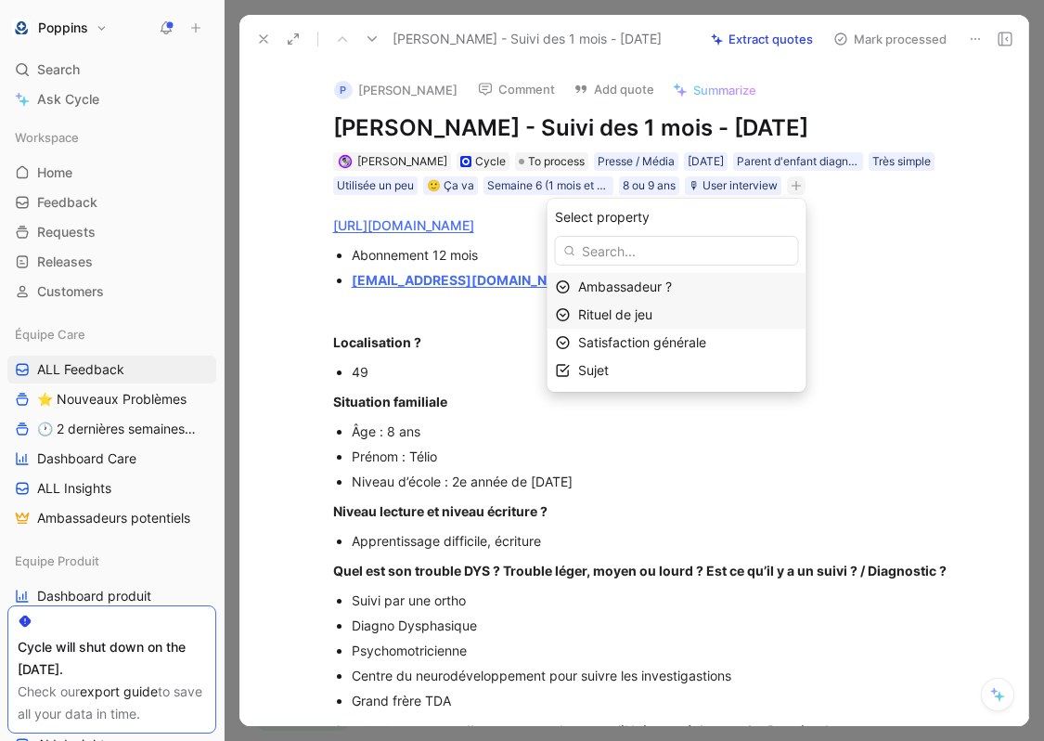
click at [652, 314] on span "Rituel de jeu" at bounding box center [615, 314] width 74 height 16
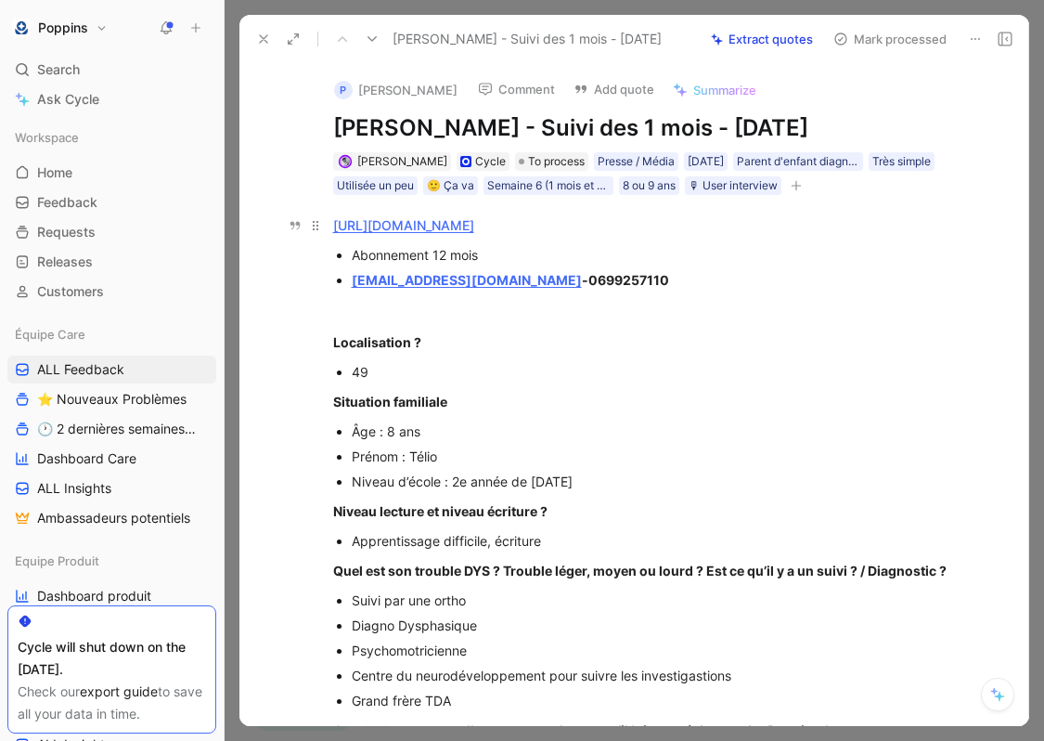
click at [474, 219] on link "[URL][DOMAIN_NAME]" at bounding box center [403, 225] width 141 height 16
click at [768, 183] on icon "button" at bounding box center [796, 185] width 11 height 11
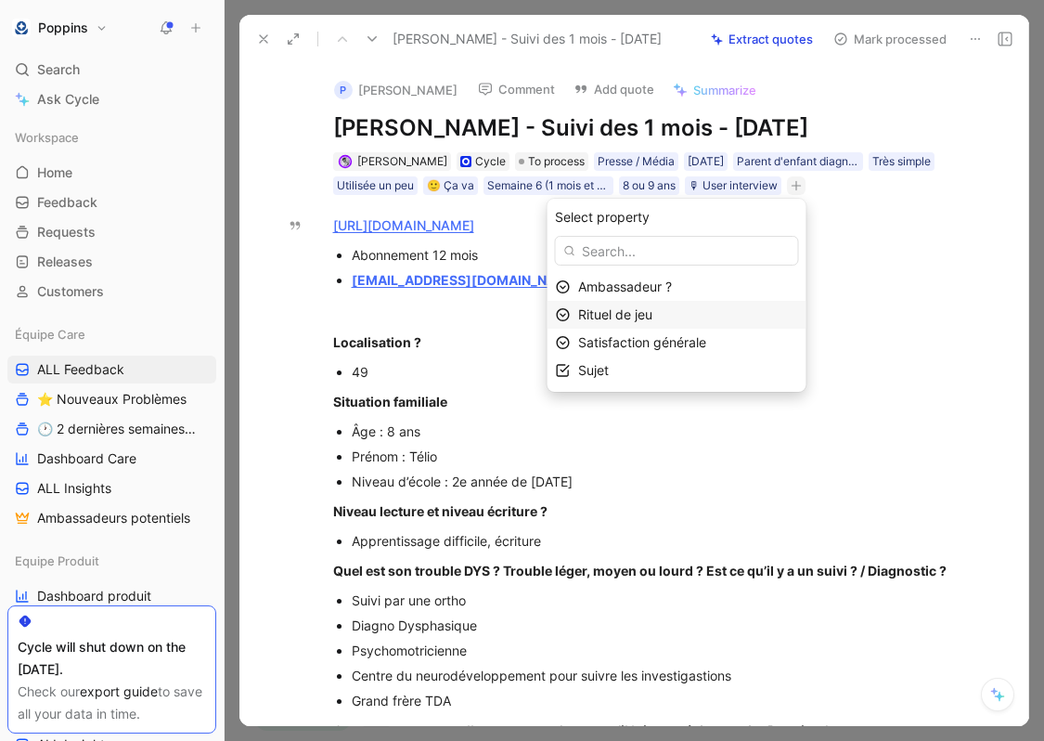
click at [652, 315] on span "Rituel de jeu" at bounding box center [615, 314] width 74 height 16
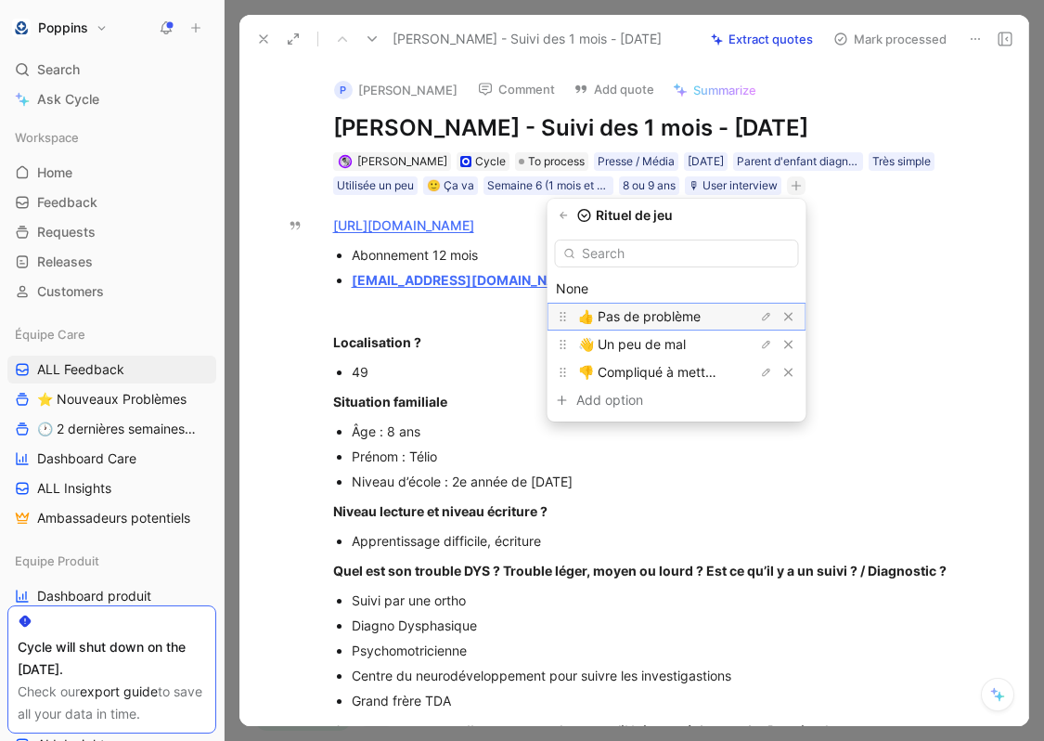
click at [665, 321] on span "👍 Pas de problème" at bounding box center [639, 316] width 123 height 16
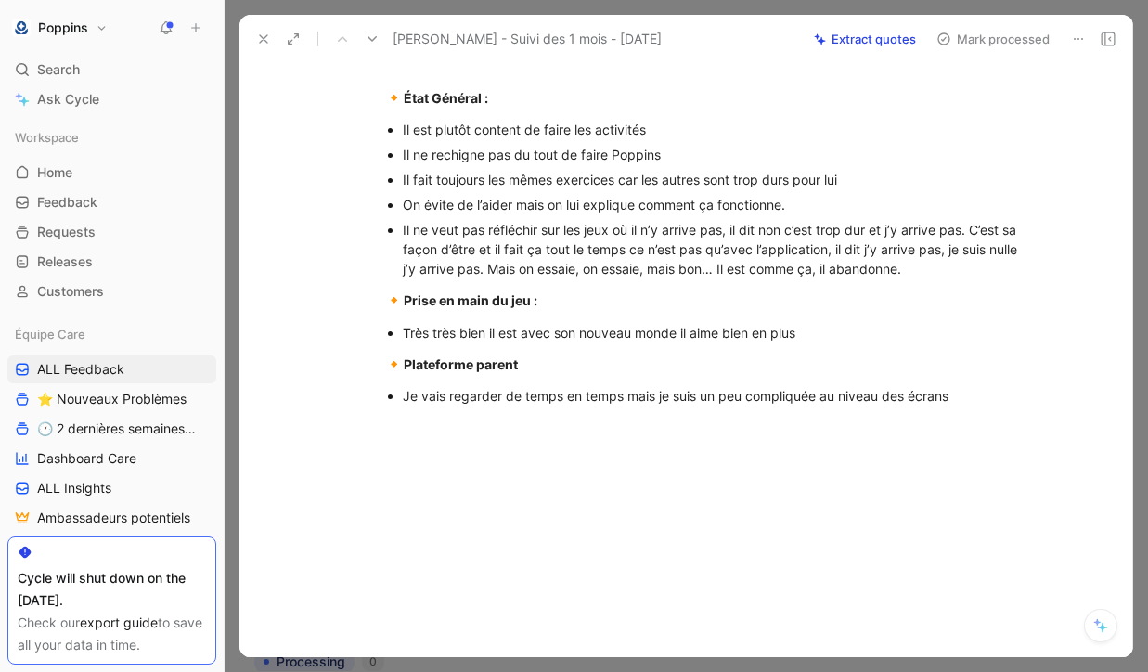
scroll to position [628, 0]
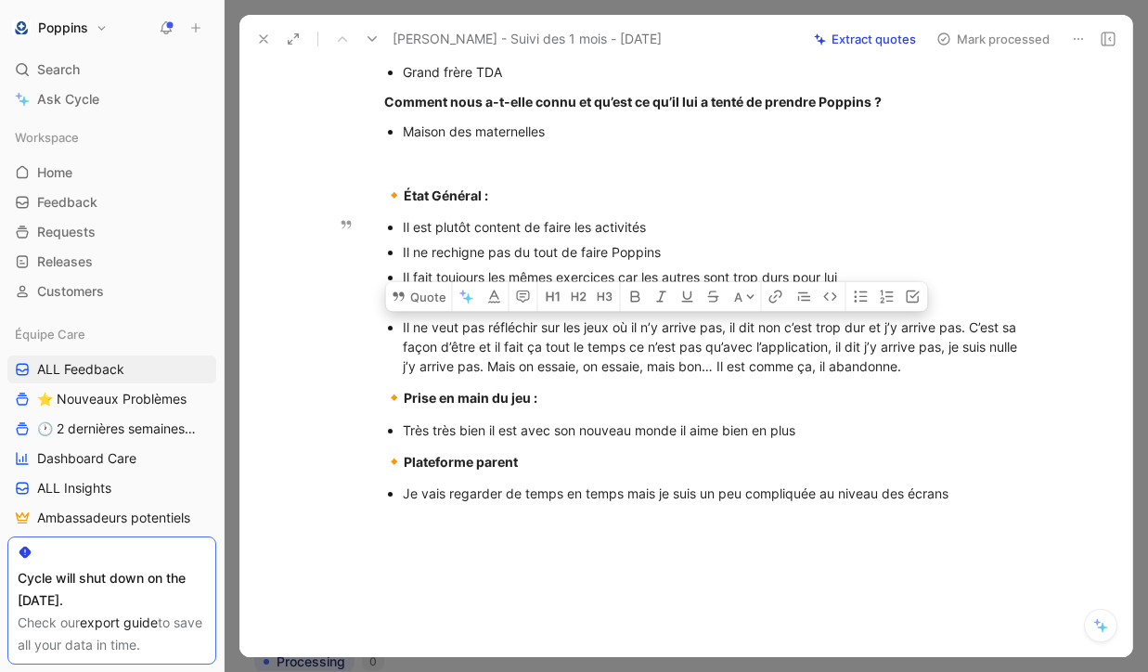
drag, startPoint x: 398, startPoint y: 323, endPoint x: 928, endPoint y: 377, distance: 532.7
click at [768, 377] on ul "Il est plutôt content de faire les activités Il ne rechigne pas du tout de fair…" at bounding box center [705, 296] width 713 height 164
click at [414, 298] on button "Quote" at bounding box center [419, 297] width 66 height 30
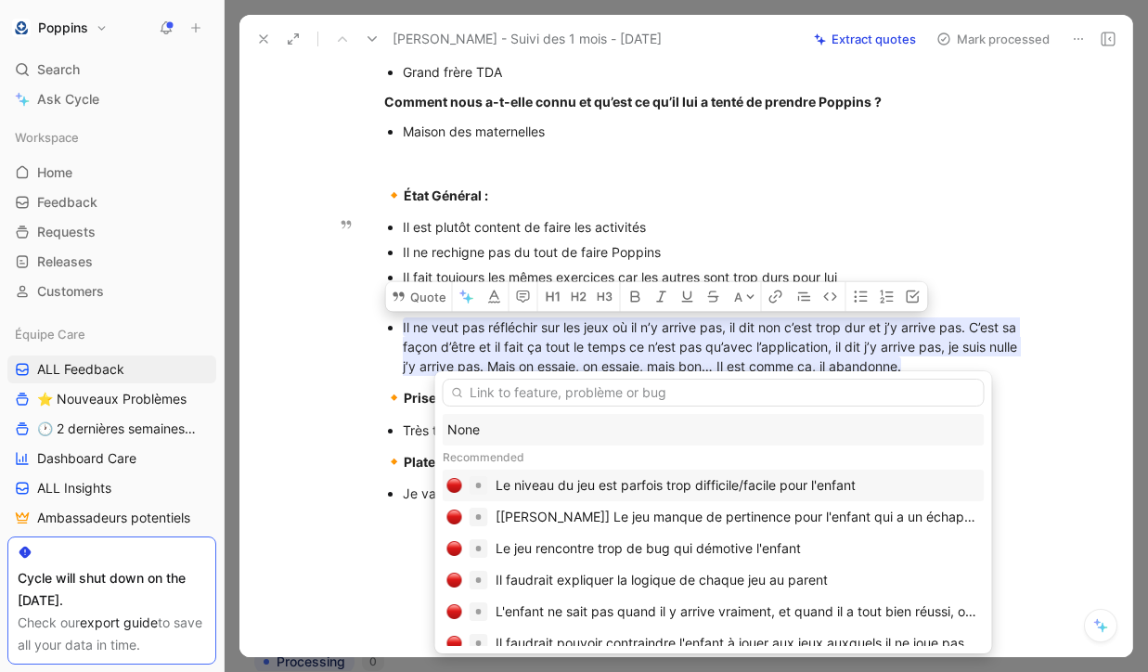
click at [572, 476] on div "Le niveau du jeu est parfois trop difficile/facile pour l'enfant" at bounding box center [676, 485] width 360 height 22
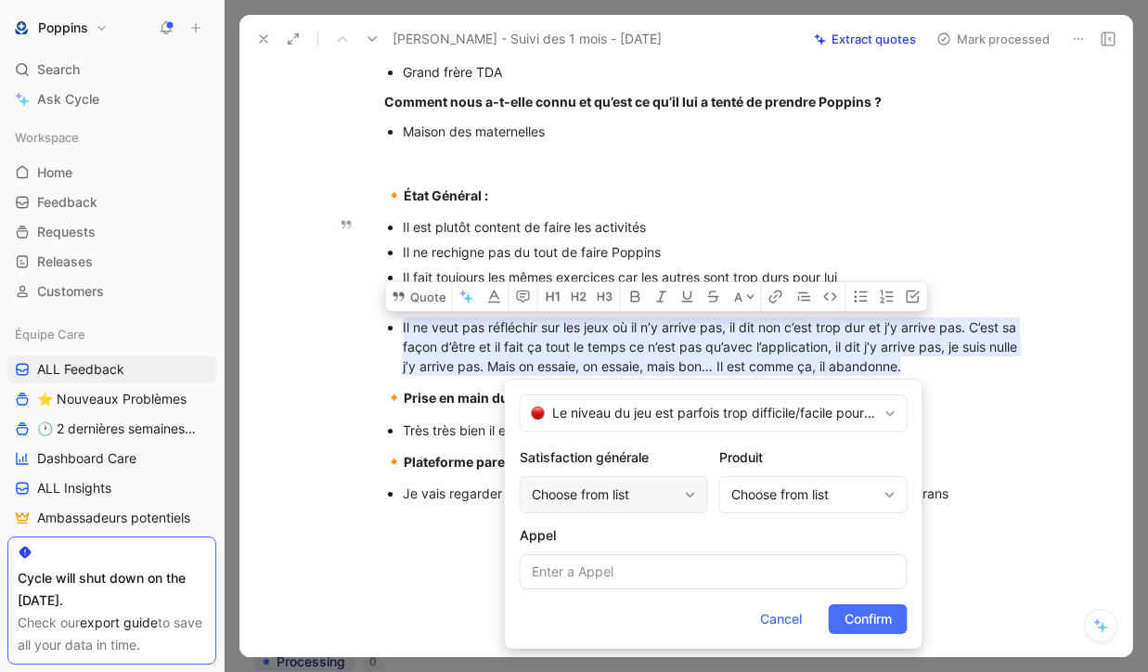
click at [577, 508] on div "Choose from list" at bounding box center [614, 494] width 188 height 37
click at [768, 509] on div "Choose from list" at bounding box center [813, 494] width 188 height 37
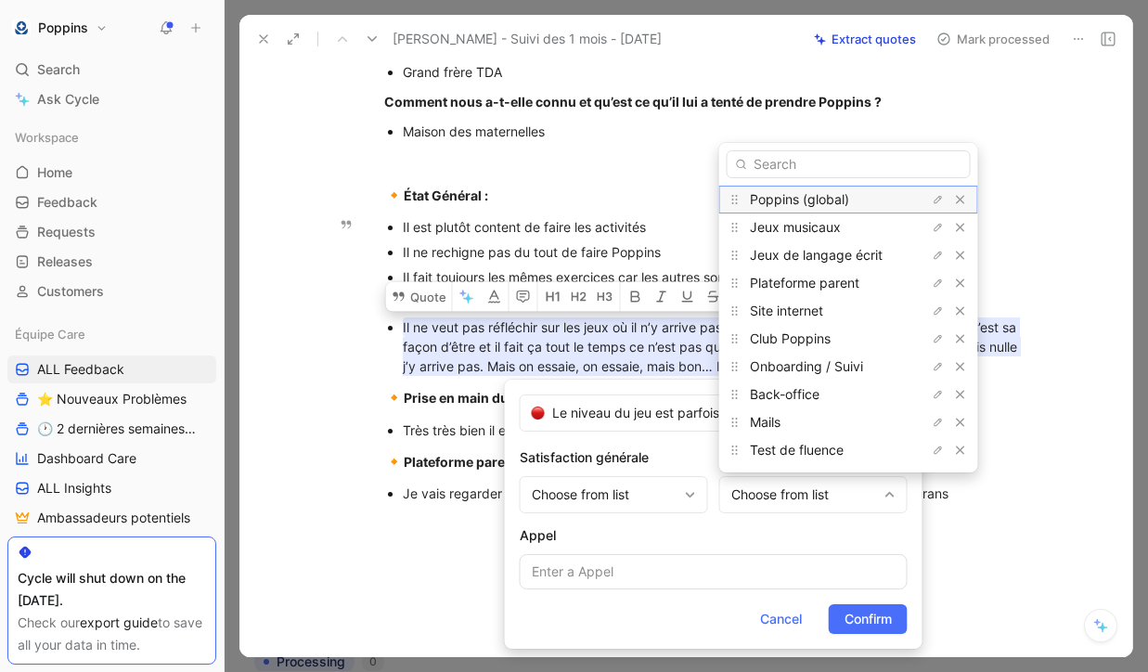
click at [768, 201] on span "Poppins (global)" at bounding box center [799, 199] width 99 height 16
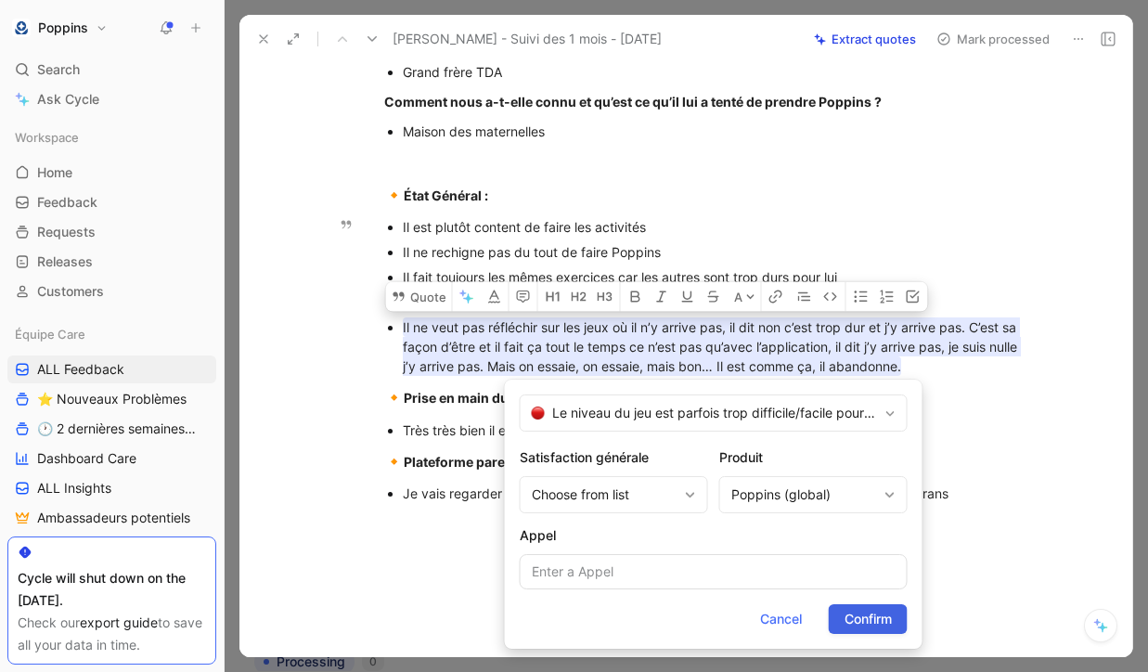
click at [768, 608] on span "Confirm" at bounding box center [868, 619] width 47 height 22
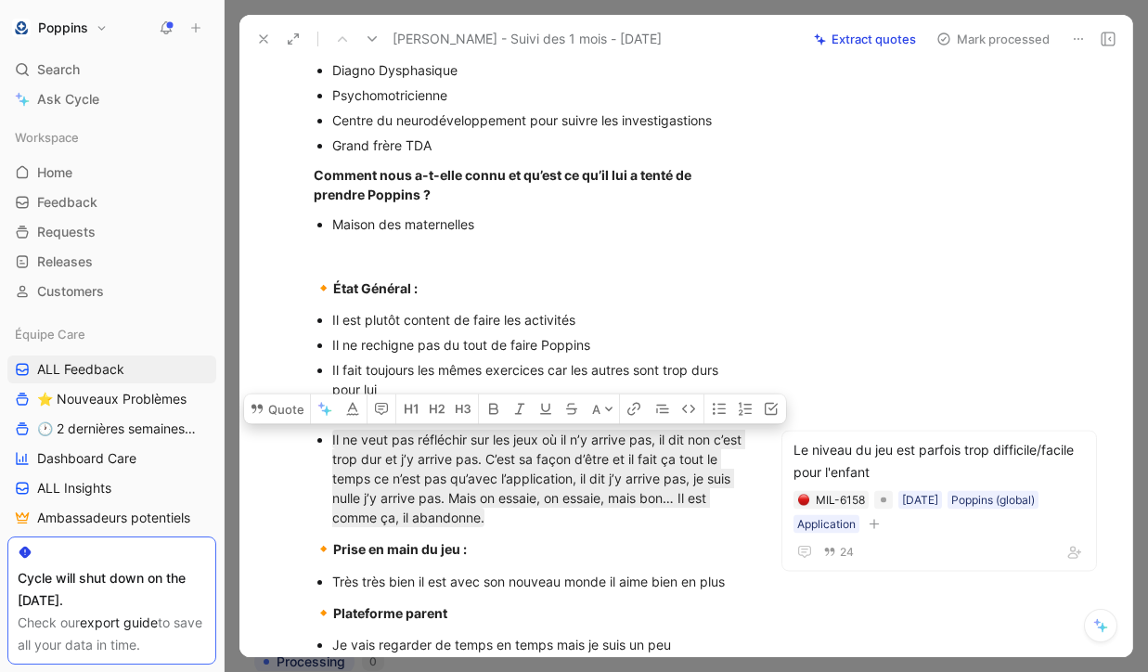
click at [546, 566] on div "[URL][DOMAIN_NAME] Abonnement 12 mois [EMAIL_ADDRESS][DOMAIN_NAME] - 0699257110…" at bounding box center [529, 172] width 503 height 1104
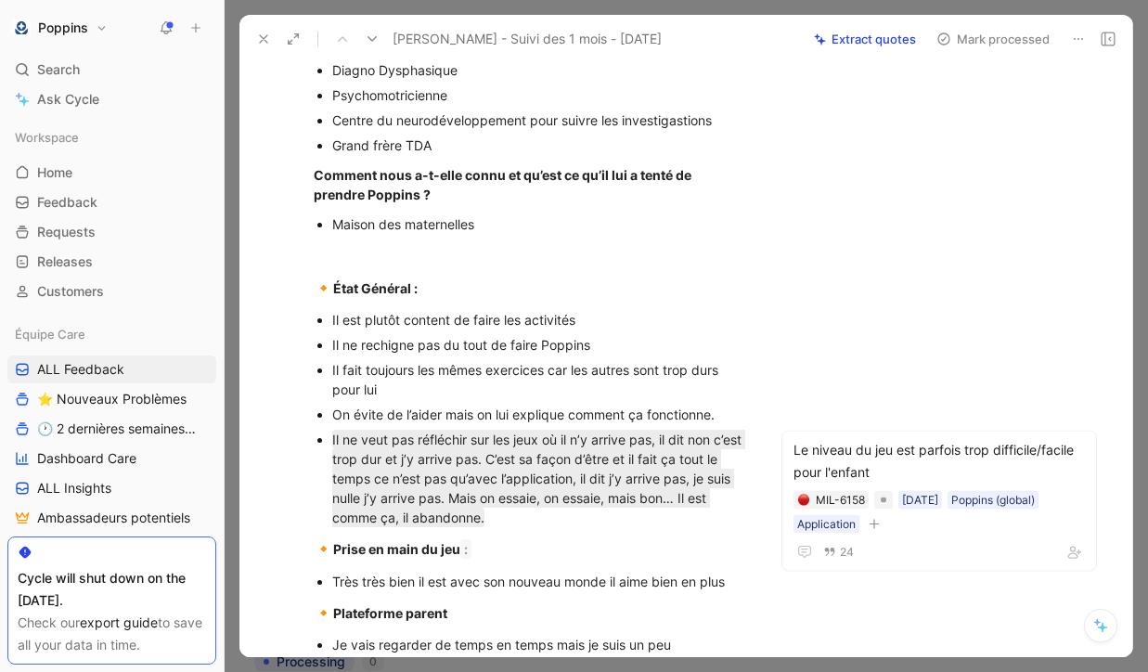
scroll to position [729, 0]
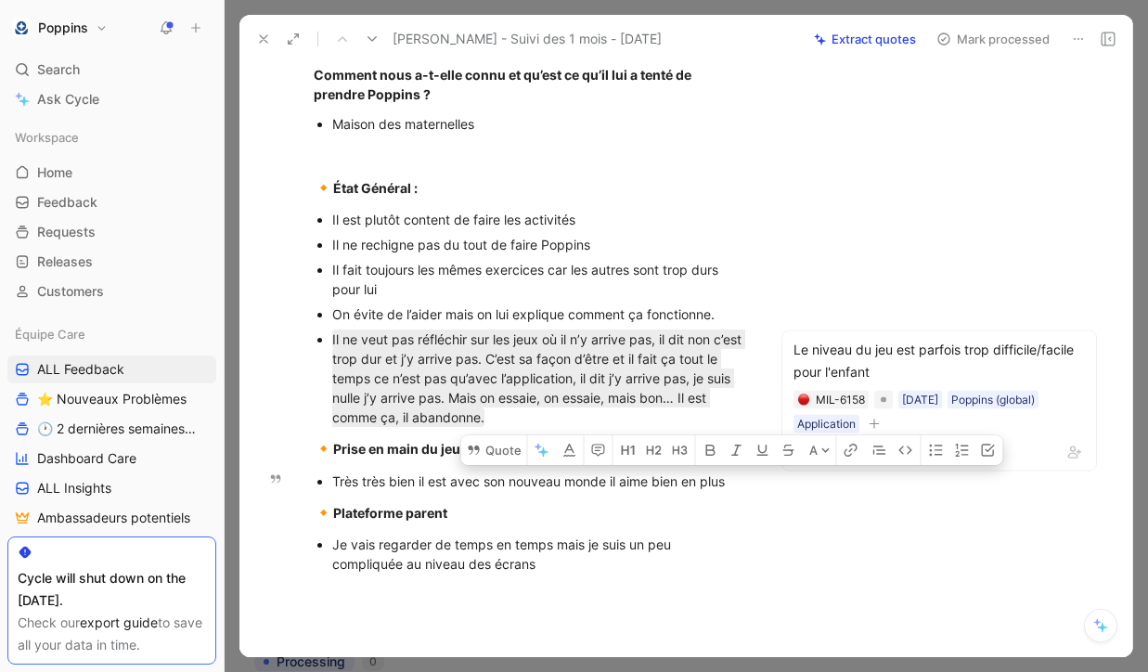
drag, startPoint x: 729, startPoint y: 483, endPoint x: 315, endPoint y: 492, distance: 414.1
click at [315, 492] on ul "Très très bien il est avec son nouveau monde il aime bien en plus" at bounding box center [529, 481] width 503 height 25
click at [339, 478] on div "Très très bien il est avec son nouveau monde il aime bien en plus" at bounding box center [539, 480] width 414 height 19
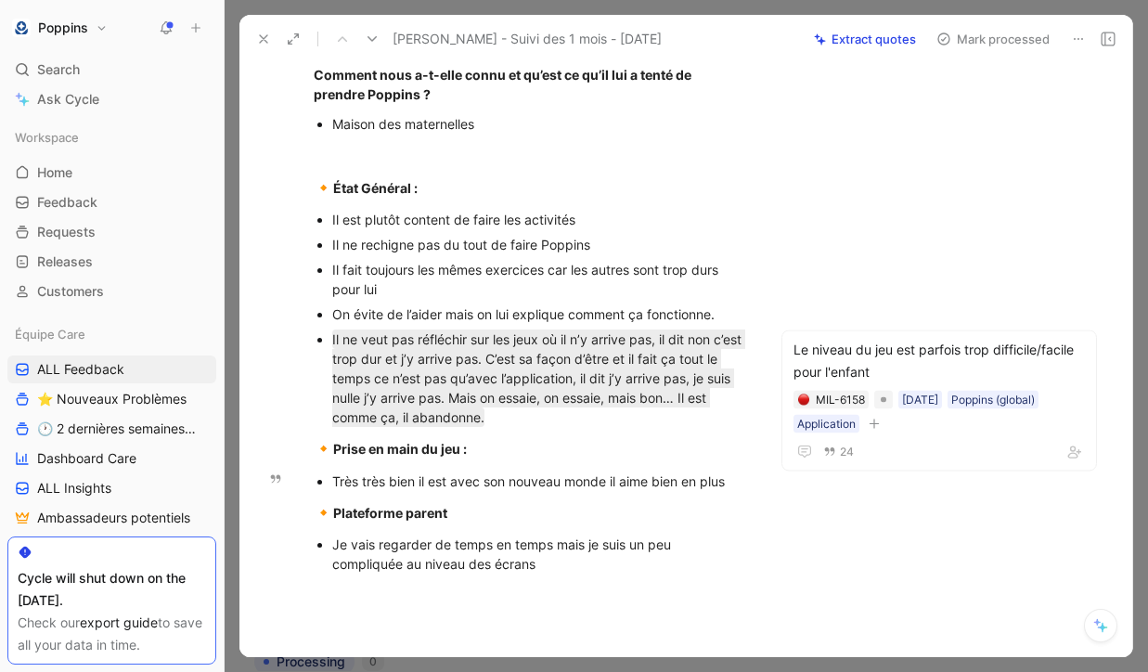
click at [339, 478] on div "Très très bien il est avec son nouveau monde il aime bien en plus" at bounding box center [539, 480] width 414 height 19
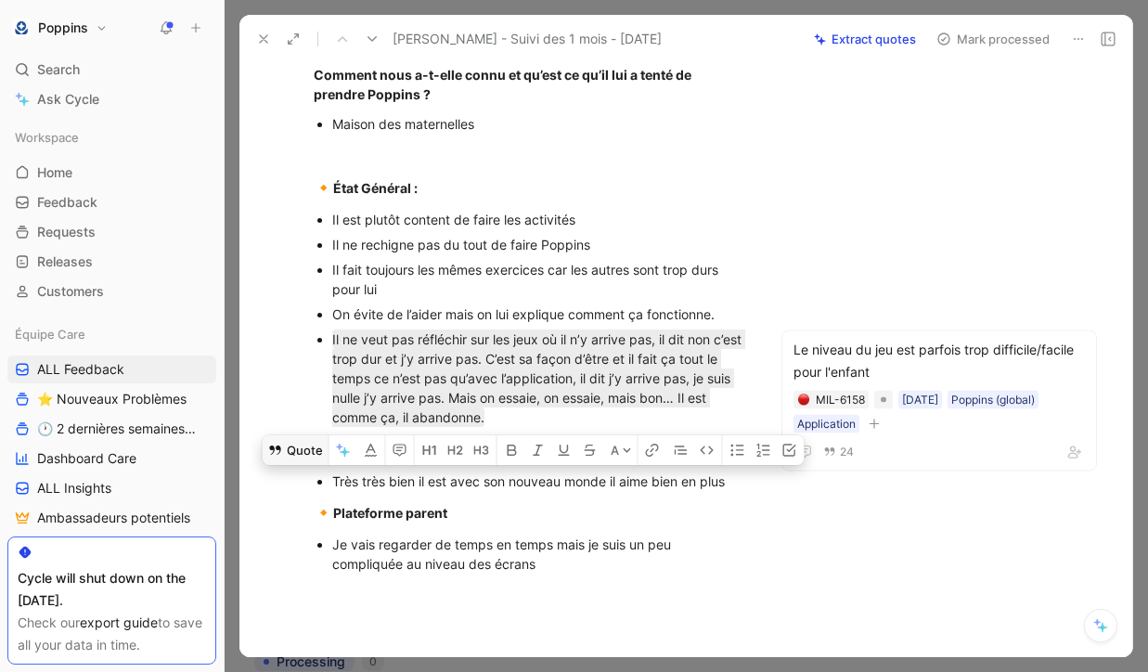
click at [306, 456] on button "Quote" at bounding box center [296, 450] width 66 height 30
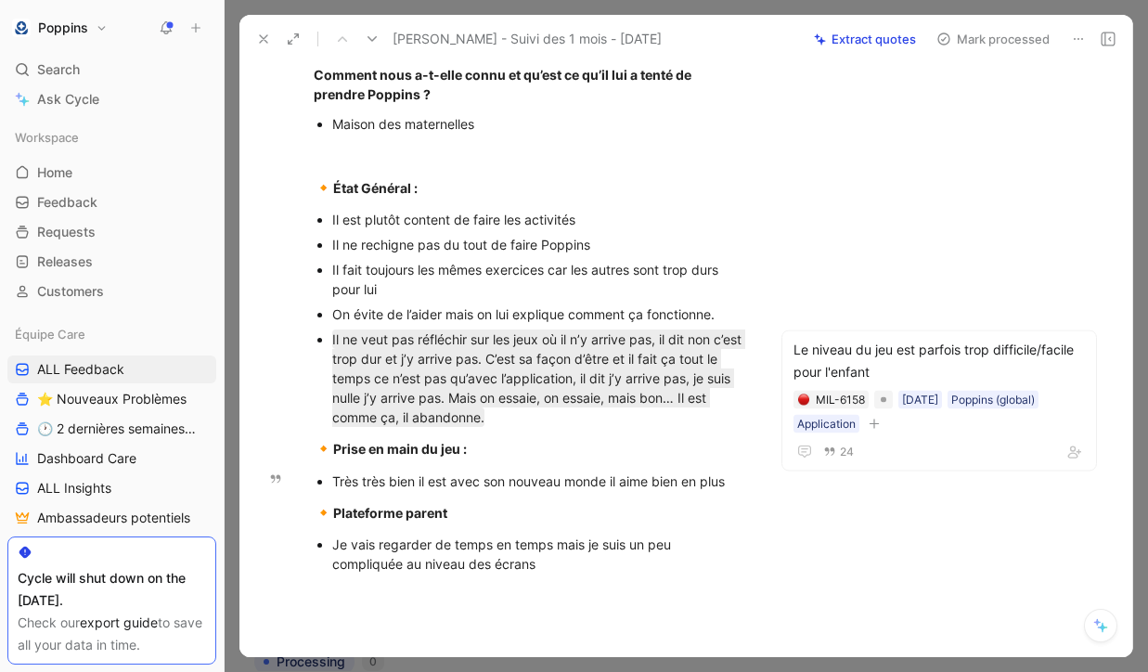
click at [463, 492] on p "Très très bien il est avec son nouveau monde il aime bien en plus" at bounding box center [539, 481] width 414 height 25
click at [463, 480] on div "Très très bien il est avec son nouveau monde il aime bien en plus" at bounding box center [539, 480] width 414 height 19
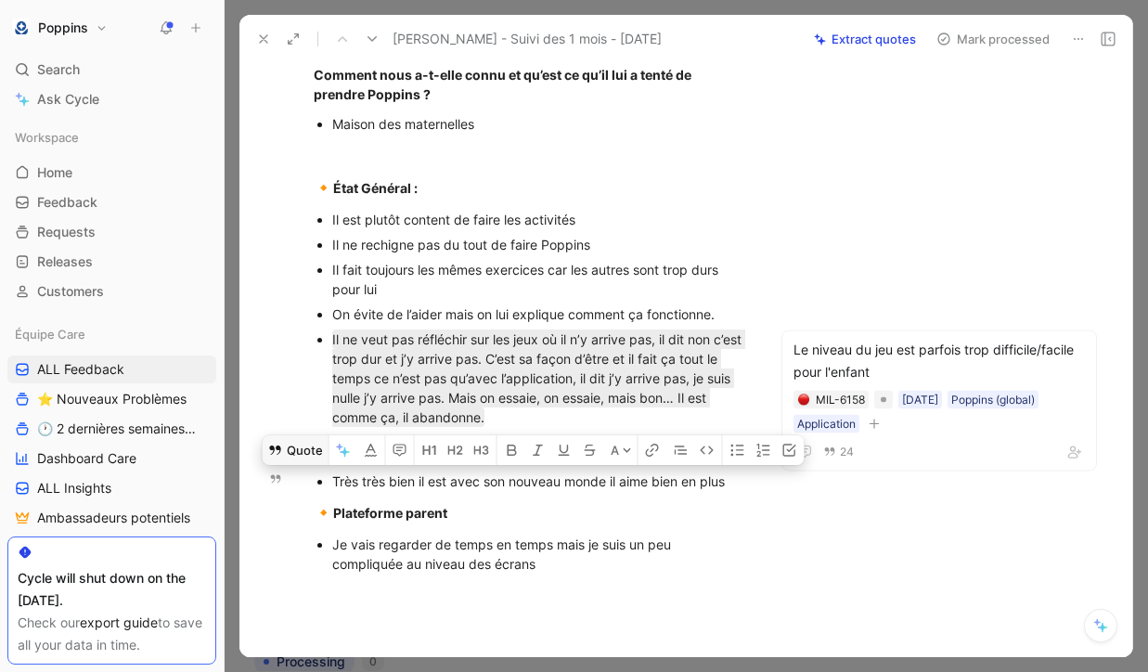
click at [283, 446] on button "Quote" at bounding box center [296, 450] width 66 height 30
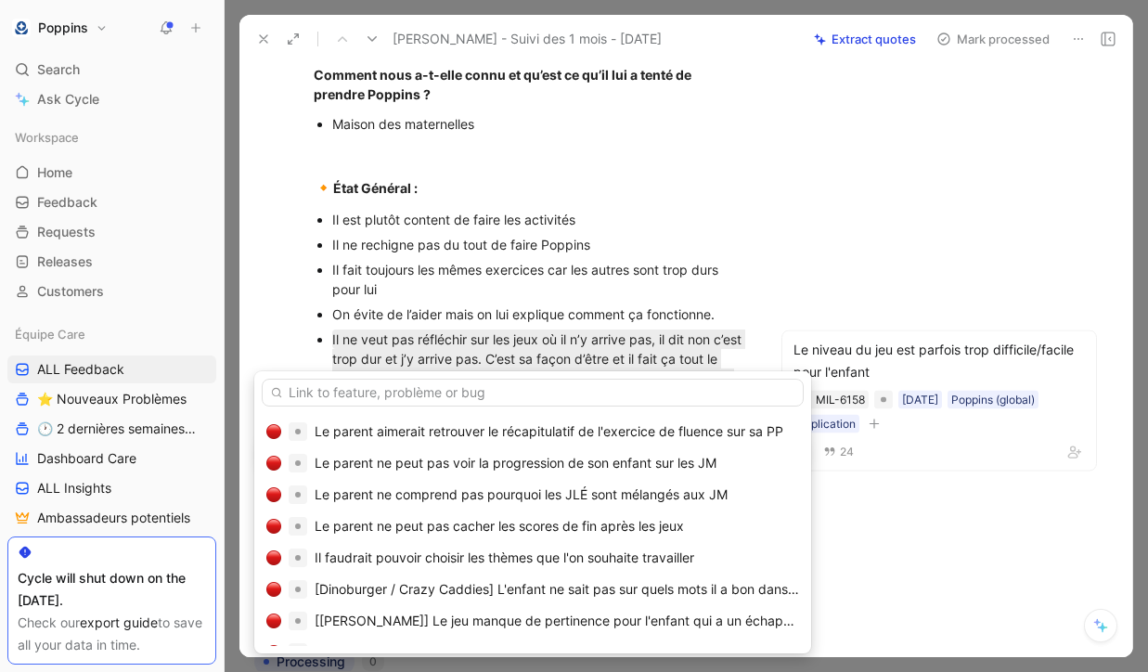
scroll to position [0, 0]
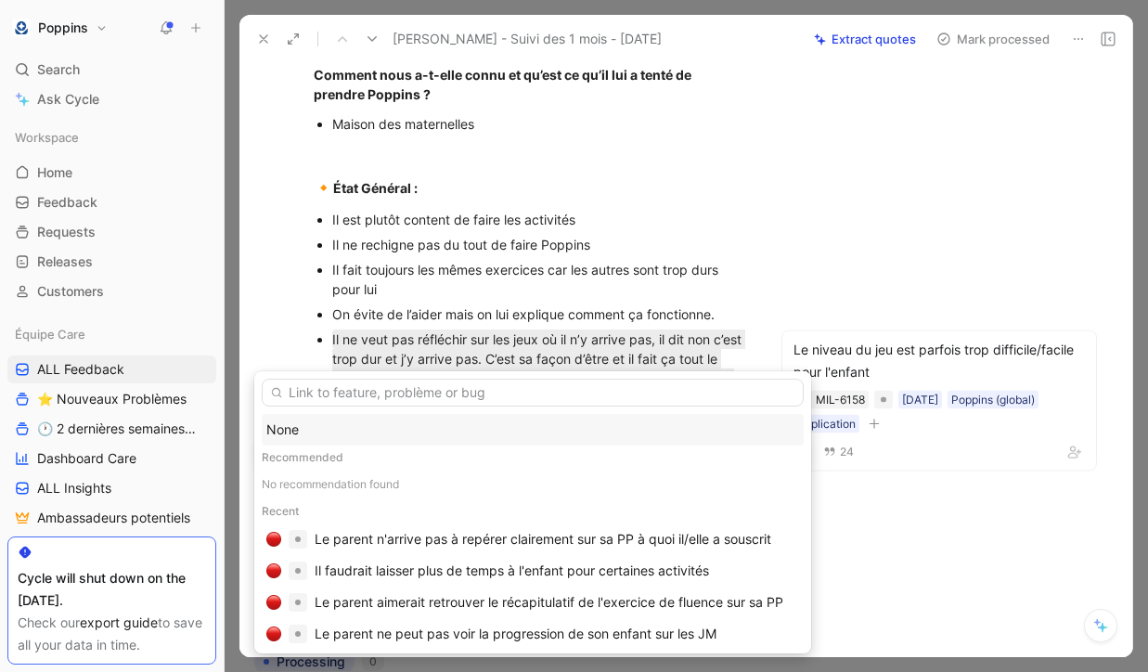
click at [346, 436] on div "None" at bounding box center [532, 430] width 533 height 22
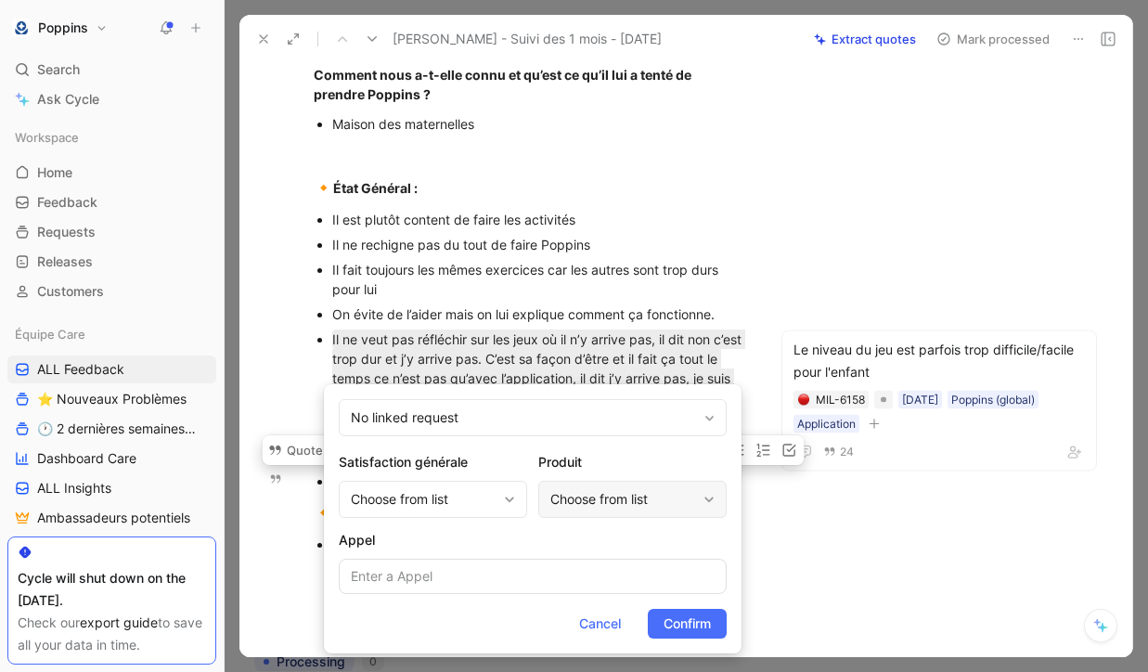
click at [582, 499] on div "Choose from list" at bounding box center [623, 499] width 146 height 22
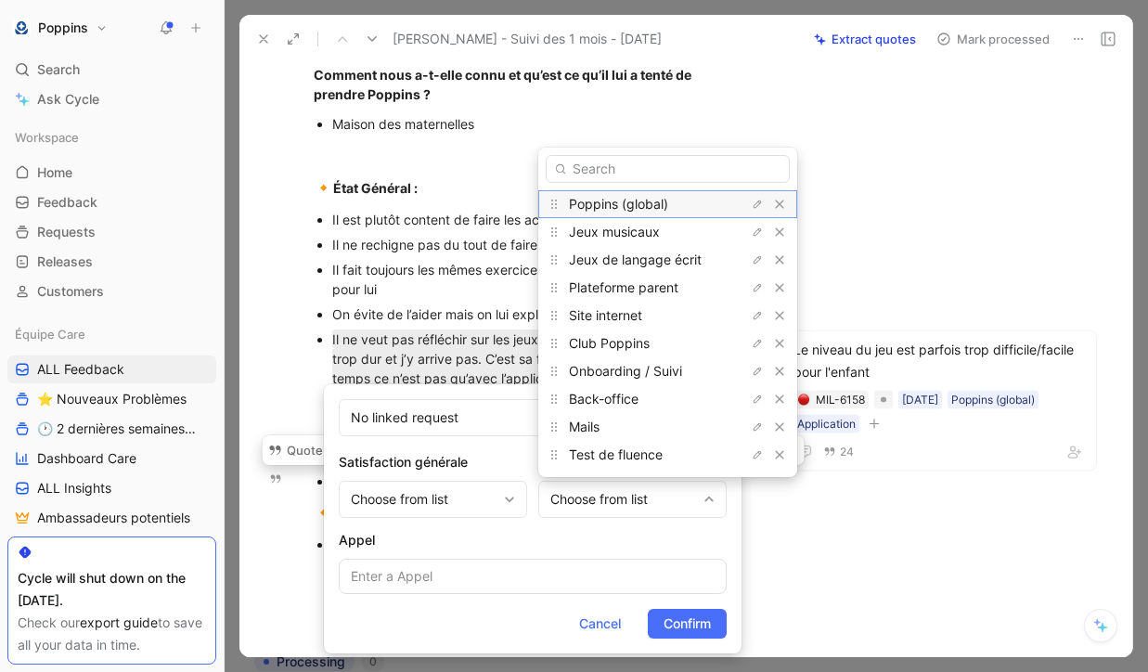
click at [662, 202] on span "Poppins (global)" at bounding box center [618, 204] width 99 height 16
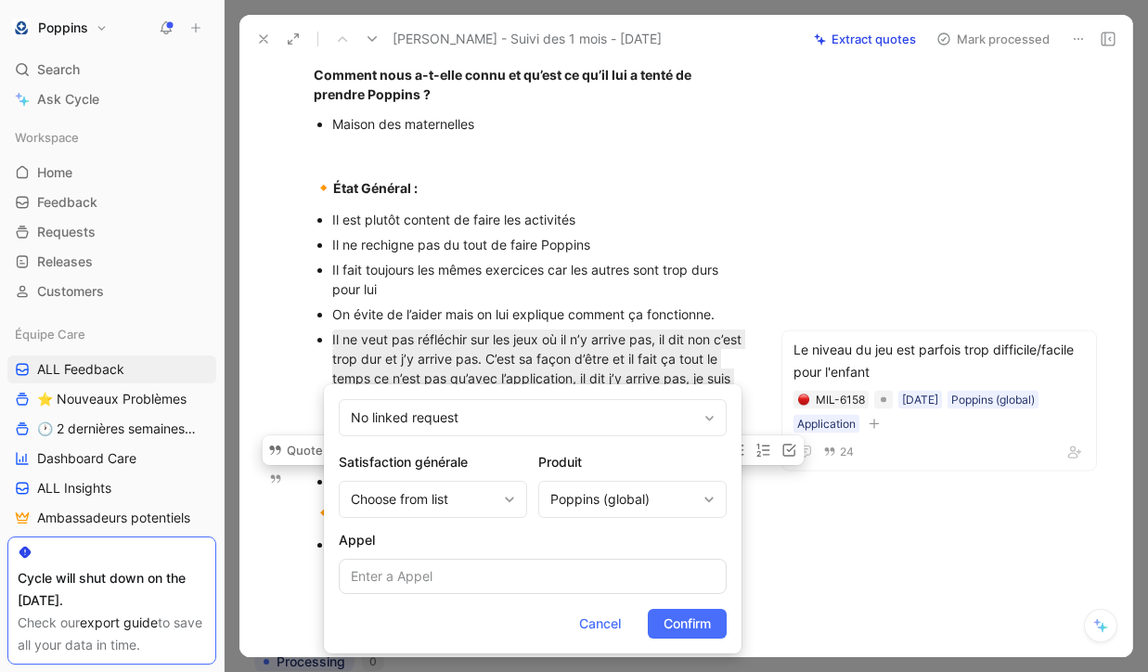
click at [679, 639] on form "No linked request Satisfaction générale Choose from list Produit Poppins (globa…" at bounding box center [533, 518] width 418 height 269
click at [679, 624] on span "Confirm" at bounding box center [687, 624] width 47 height 22
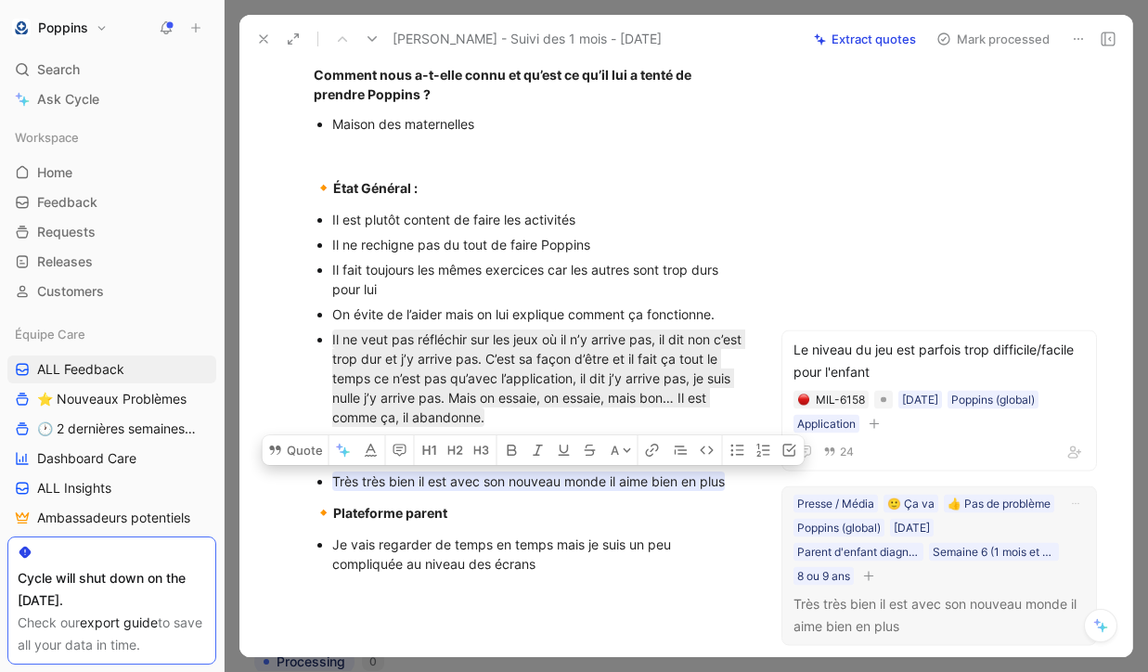
click at [768, 586] on div "Presse / Média 🙂 Ça va 👍 Pas de problème Poppins (global) [DATE] Parent d'enfan…" at bounding box center [939, 565] width 316 height 160
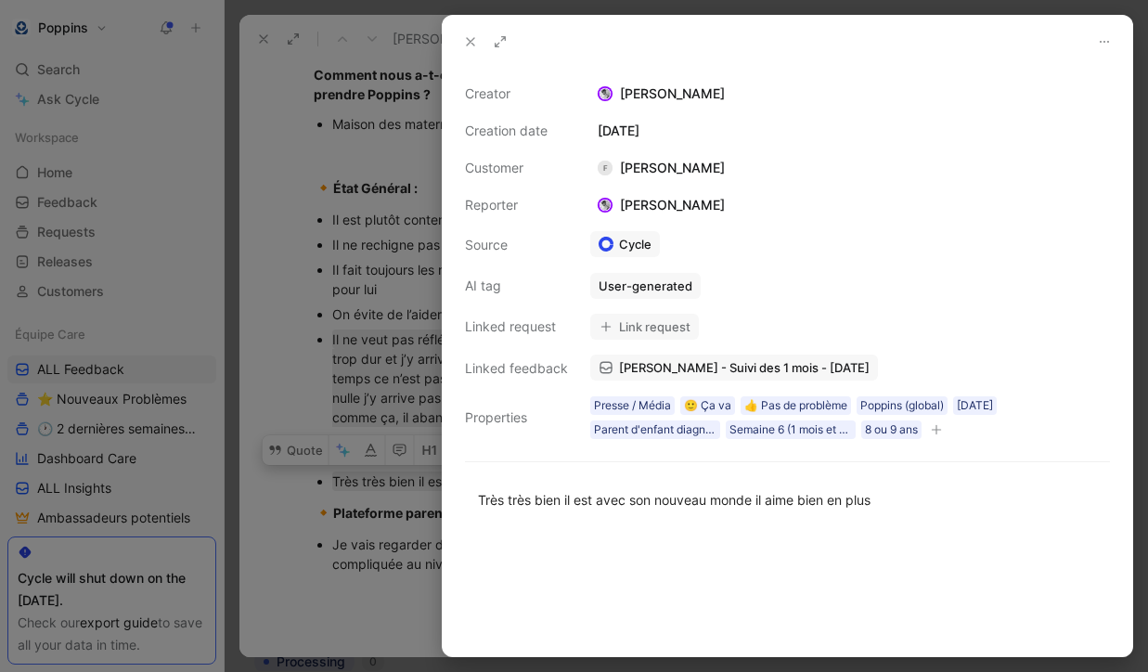
click at [768, 435] on button "button" at bounding box center [936, 429] width 19 height 19
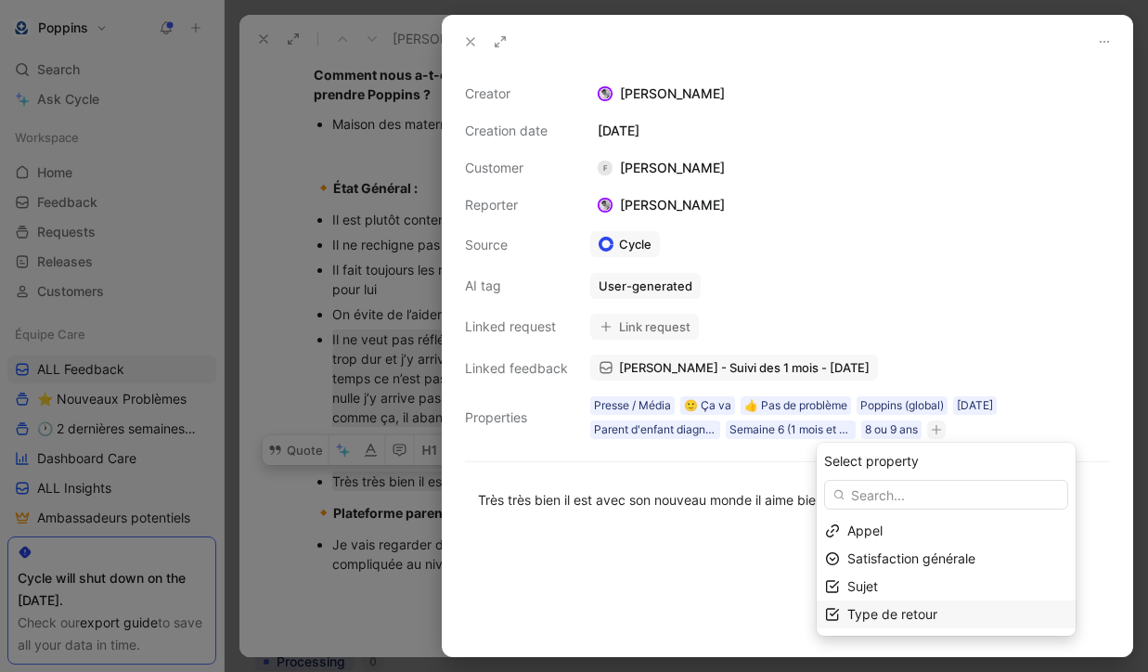
click at [768, 604] on div "Type de retour" at bounding box center [957, 614] width 220 height 22
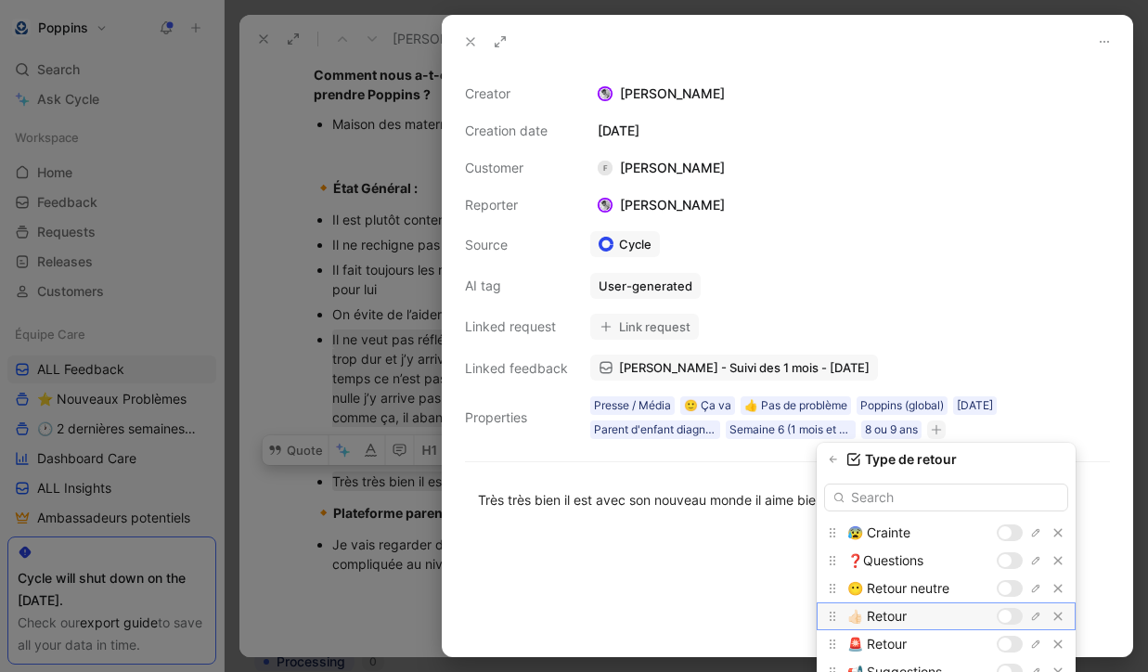
click at [768, 615] on div at bounding box center [1005, 616] width 13 height 13
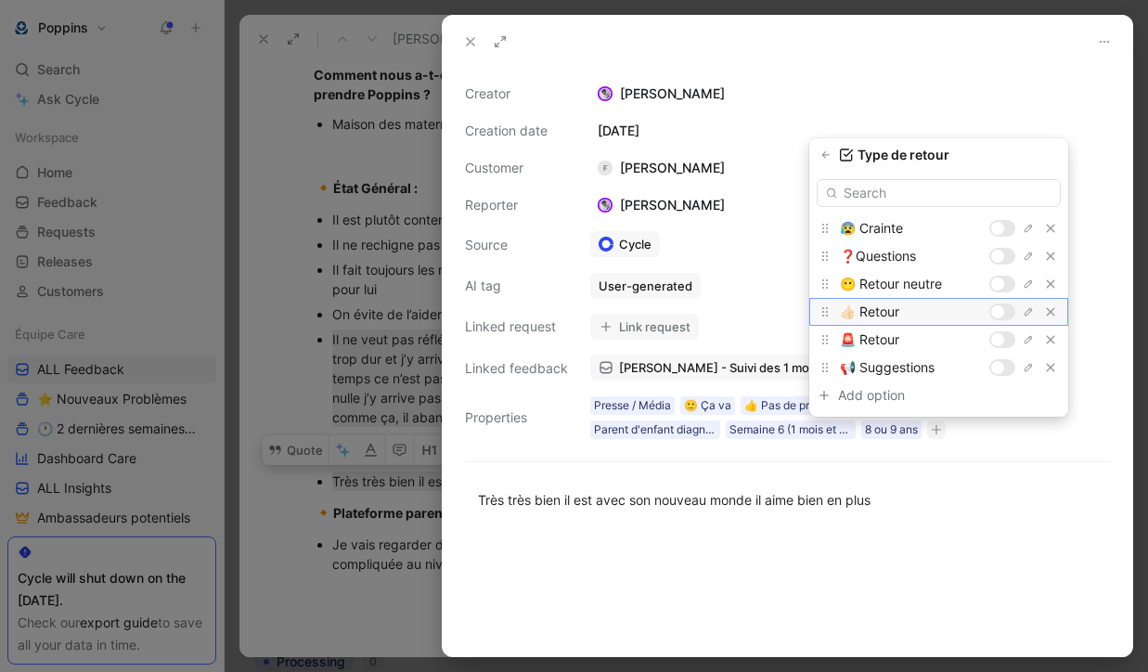
click at [768, 315] on div at bounding box center [1002, 312] width 26 height 17
click at [768, 159] on icon "button" at bounding box center [825, 154] width 11 height 11
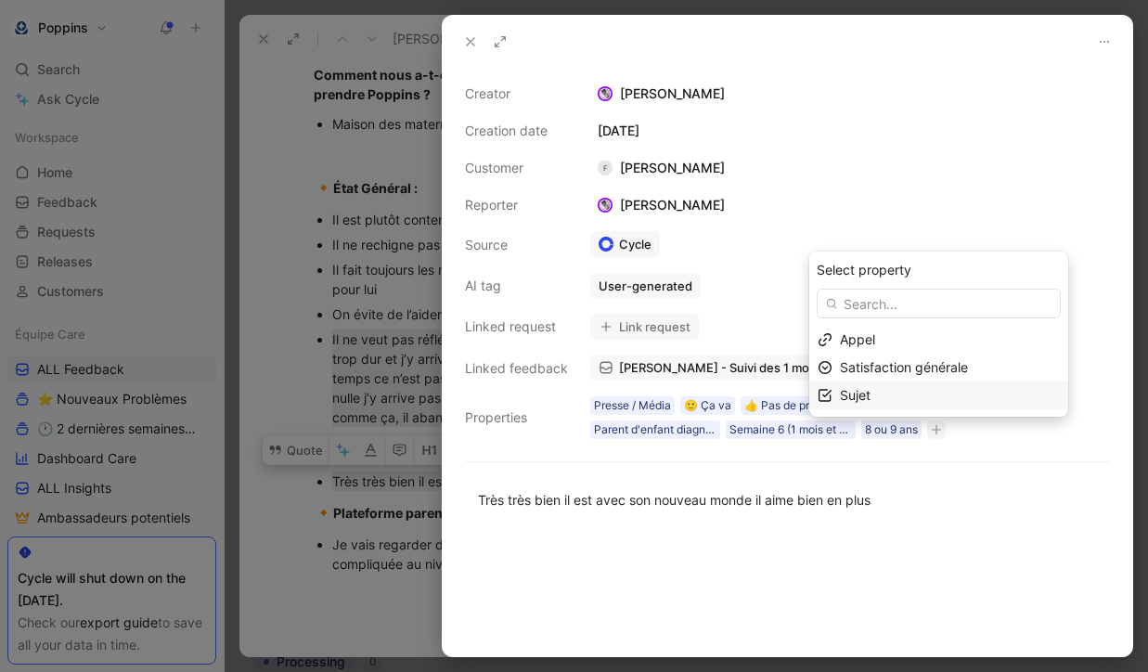
click at [768, 403] on div "Sujet" at bounding box center [950, 395] width 220 height 22
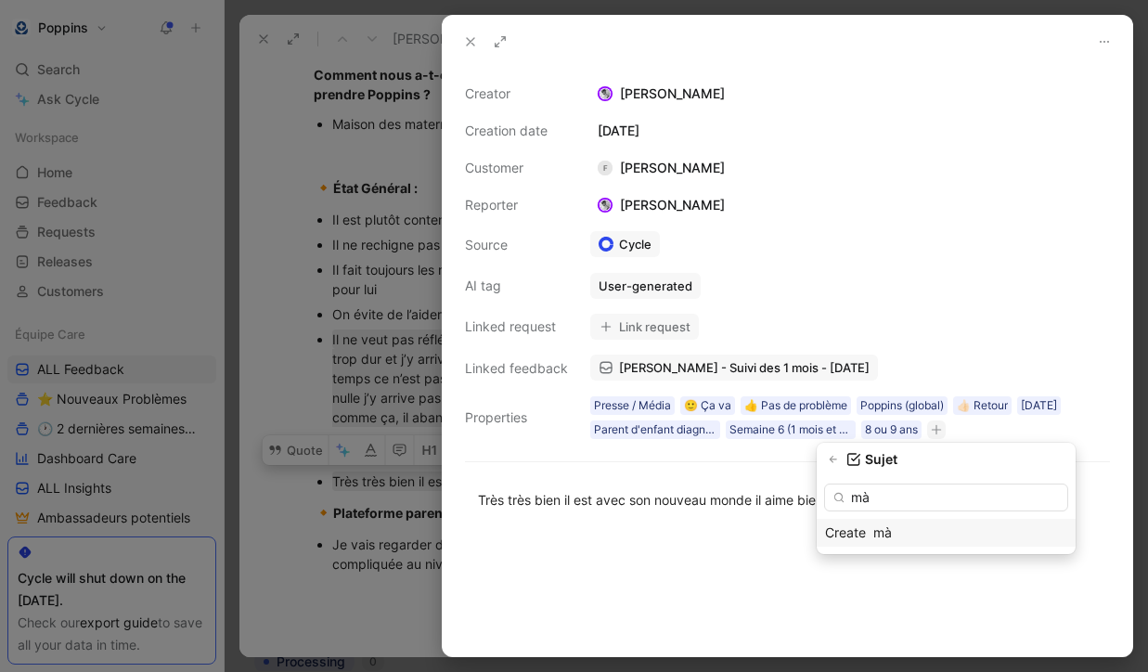
type input "m"
type input "ave"
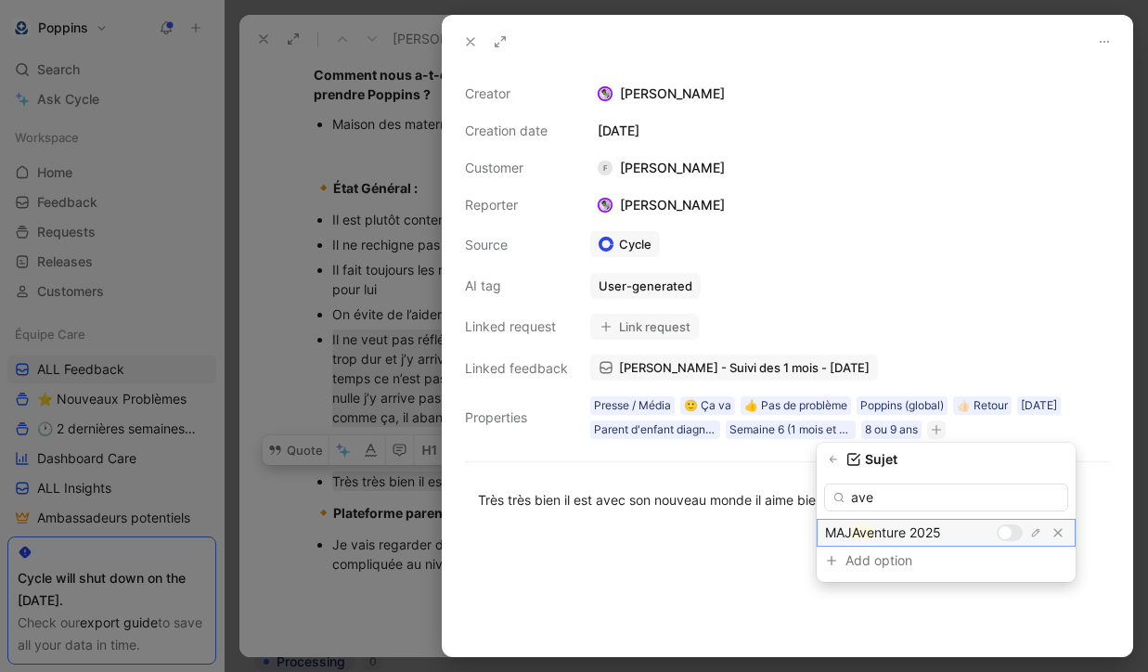
click at [768, 530] on div at bounding box center [1005, 532] width 13 height 13
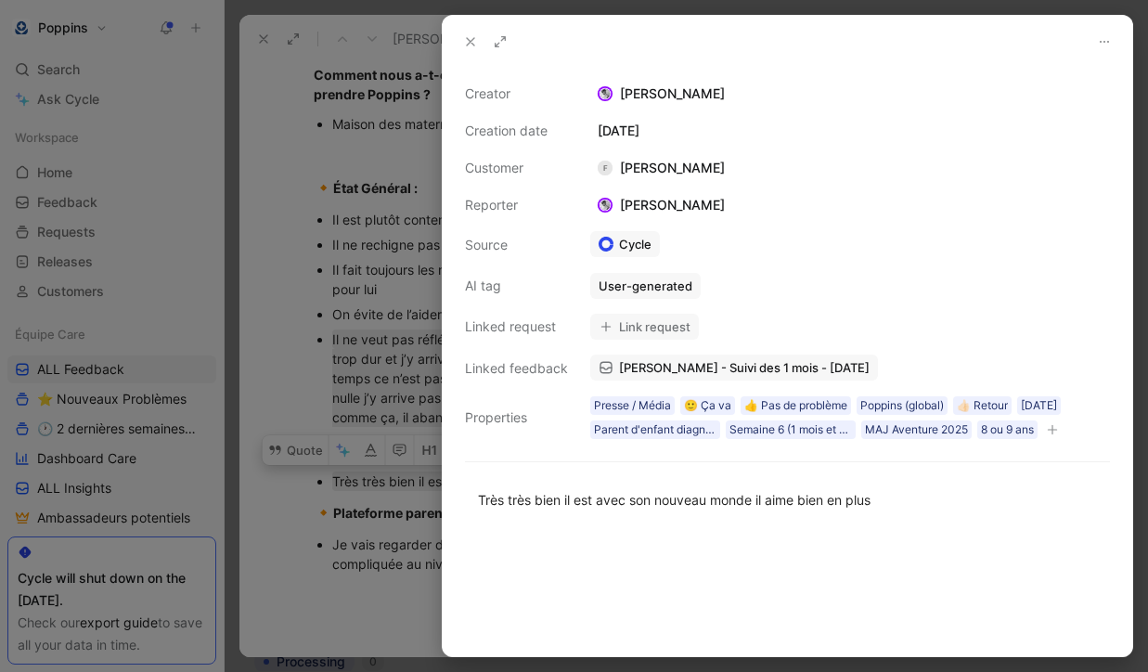
click at [468, 43] on icon at bounding box center [470, 41] width 15 height 15
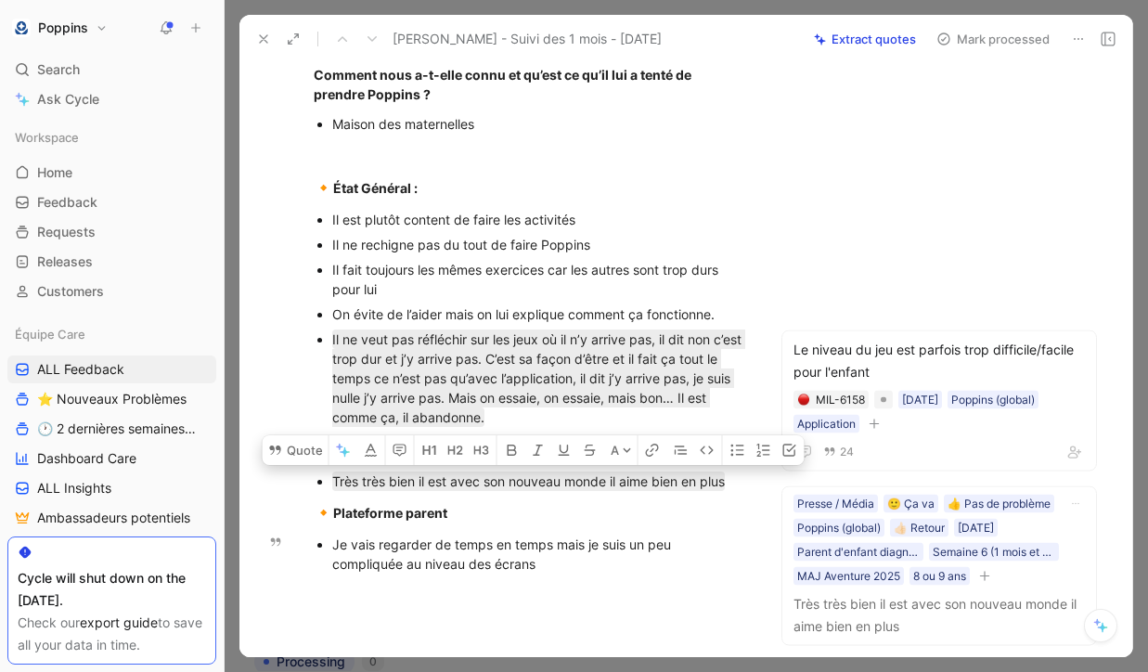
click at [685, 560] on div "Je vais regarder de temps en temps mais je suis un peu compliquée au niveau des…" at bounding box center [539, 554] width 414 height 39
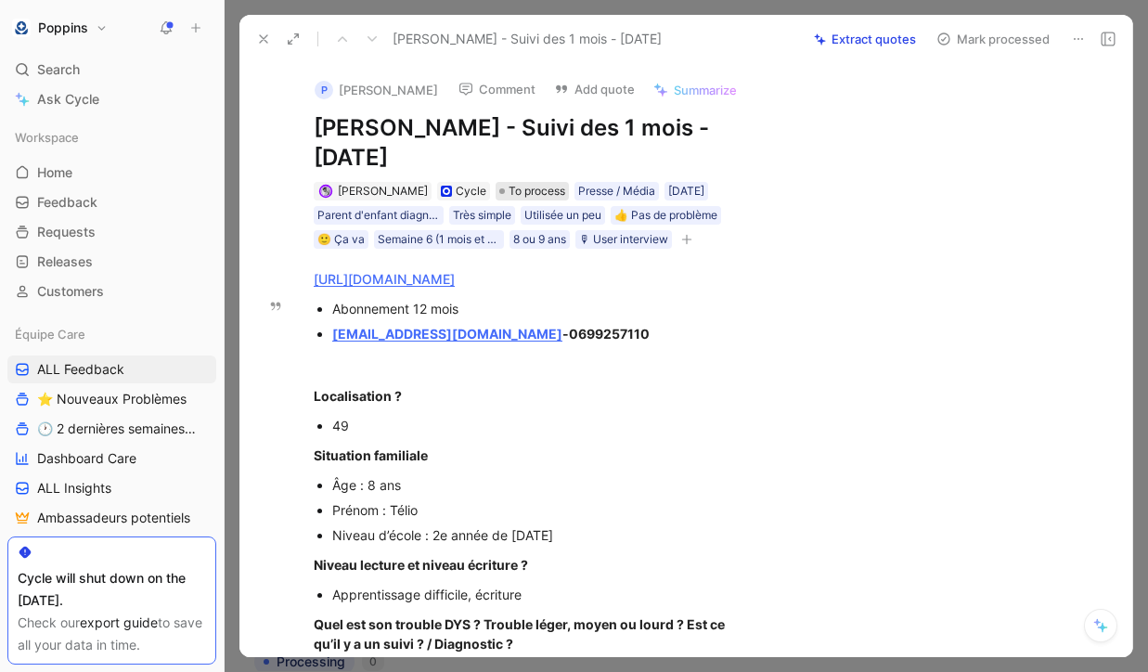
click at [526, 185] on span "To process" at bounding box center [537, 191] width 57 height 19
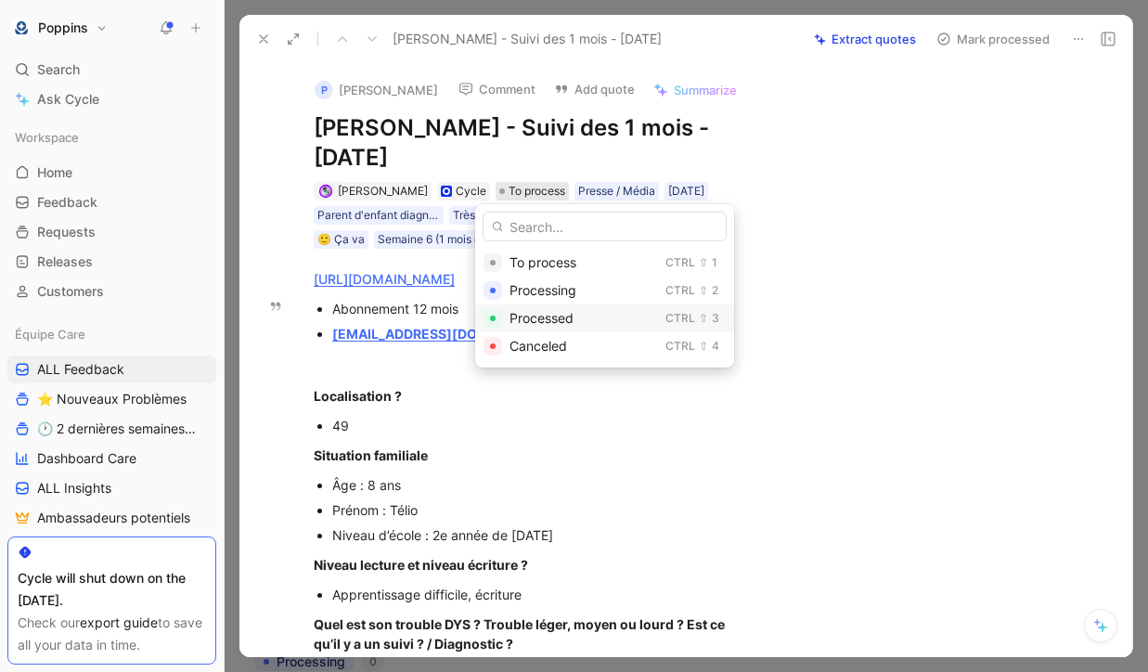
click at [535, 314] on span "Processed" at bounding box center [542, 318] width 64 height 16
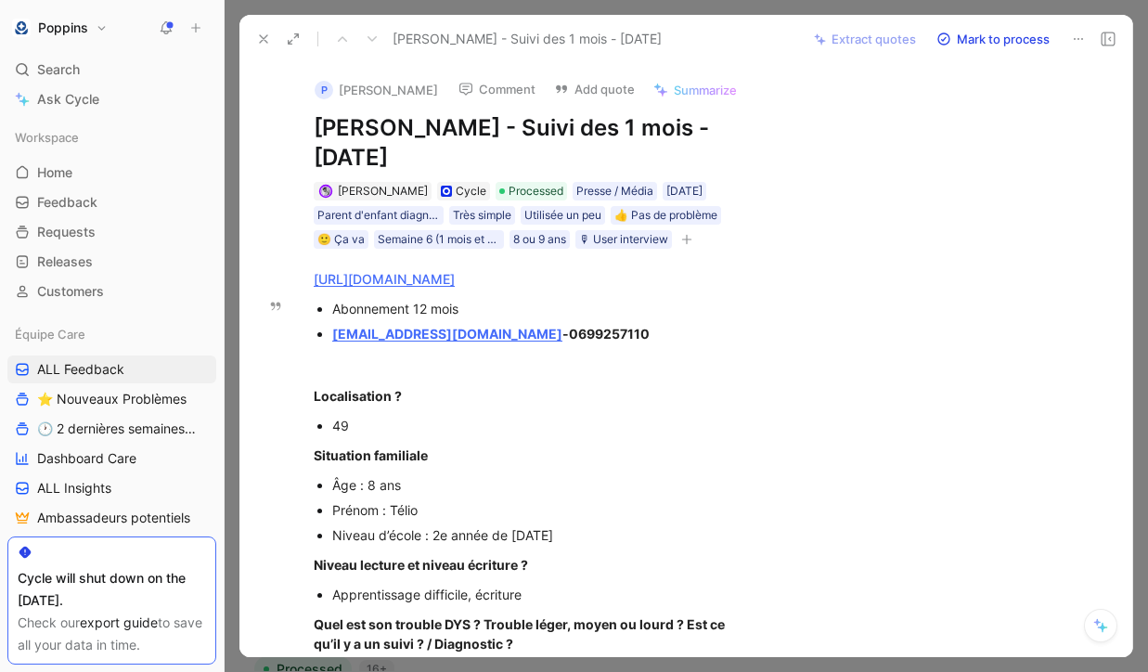
click at [272, 39] on button at bounding box center [264, 39] width 26 height 26
